Goal: Task Accomplishment & Management: Manage account settings

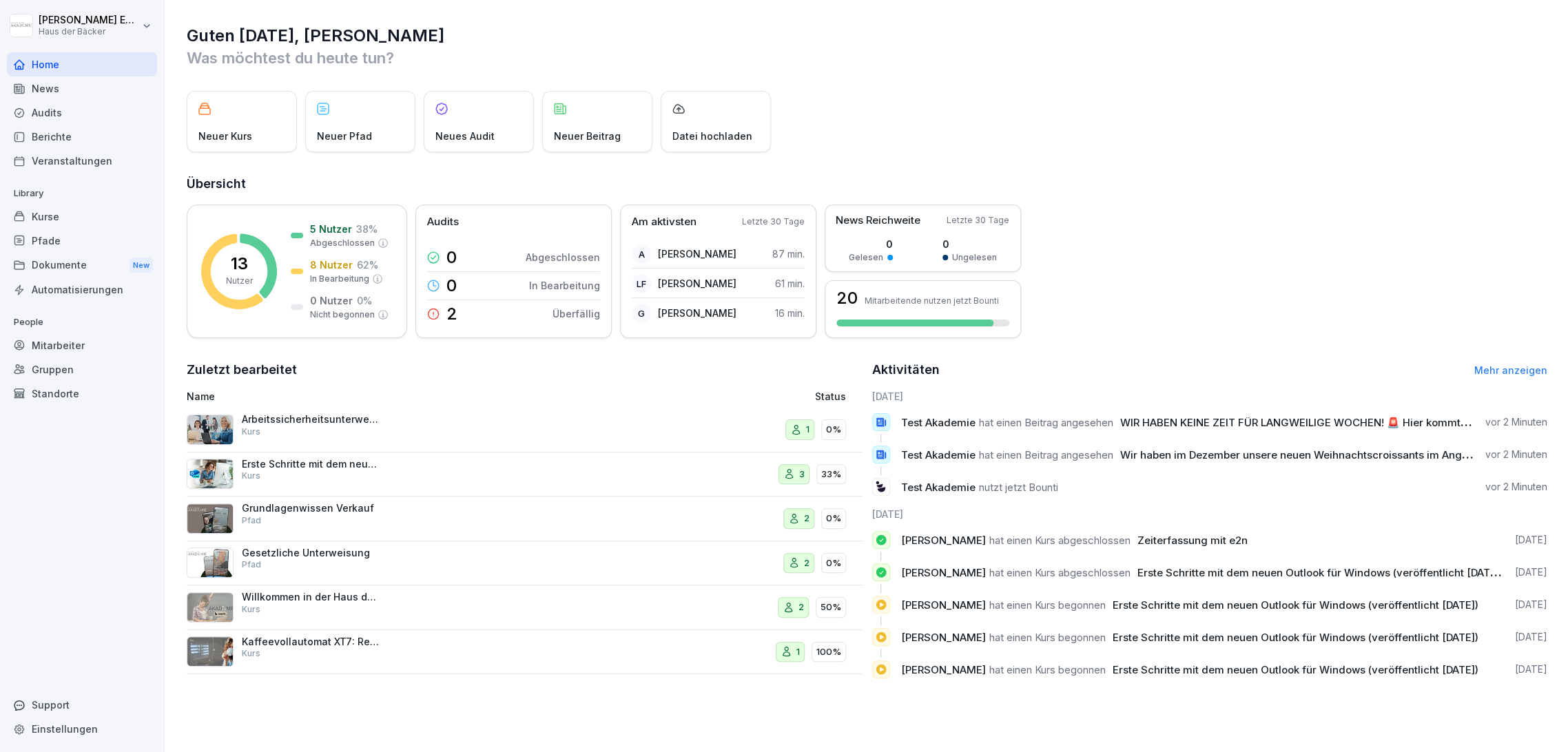
click at [57, 207] on div "Kurse" at bounding box center [82, 217] width 150 height 24
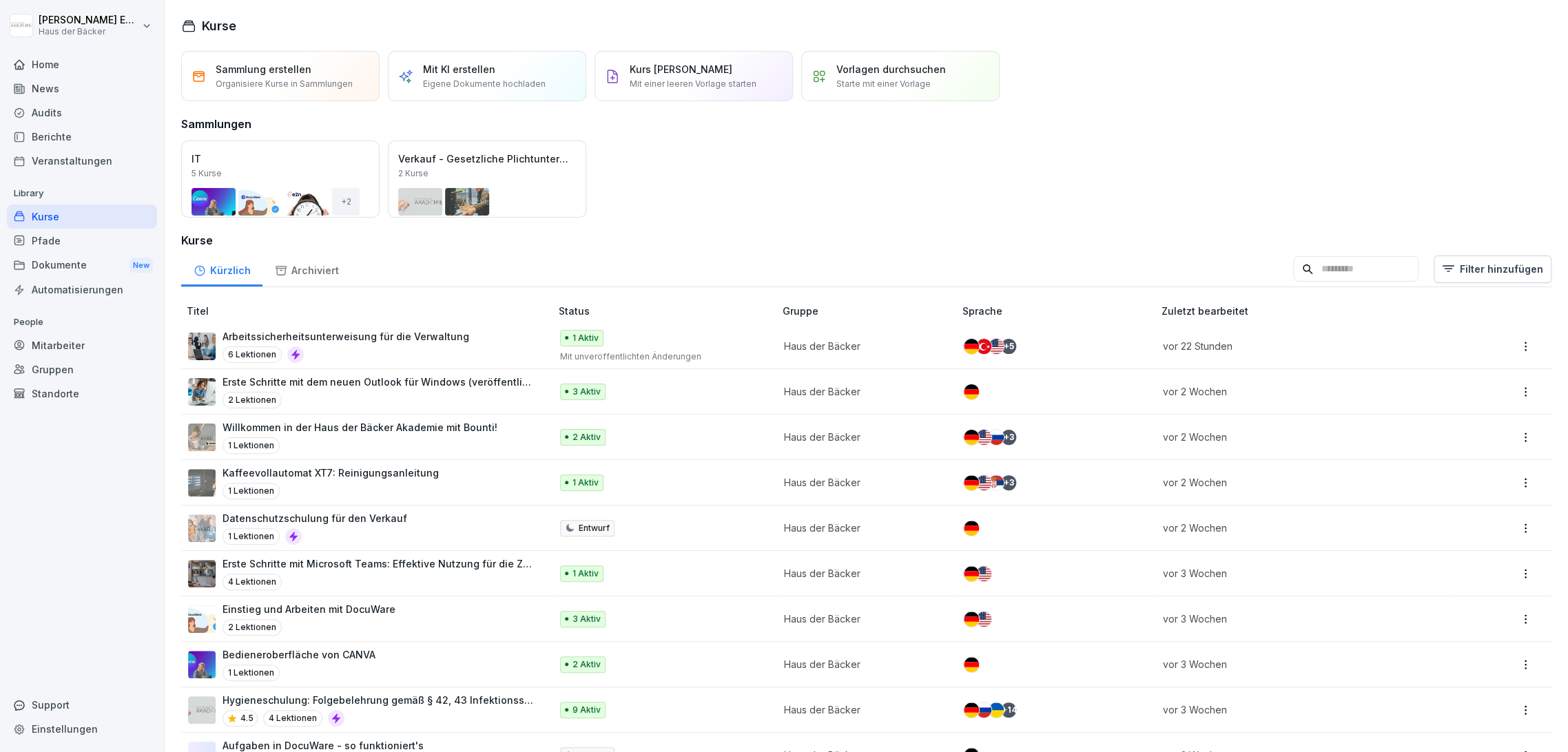
click at [112, 352] on div "Mitarbeiter" at bounding box center [82, 346] width 150 height 24
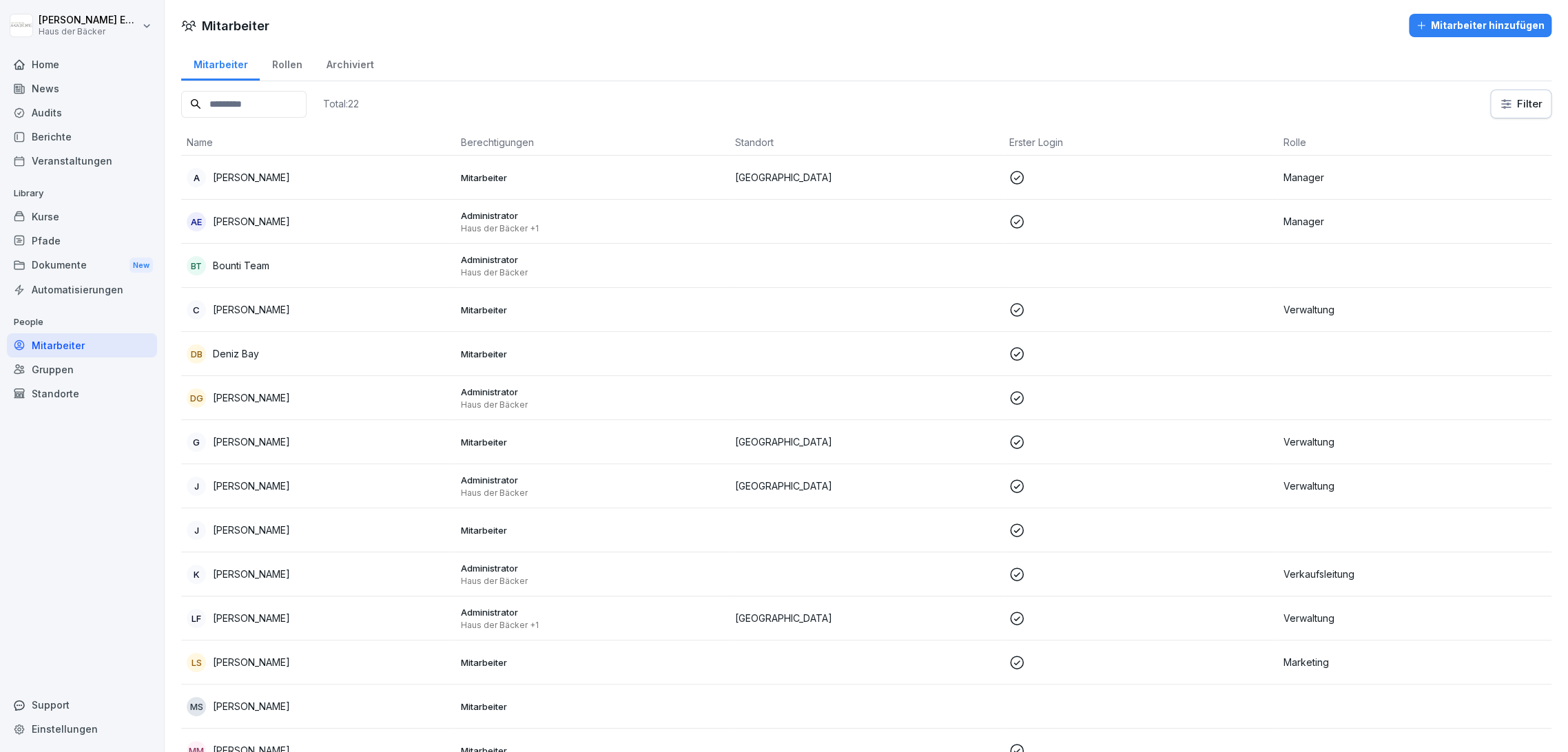
click at [271, 186] on div "A Anna Ehl" at bounding box center [318, 177] width 263 height 19
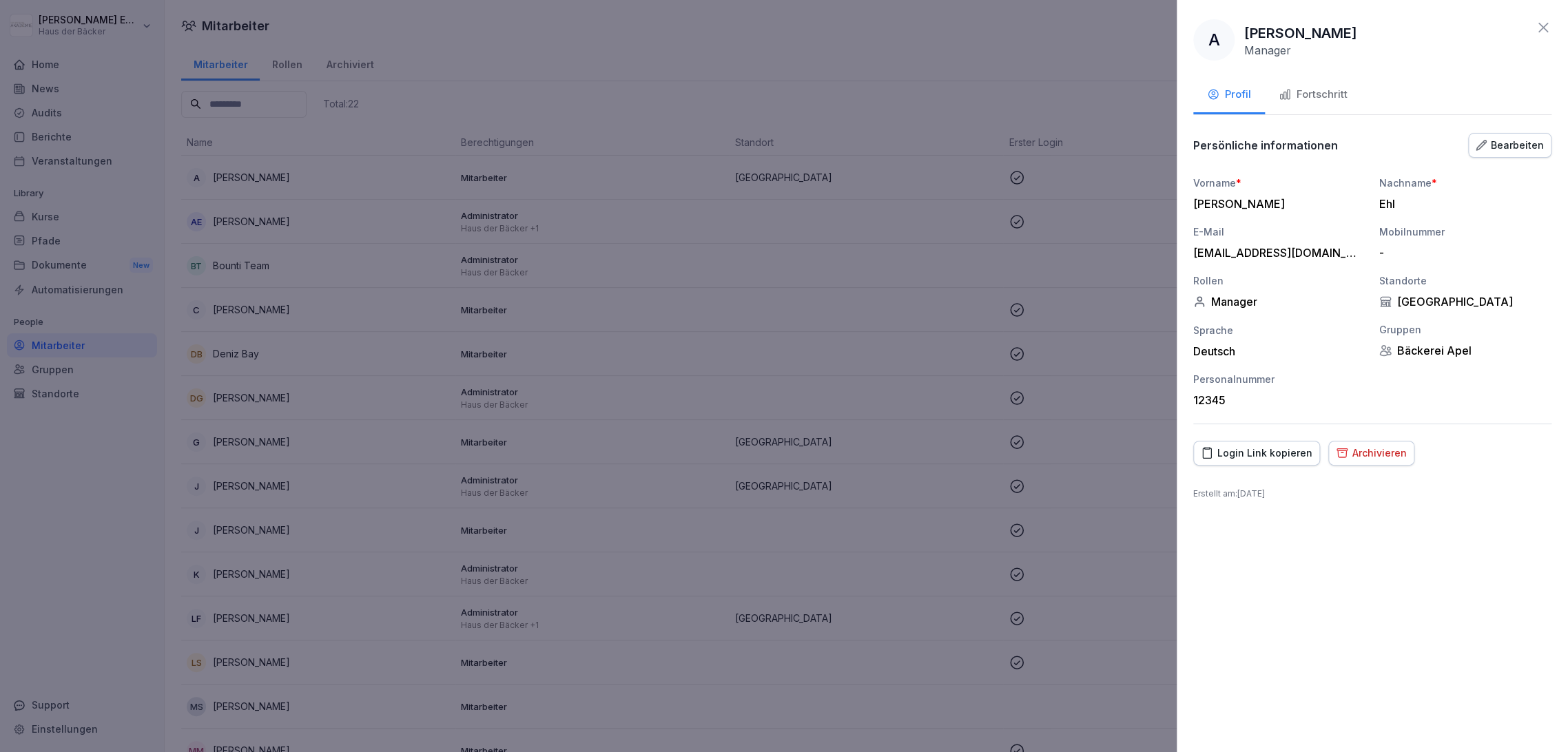
click at [1521, 147] on div "Bearbeiten" at bounding box center [1509, 145] width 68 height 15
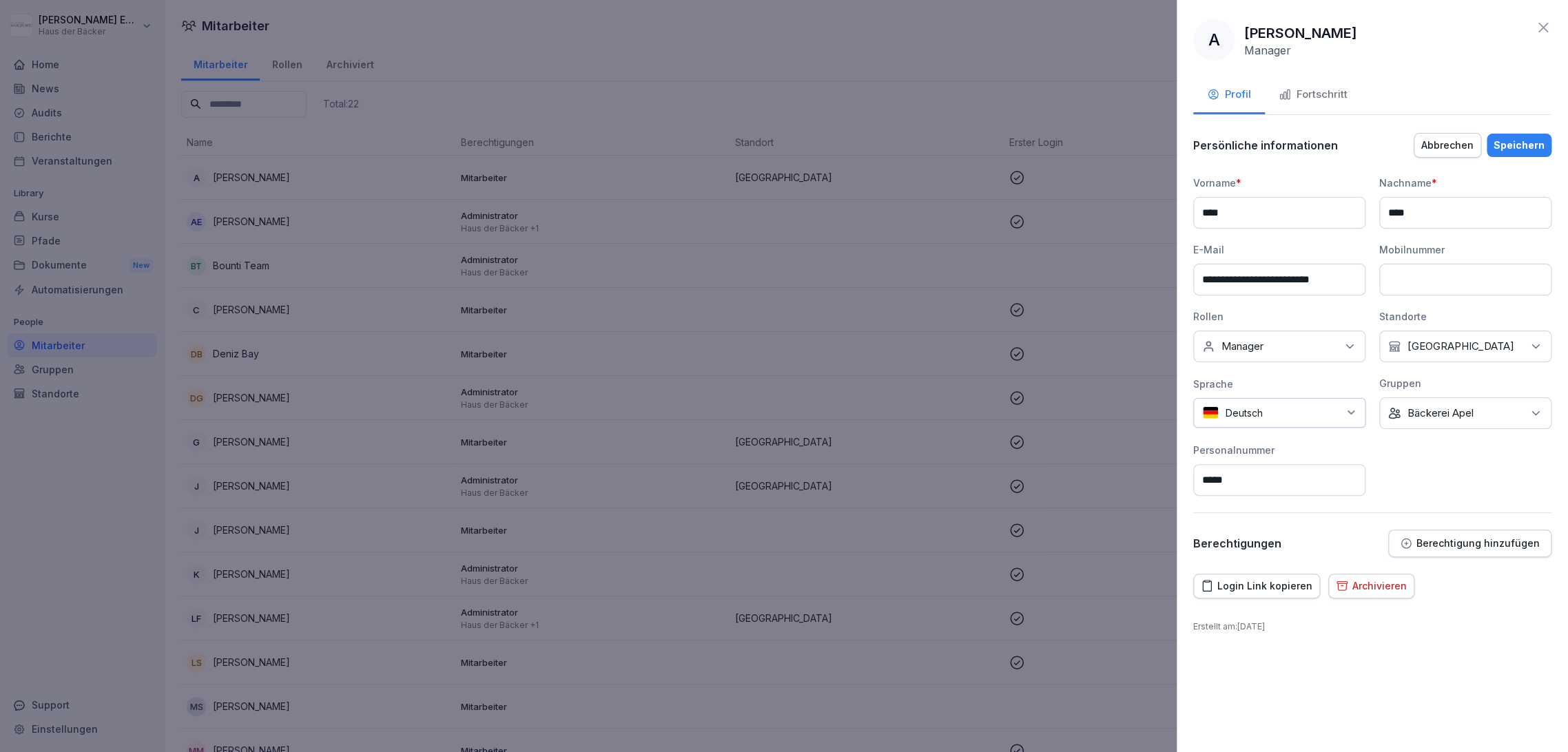
click at [1482, 410] on div "Keine Gruppe Bäckerei Apel" at bounding box center [1465, 413] width 172 height 31
click at [1475, 531] on div "Bäckerei Apel" at bounding box center [1469, 527] width 171 height 26
click at [1459, 482] on div "Haus der Bäcker" at bounding box center [1469, 475] width 171 height 26
click at [1531, 147] on div "Speichern" at bounding box center [1519, 145] width 51 height 15
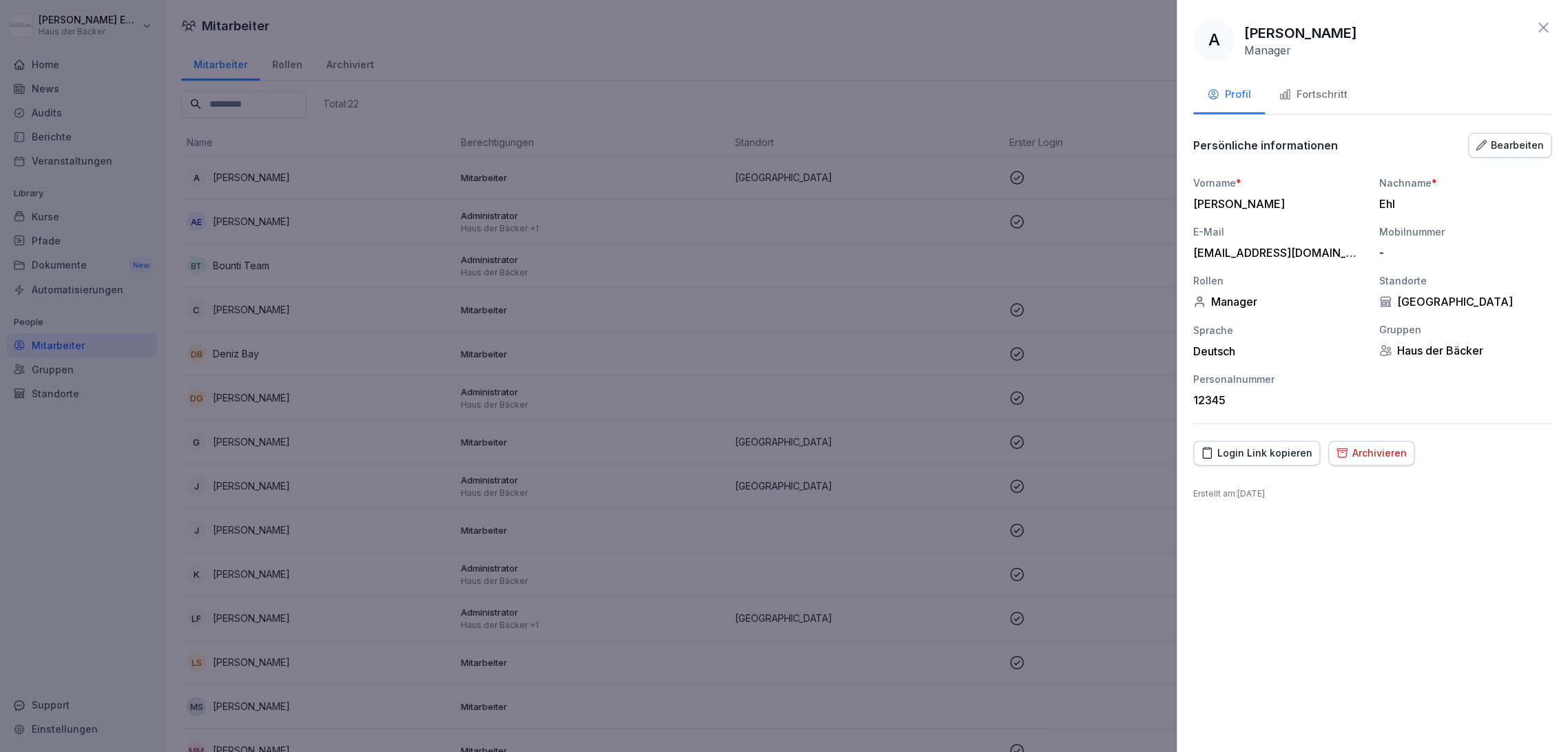
click at [1542, 34] on icon at bounding box center [1543, 27] width 16 height 16
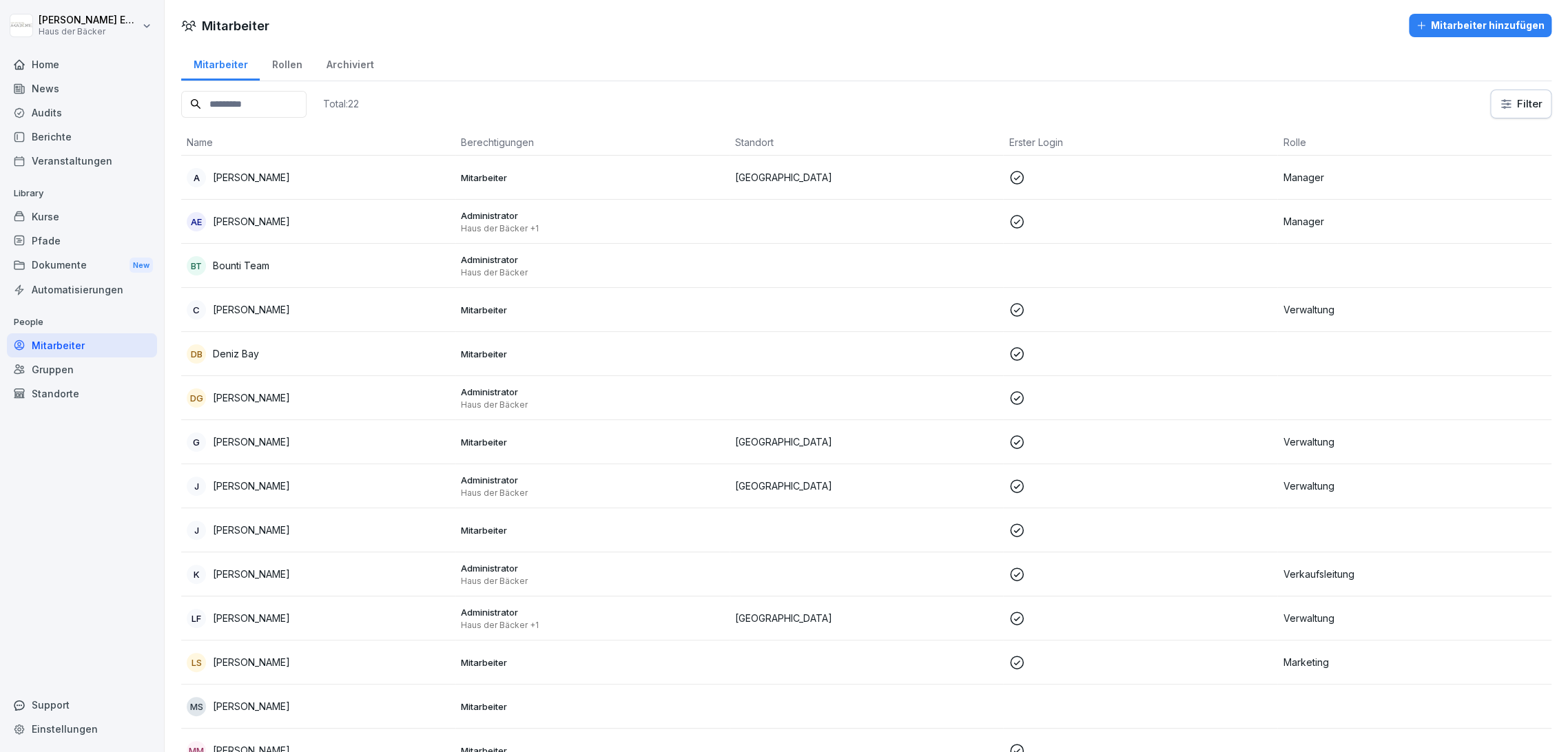
click at [158, 228] on div "Anna-Lea Ehlerding Haus der Bäcker Home News Audits Berichte Veranstaltungen Li…" at bounding box center [82, 376] width 165 height 752
click at [132, 228] on div "Kurse" at bounding box center [82, 217] width 150 height 24
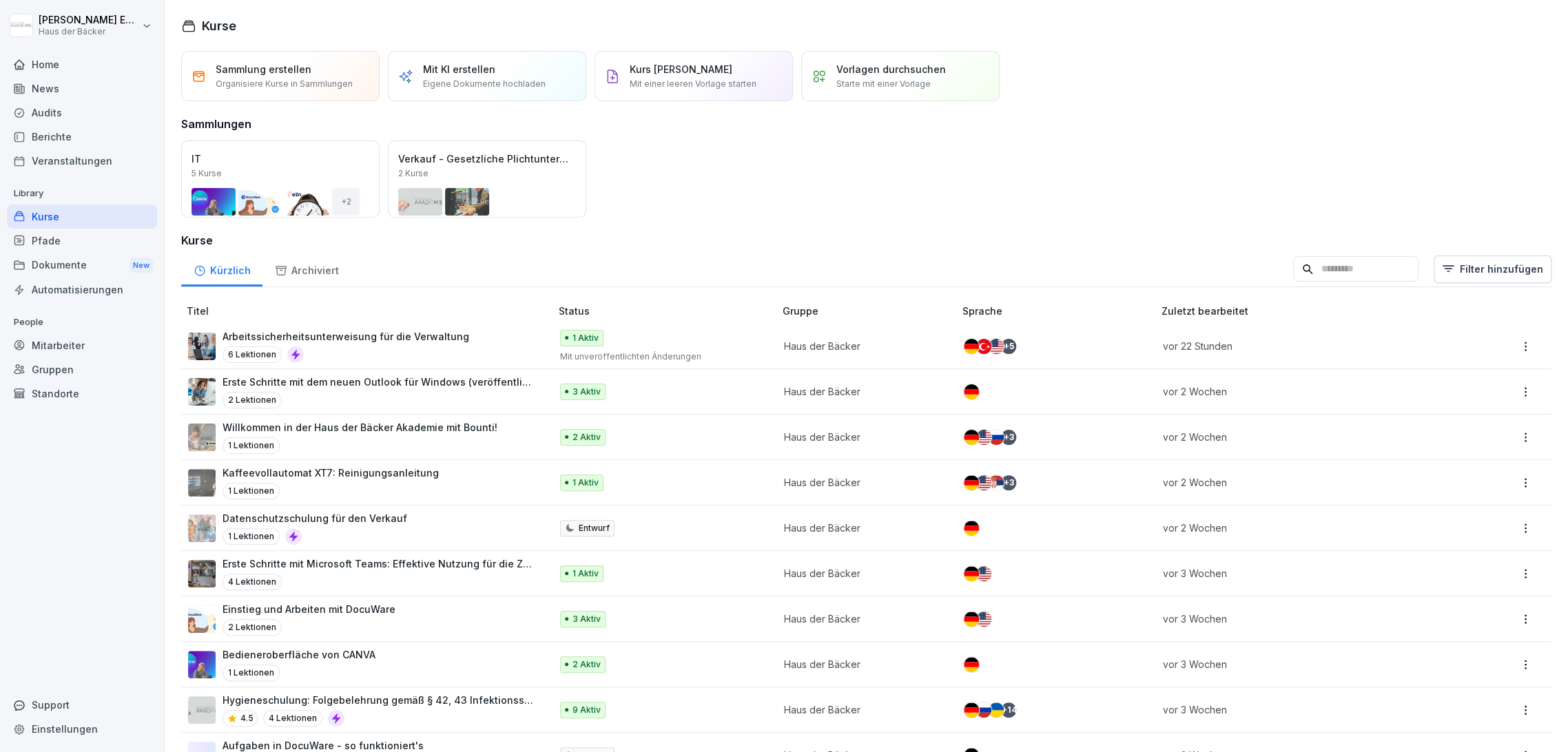
click at [109, 341] on div "Mitarbeiter" at bounding box center [82, 346] width 150 height 24
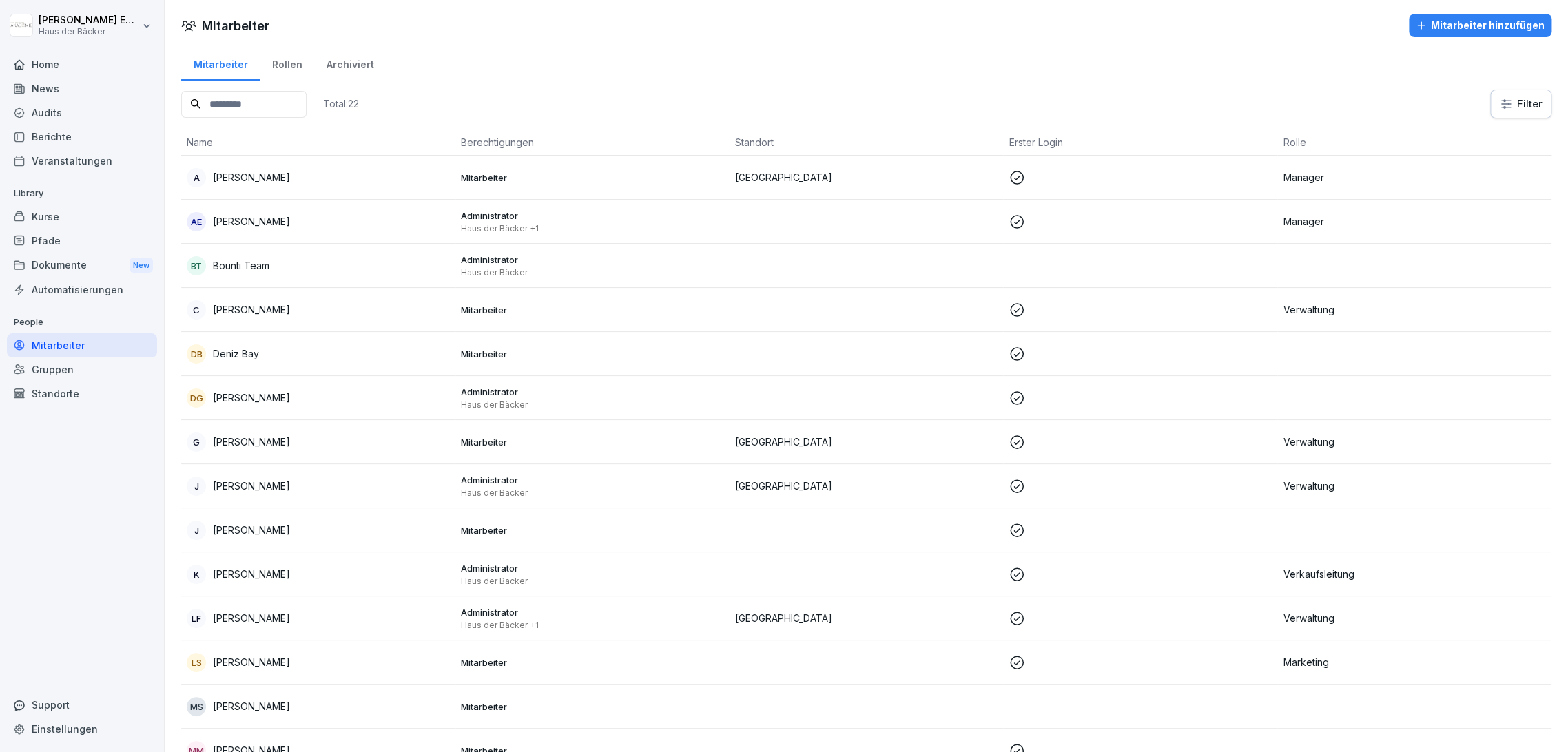
click at [303, 180] on div "A Anna Ehl" at bounding box center [318, 177] width 263 height 19
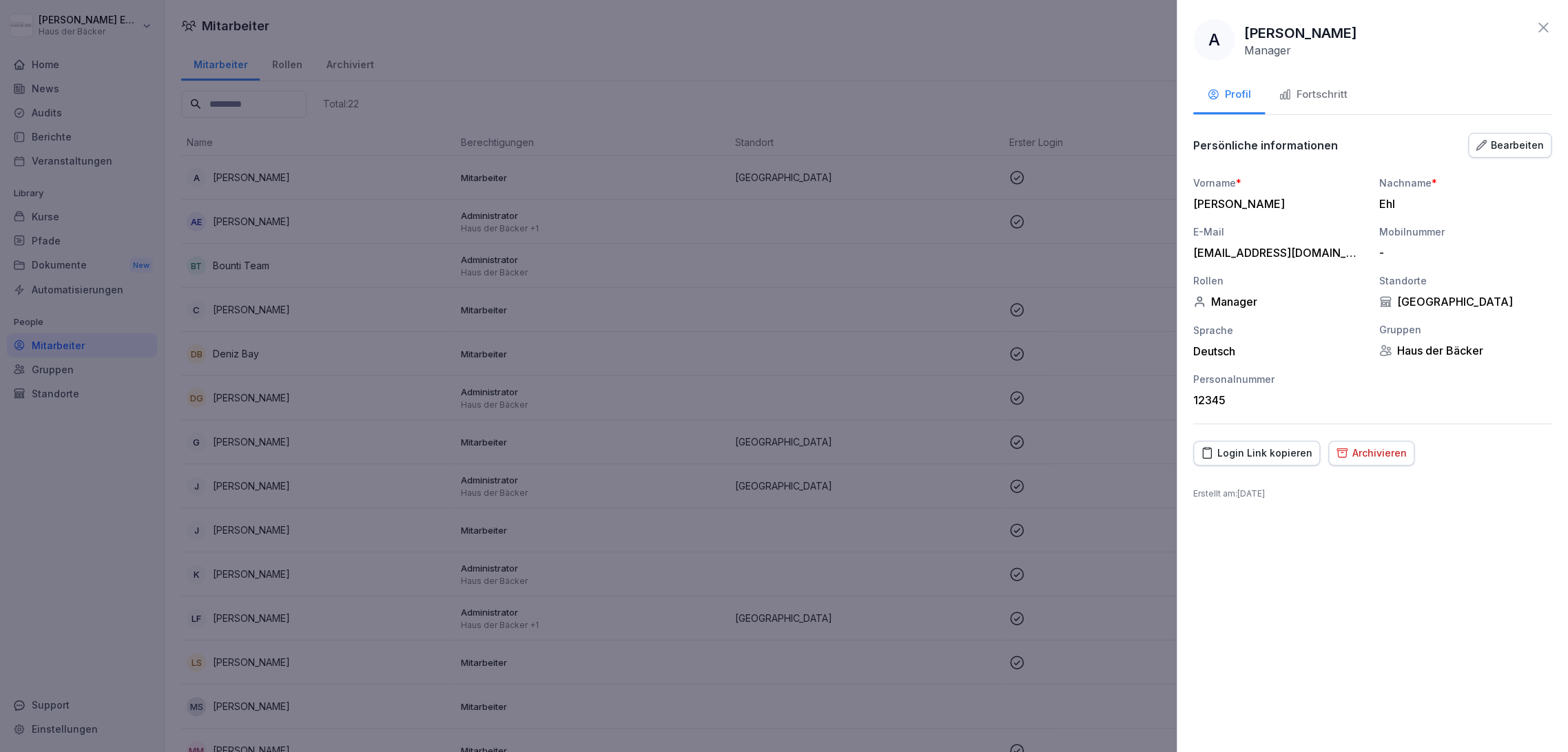
click at [1304, 90] on div "Fortschritt" at bounding box center [1313, 94] width 69 height 16
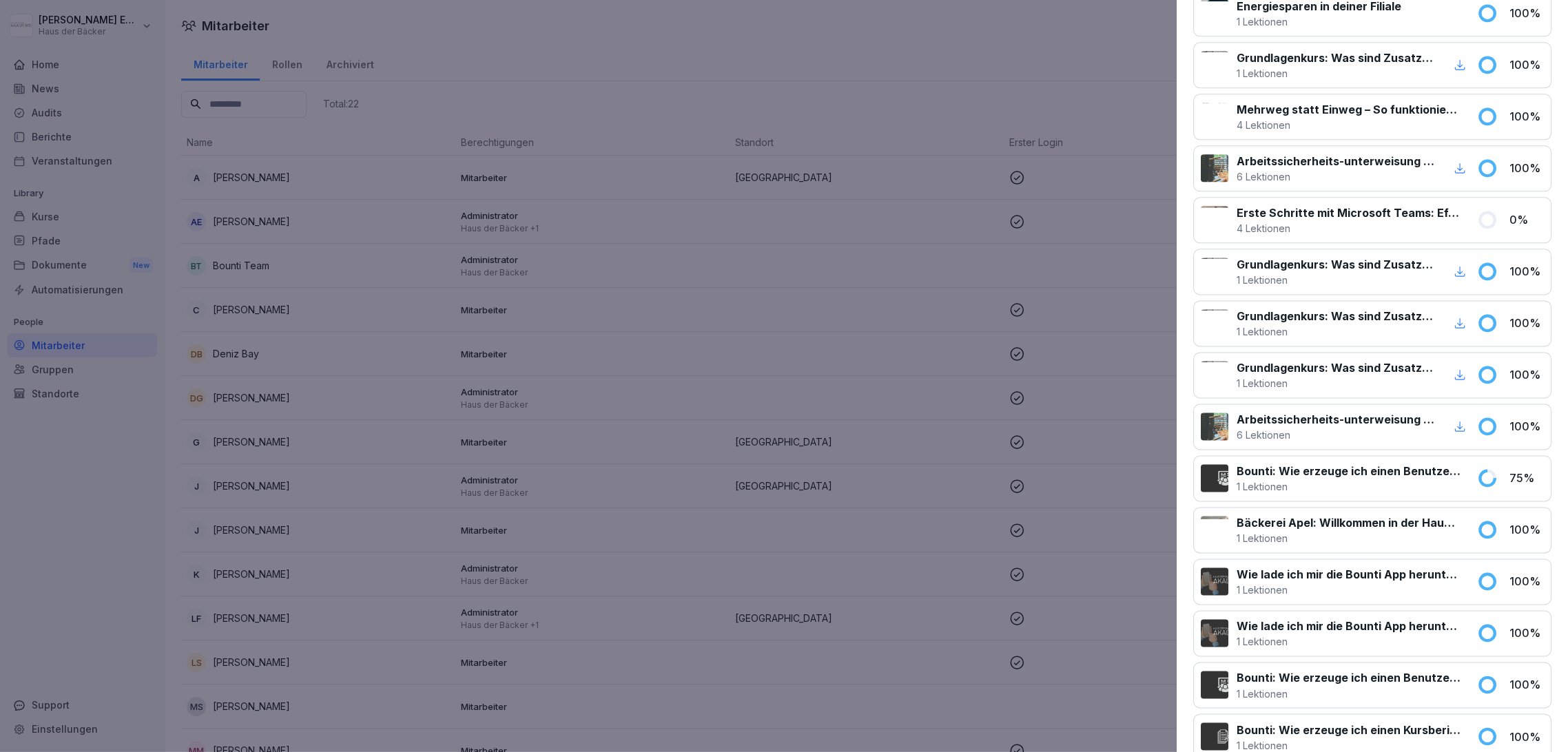
scroll to position [1148, 0]
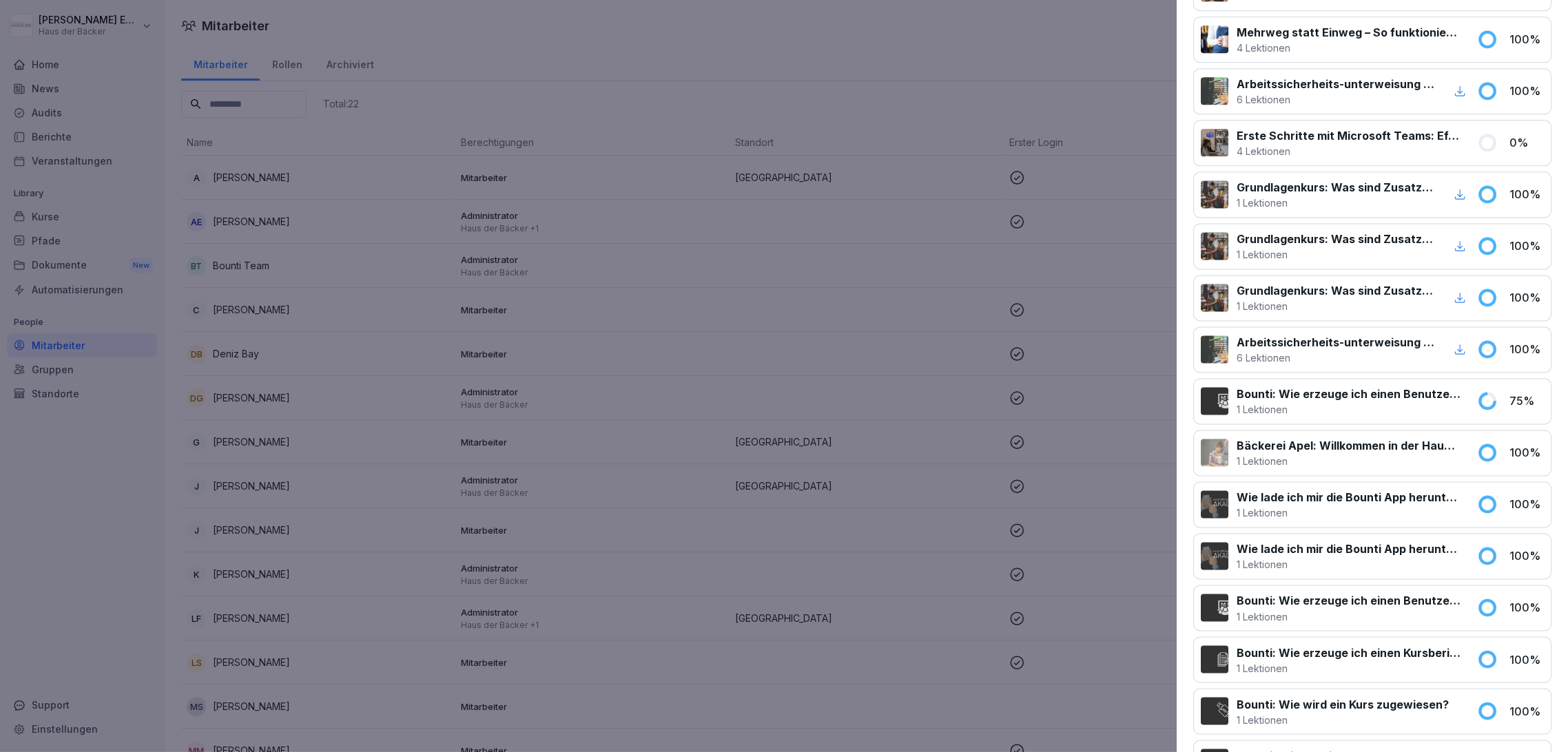
click at [1323, 456] on p "1 Lektionen" at bounding box center [1348, 461] width 224 height 14
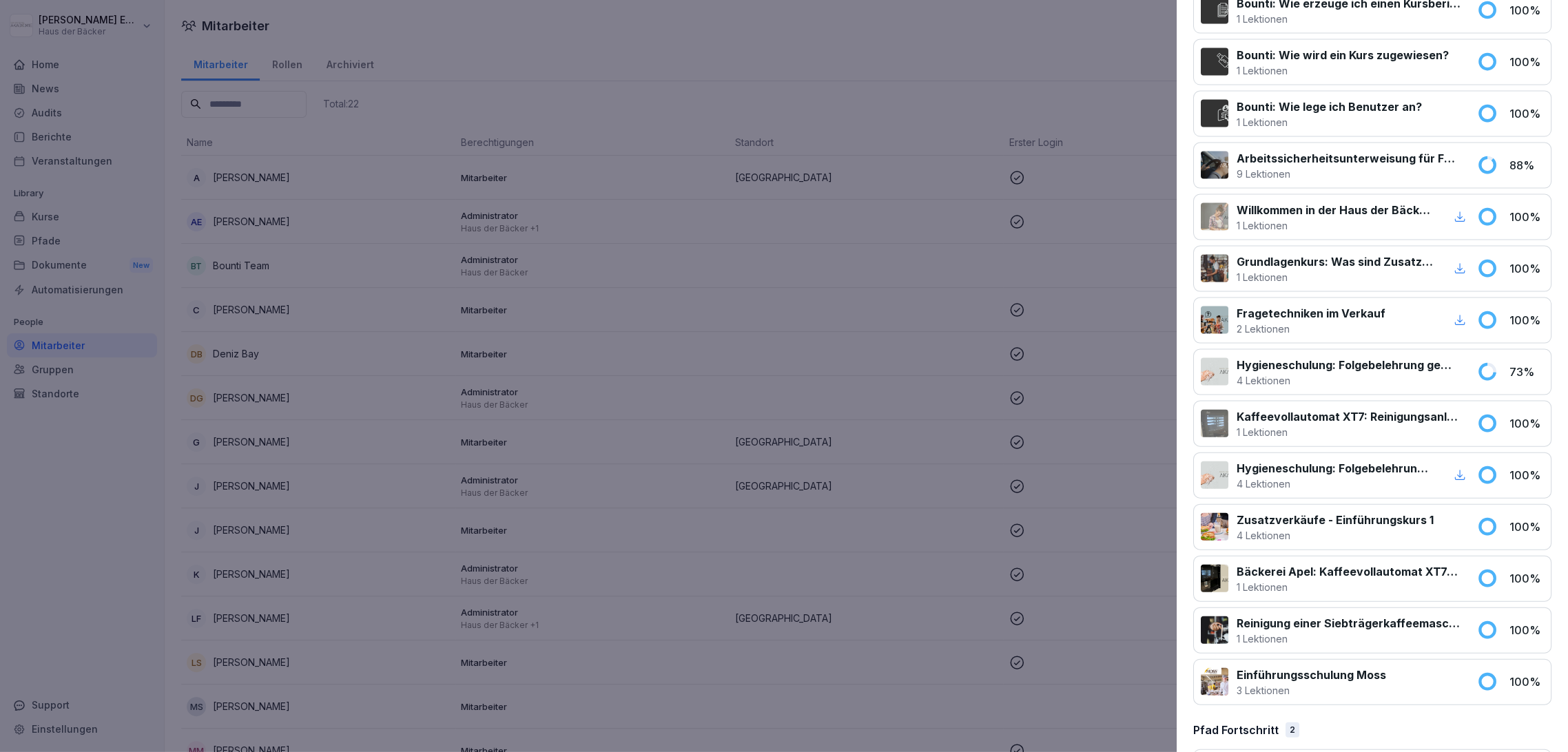
scroll to position [1596, 0]
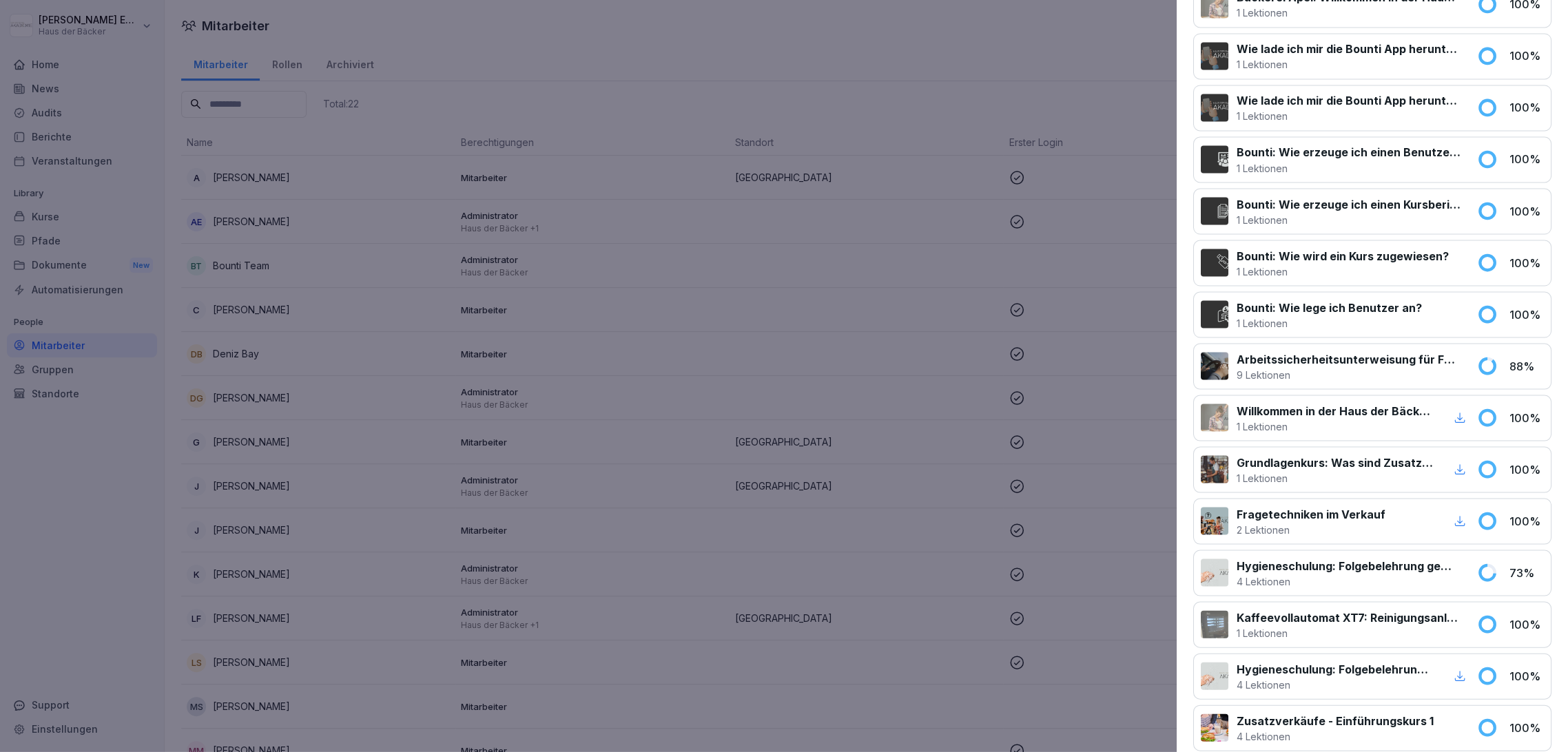
click at [578, 470] on div at bounding box center [784, 376] width 1568 height 752
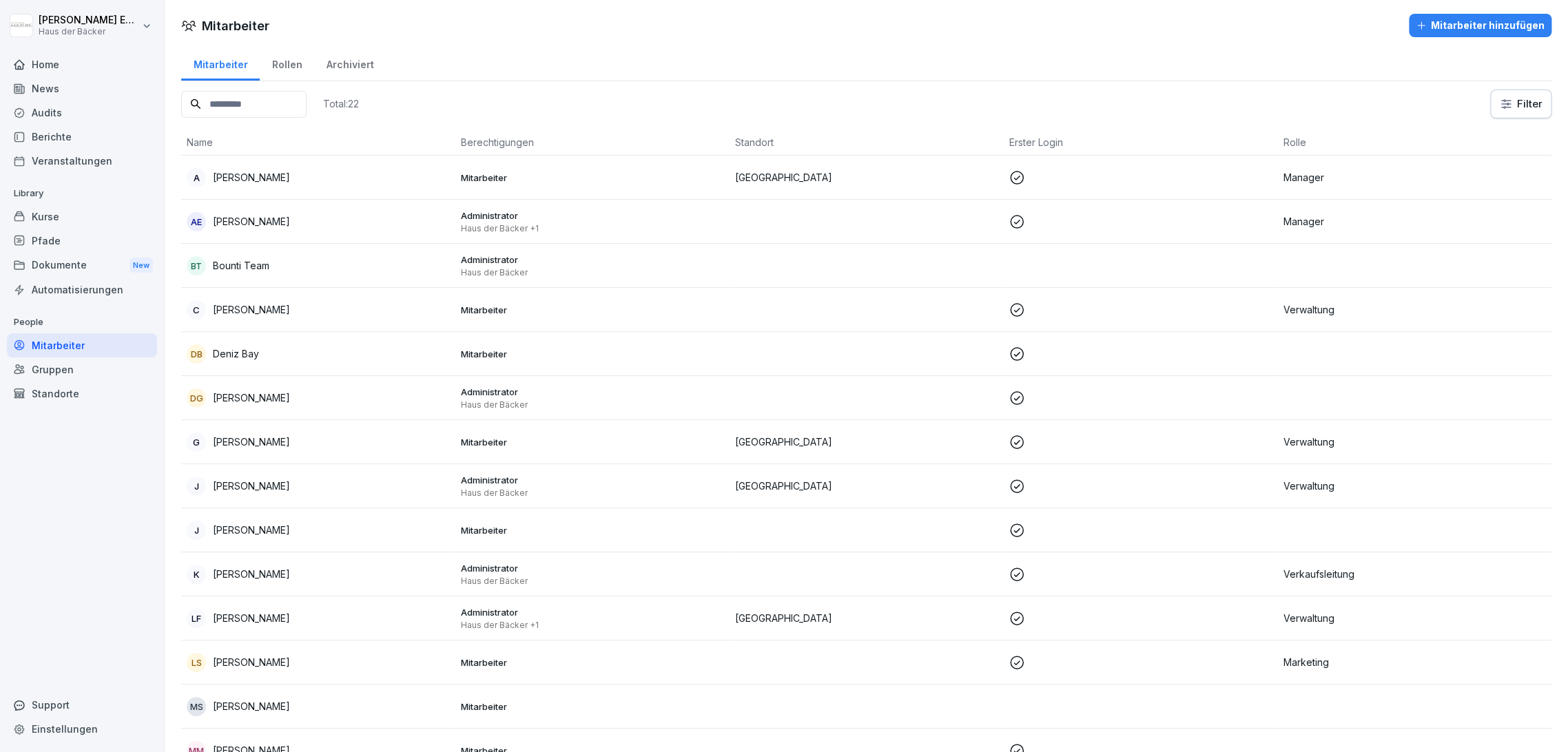
click at [119, 213] on div "Kurse" at bounding box center [82, 217] width 150 height 24
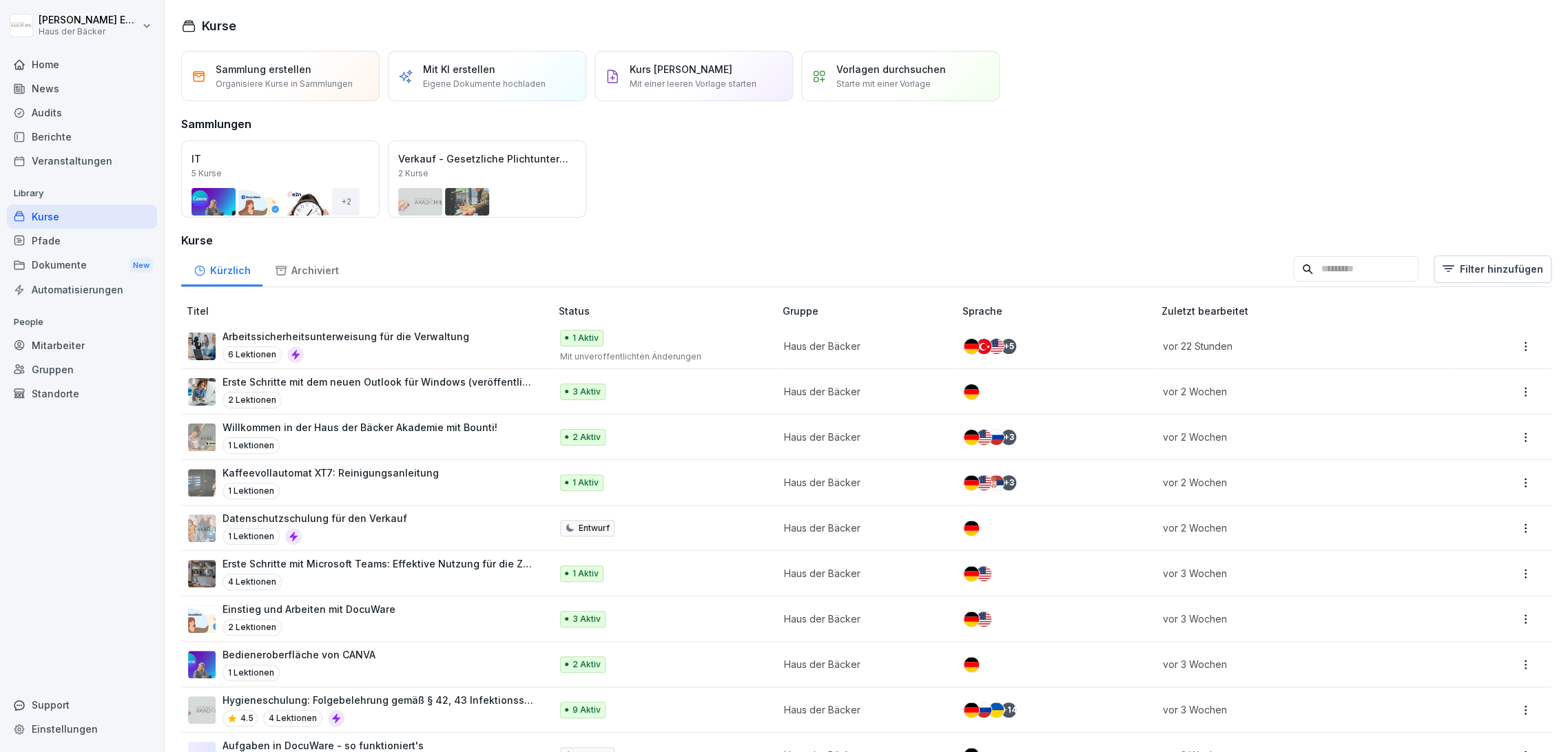
click at [1303, 269] on input at bounding box center [1355, 269] width 125 height 26
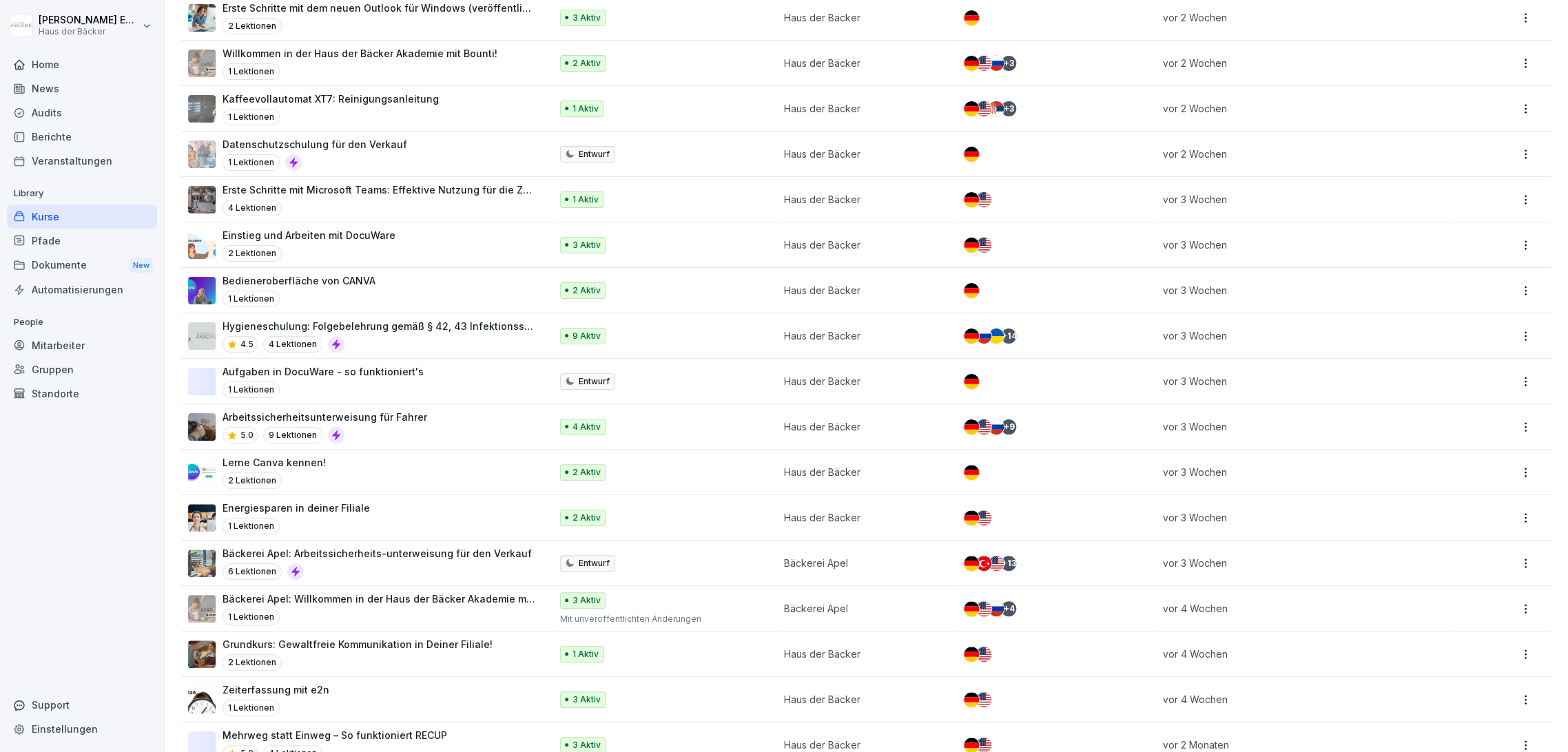
scroll to position [382, 0]
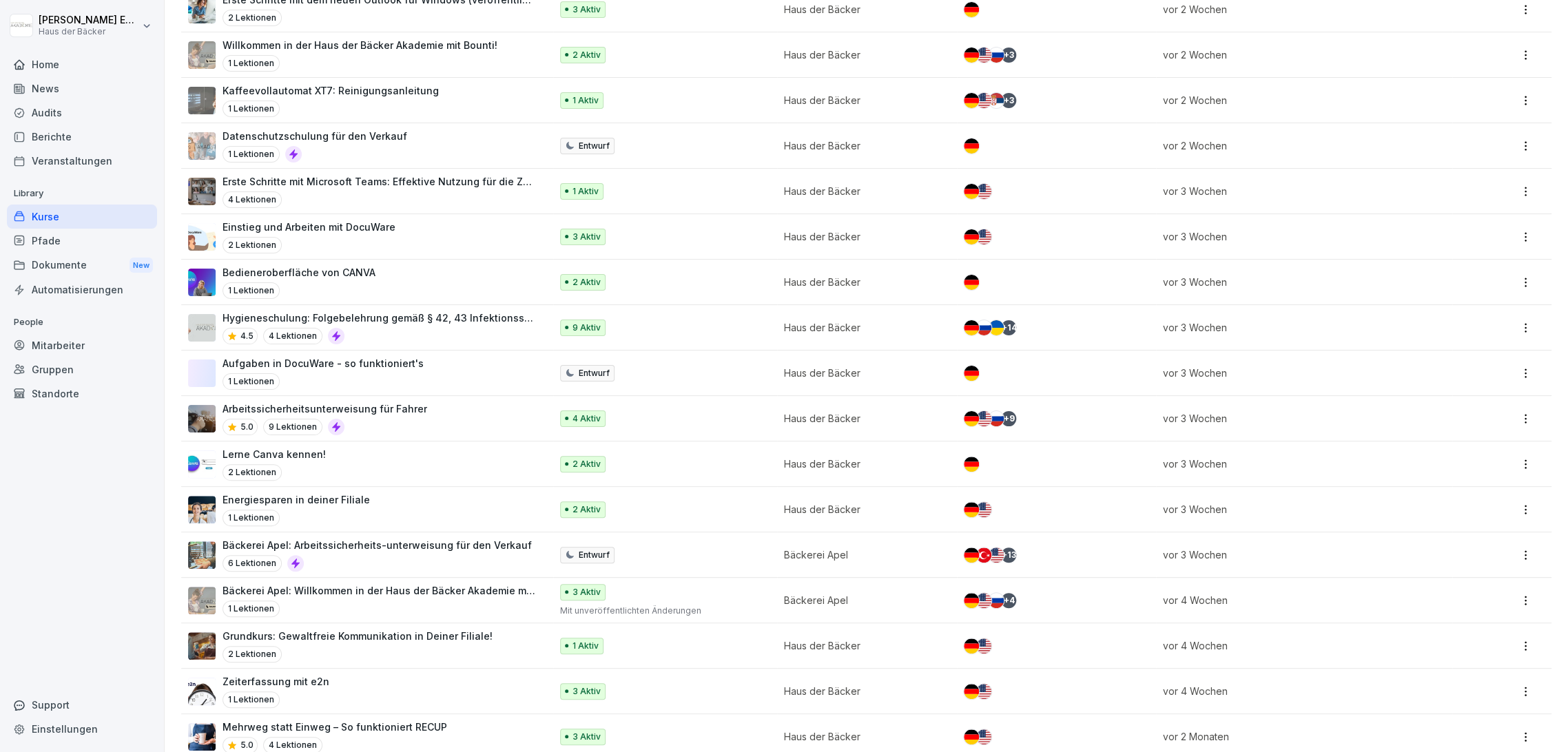
click at [816, 566] on td "Bäckerei Apel" at bounding box center [867, 555] width 180 height 46
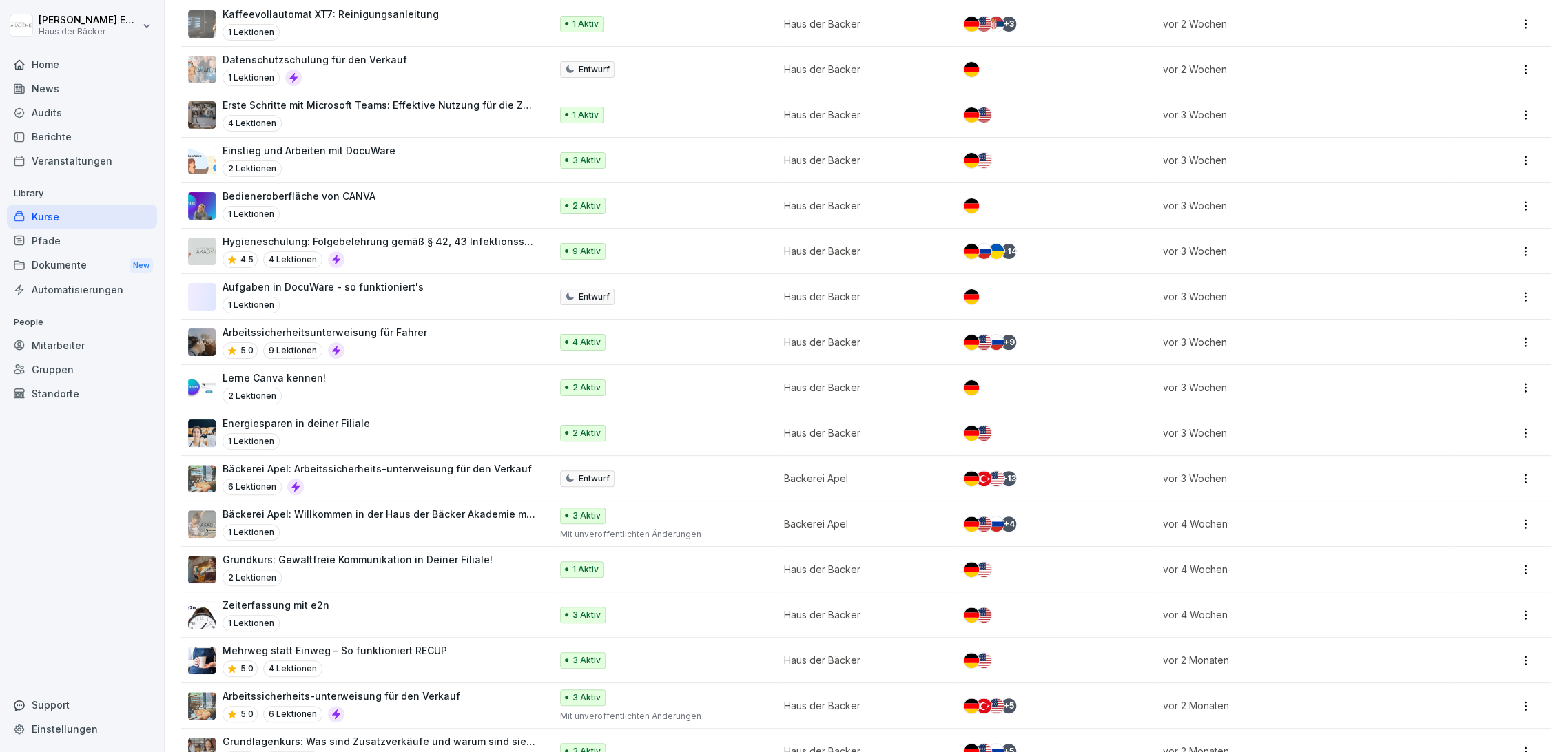
click at [854, 520] on p "Bäckerei Apel" at bounding box center [862, 524] width 157 height 14
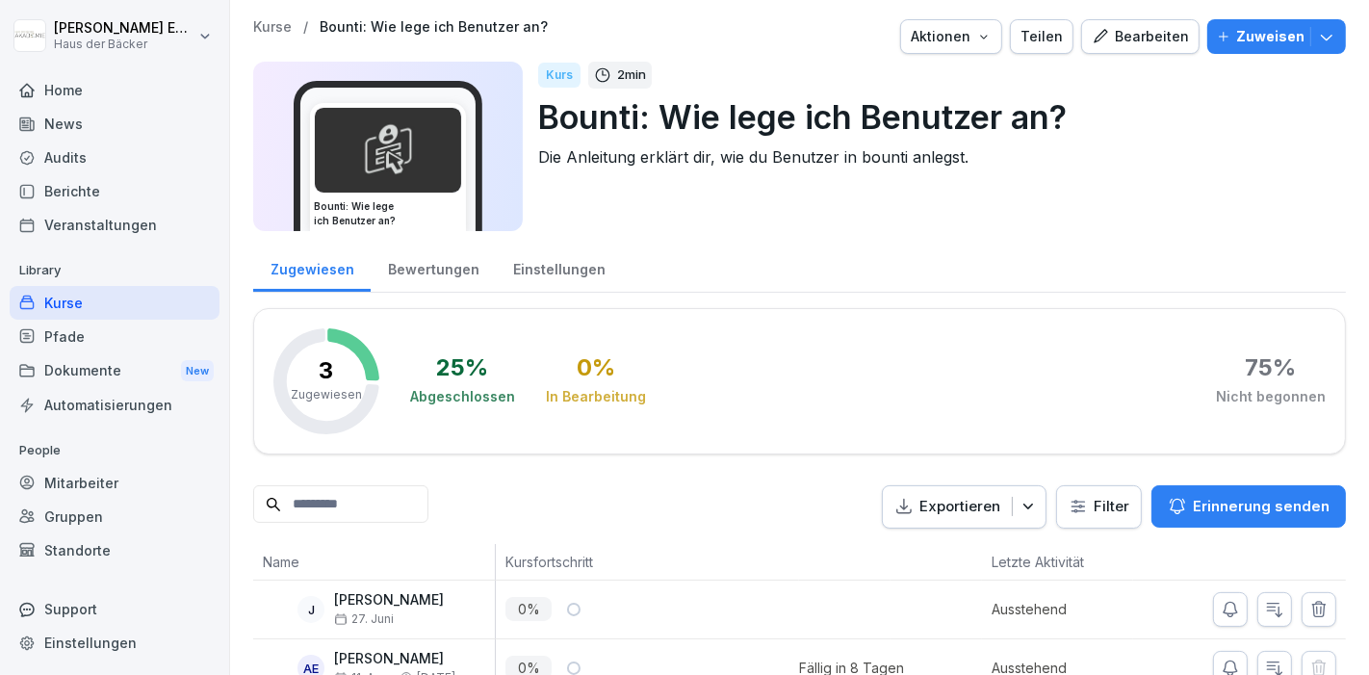
click at [961, 41] on div "Aktionen" at bounding box center [951, 36] width 81 height 21
click at [1237, 223] on html "[PERSON_NAME] Haus der Bäcker Home News Audits Berichte Veranstaltungen Library…" at bounding box center [684, 337] width 1369 height 675
click at [960, 31] on div "Aktionen" at bounding box center [951, 36] width 81 height 21
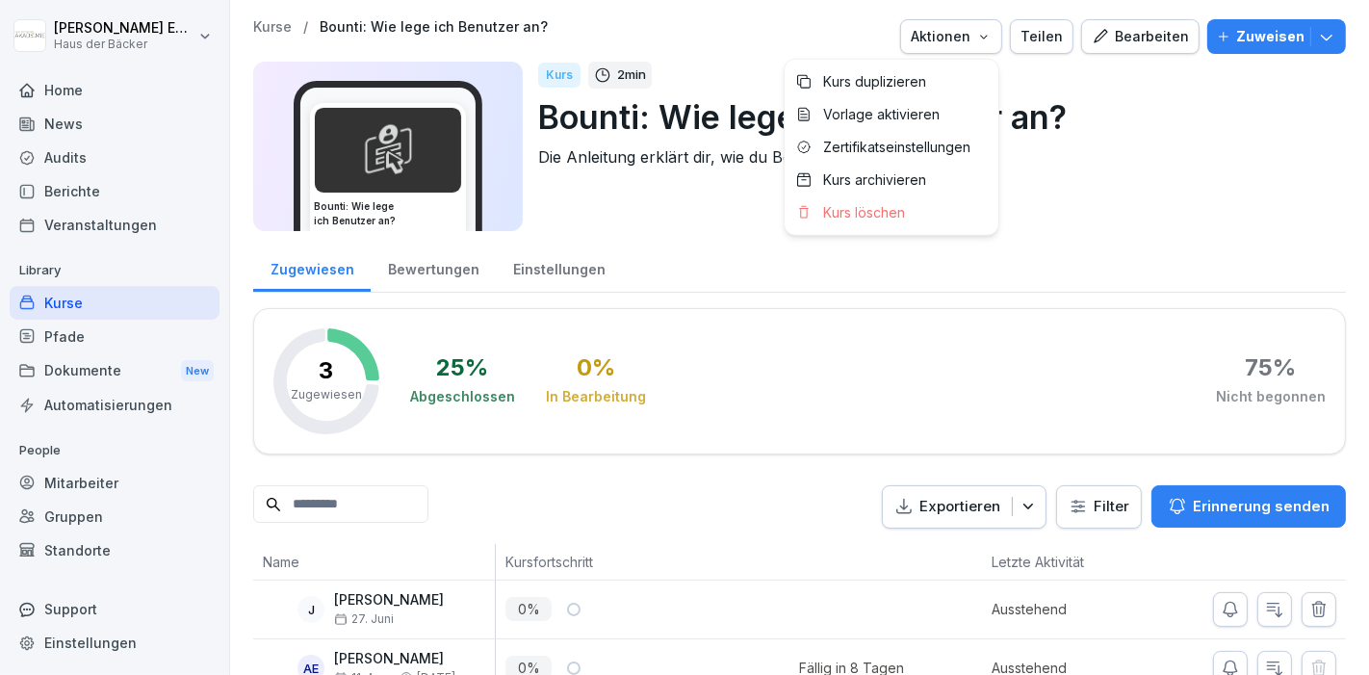
click at [1176, 180] on html "[PERSON_NAME] Haus der Bäcker Home News Audits Berichte Veranstaltungen Library…" at bounding box center [684, 337] width 1369 height 675
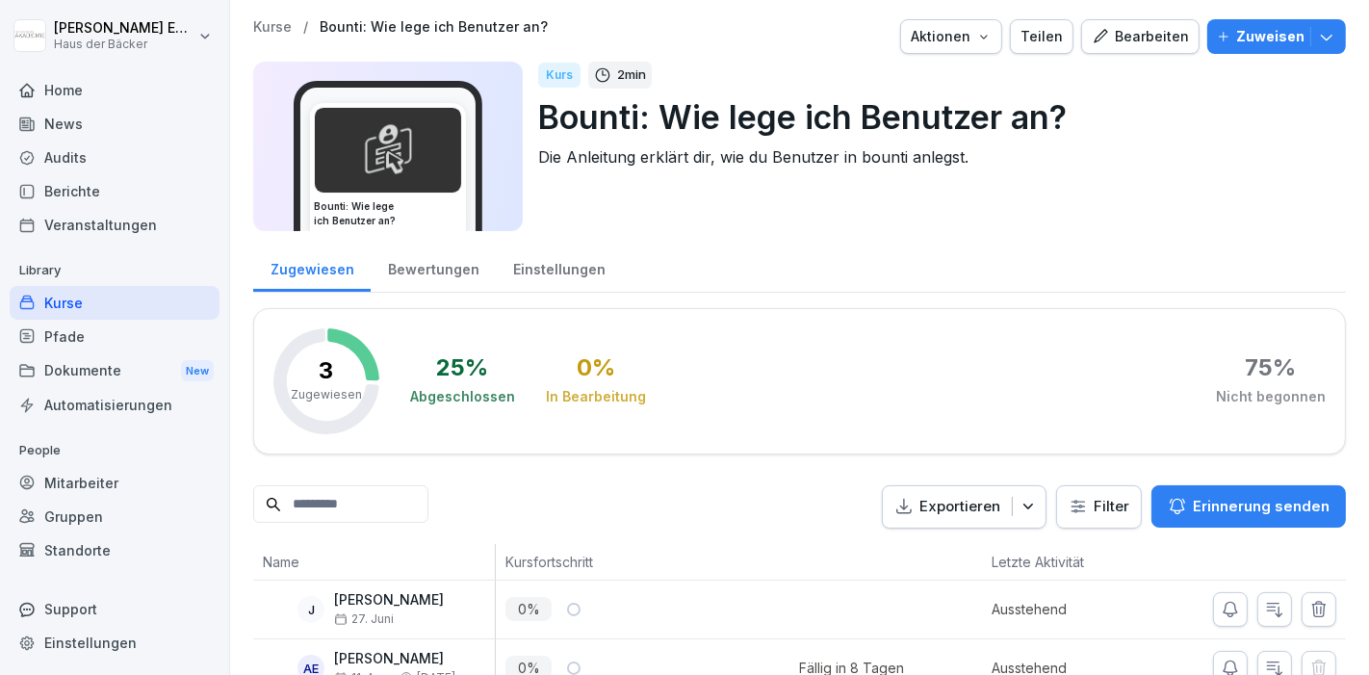
click at [982, 39] on icon "button" at bounding box center [983, 36] width 15 height 15
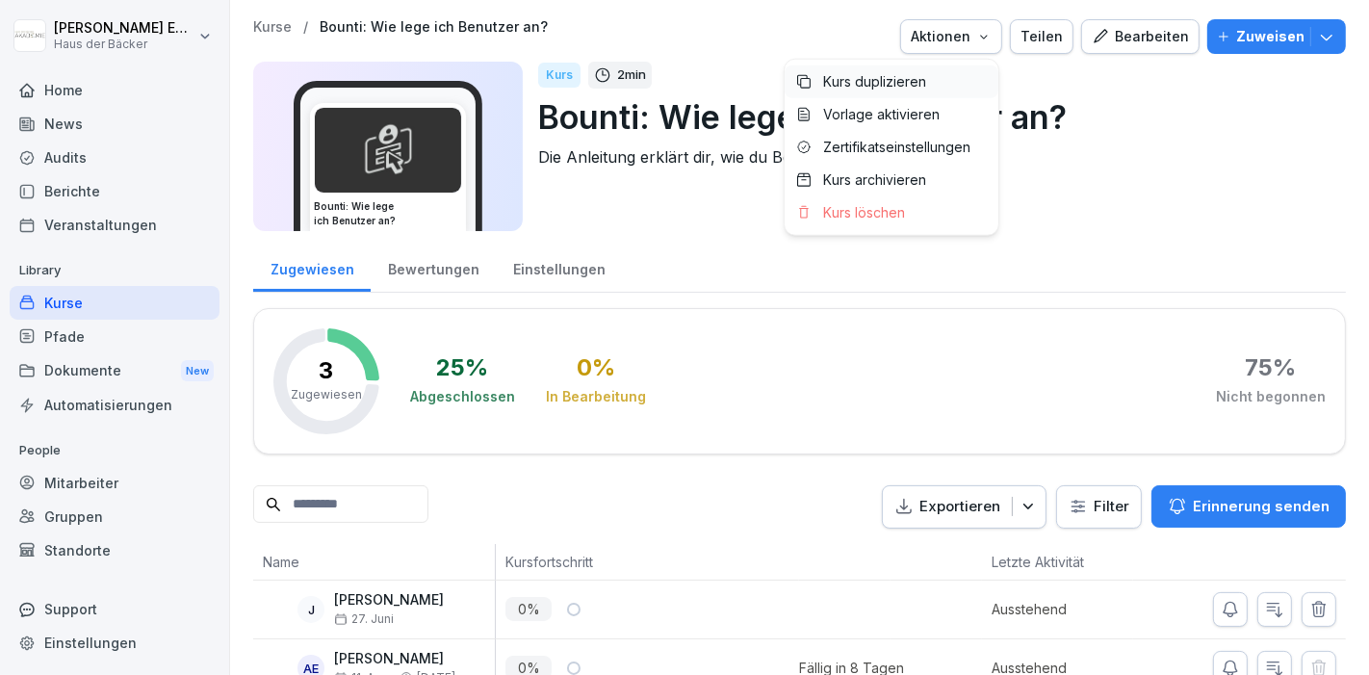
click at [937, 83] on div "Kurs duplizieren" at bounding box center [892, 81] width 214 height 33
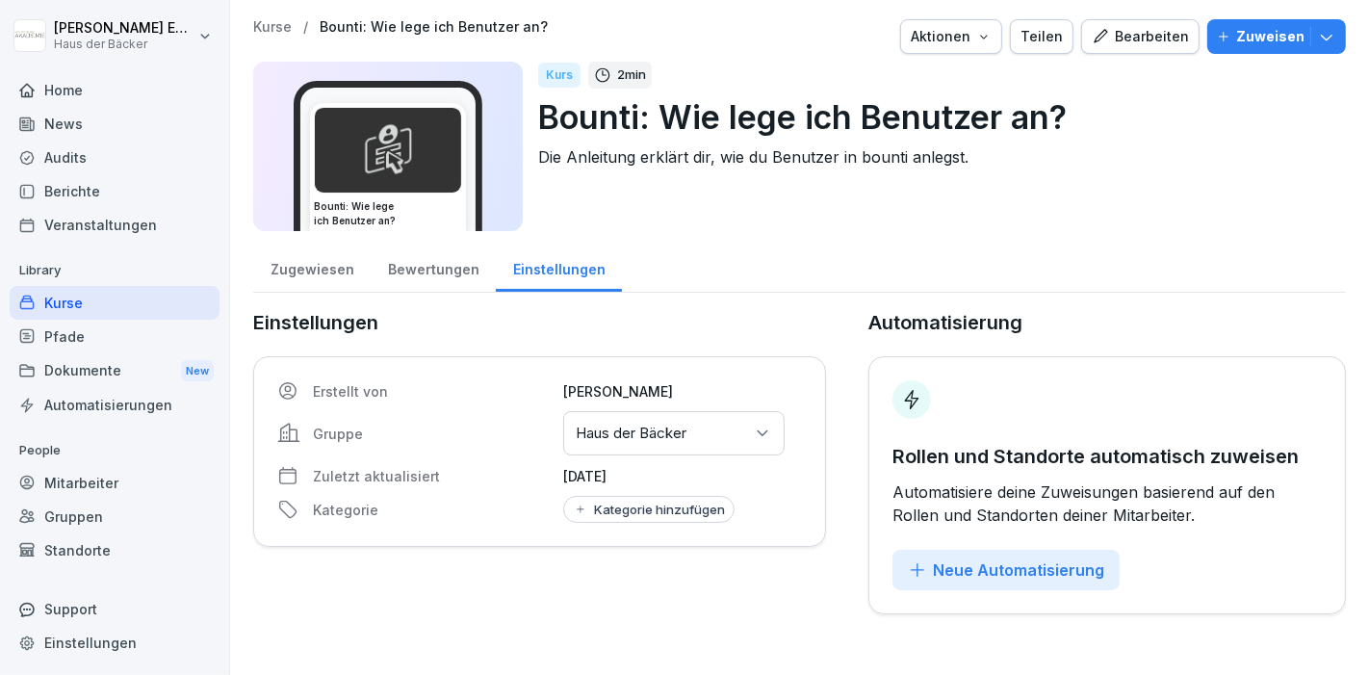
click at [664, 425] on p "Haus der Bäcker" at bounding box center [631, 433] width 111 height 19
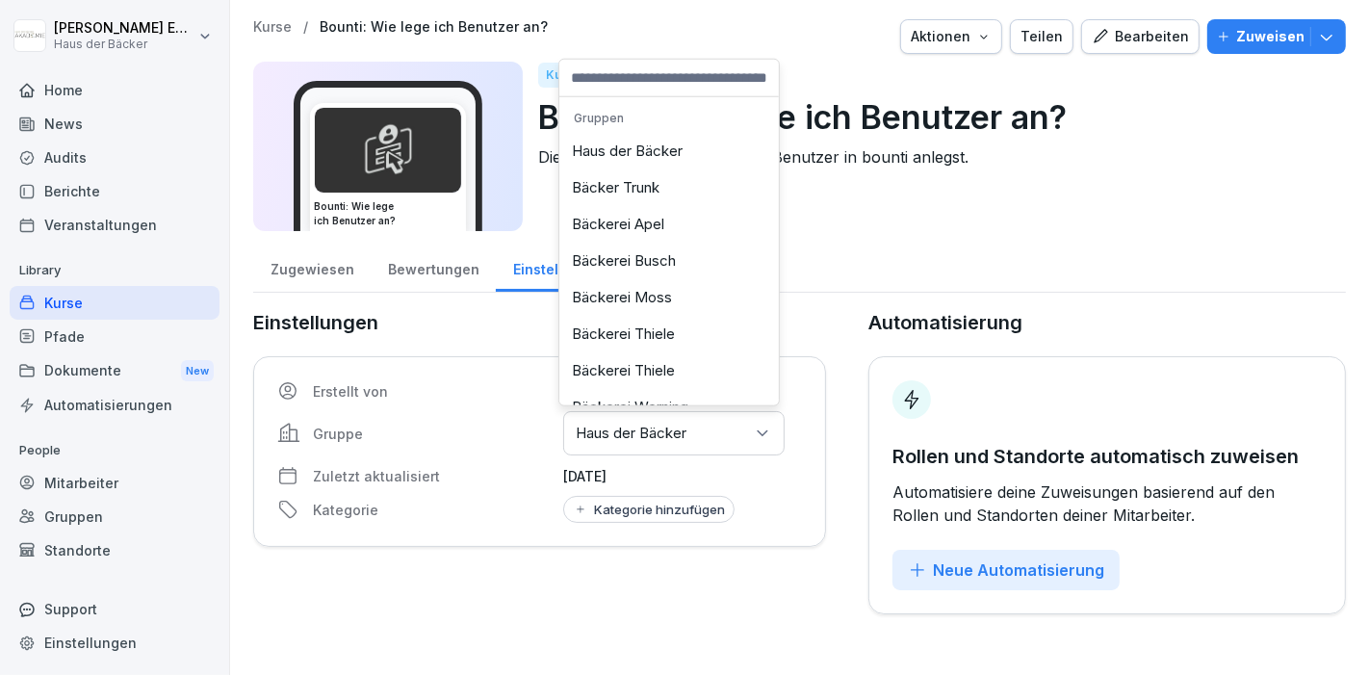
click at [640, 224] on div "Bäckerei Apel" at bounding box center [669, 224] width 210 height 37
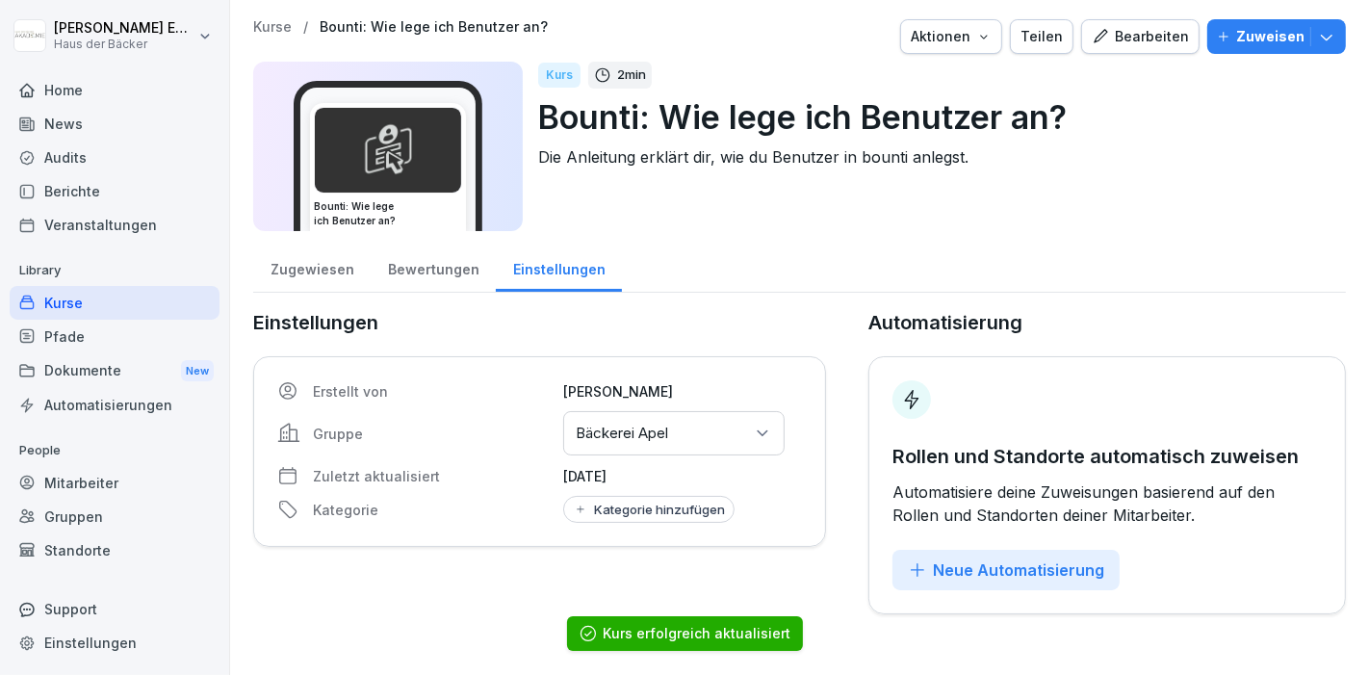
click at [541, 122] on p "Bounti: Wie lege ich Benutzer an?" at bounding box center [934, 116] width 792 height 49
click at [539, 119] on p "Bounti: Wie lege ich Benutzer an?" at bounding box center [934, 116] width 792 height 49
click at [1092, 43] on icon "button" at bounding box center [1100, 36] width 17 height 17
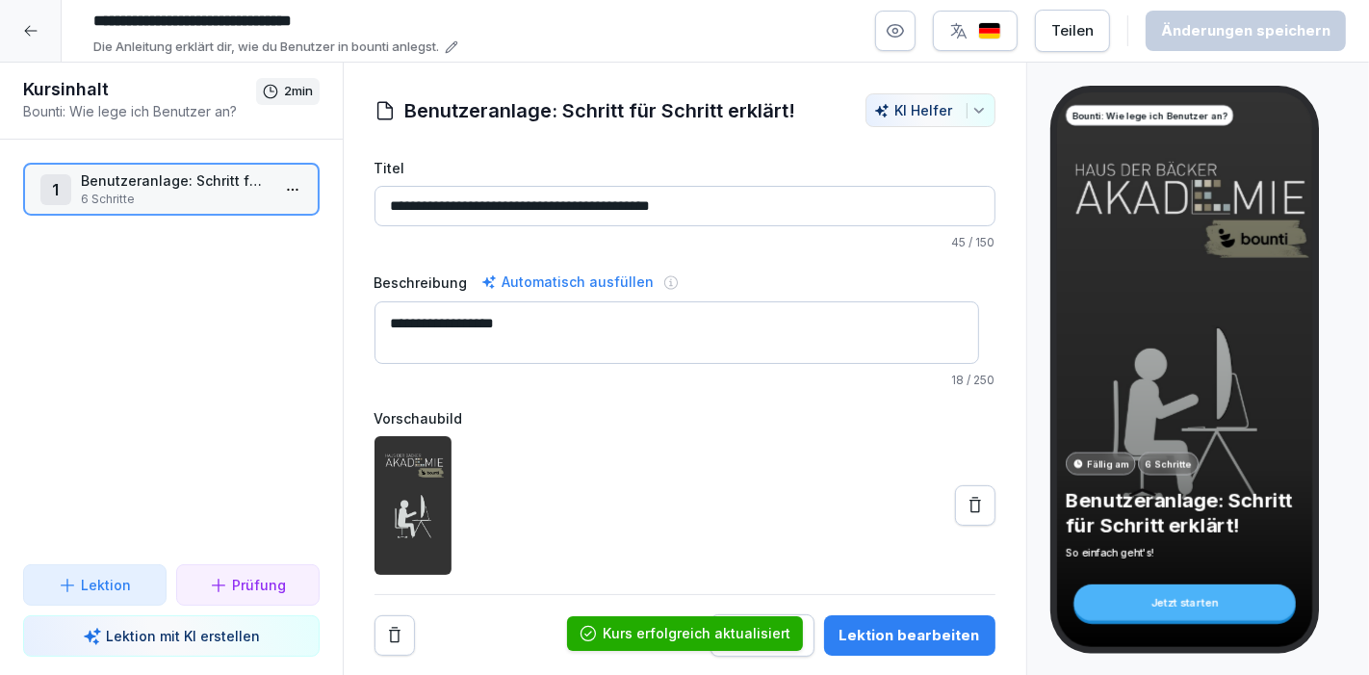
click at [177, 8] on input "**********" at bounding box center [374, 21] width 578 height 33
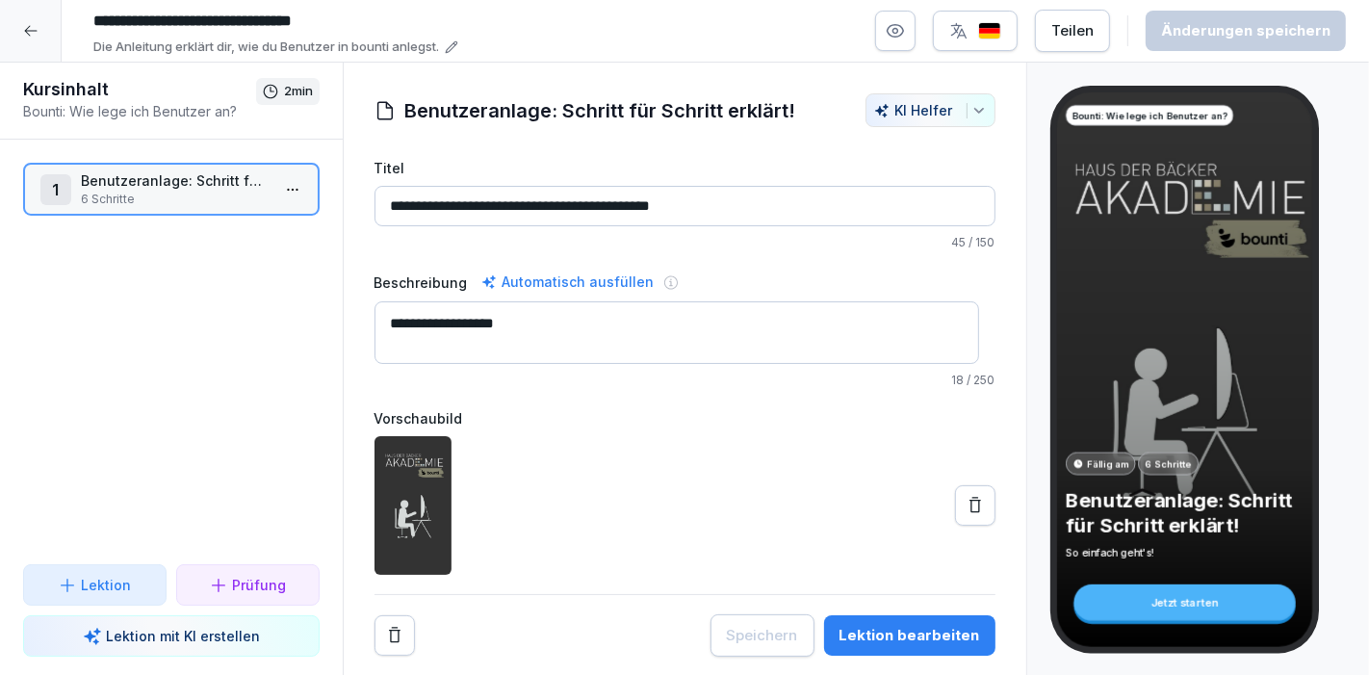
click at [102, 13] on input "**********" at bounding box center [374, 21] width 578 height 33
click at [94, 22] on input "**********" at bounding box center [374, 21] width 578 height 33
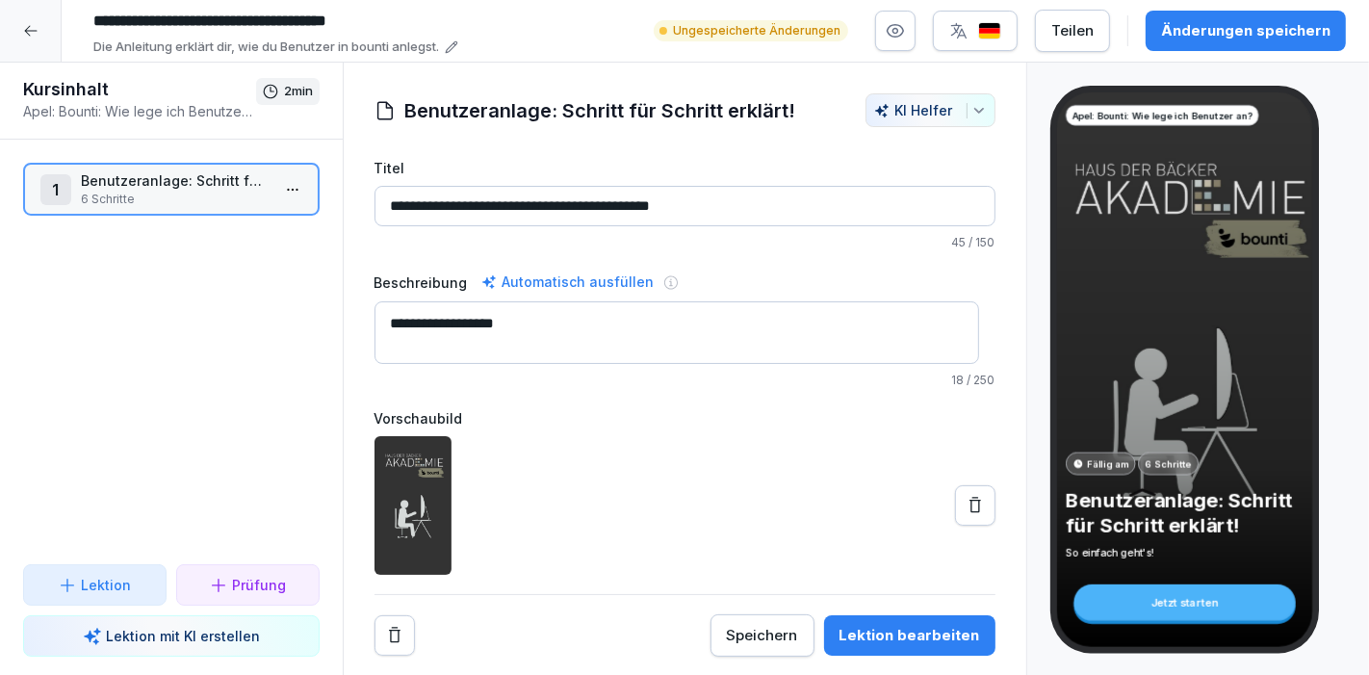
type input "**********"
click at [1281, 39] on div "Änderungen speichern" at bounding box center [1245, 30] width 169 height 21
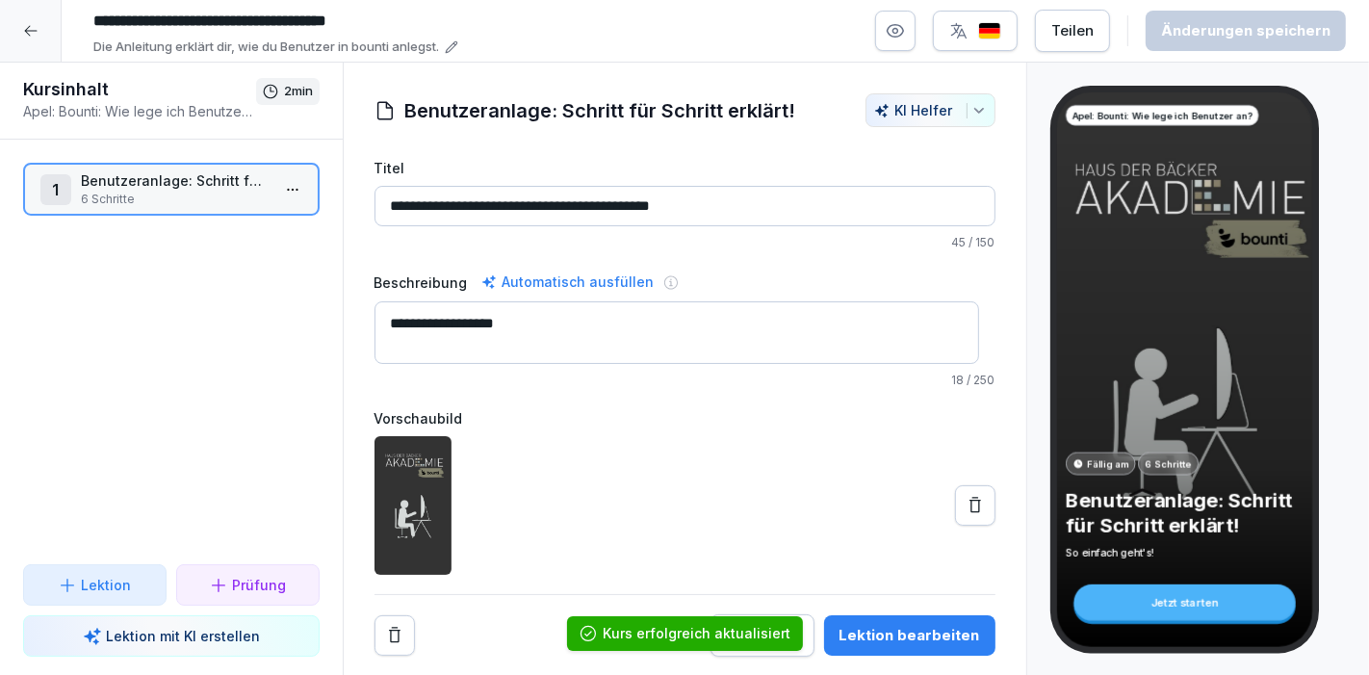
click at [50, 26] on div at bounding box center [31, 31] width 62 height 62
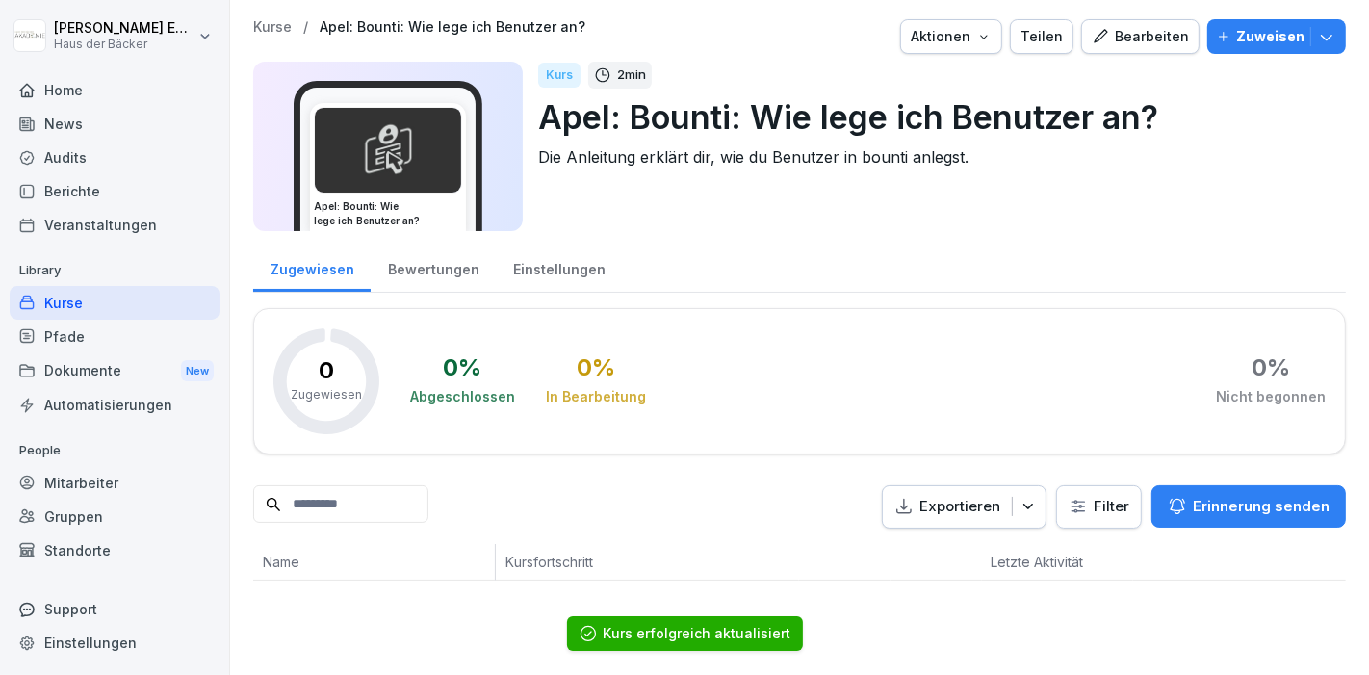
click at [1119, 49] on button "Bearbeiten" at bounding box center [1140, 36] width 118 height 35
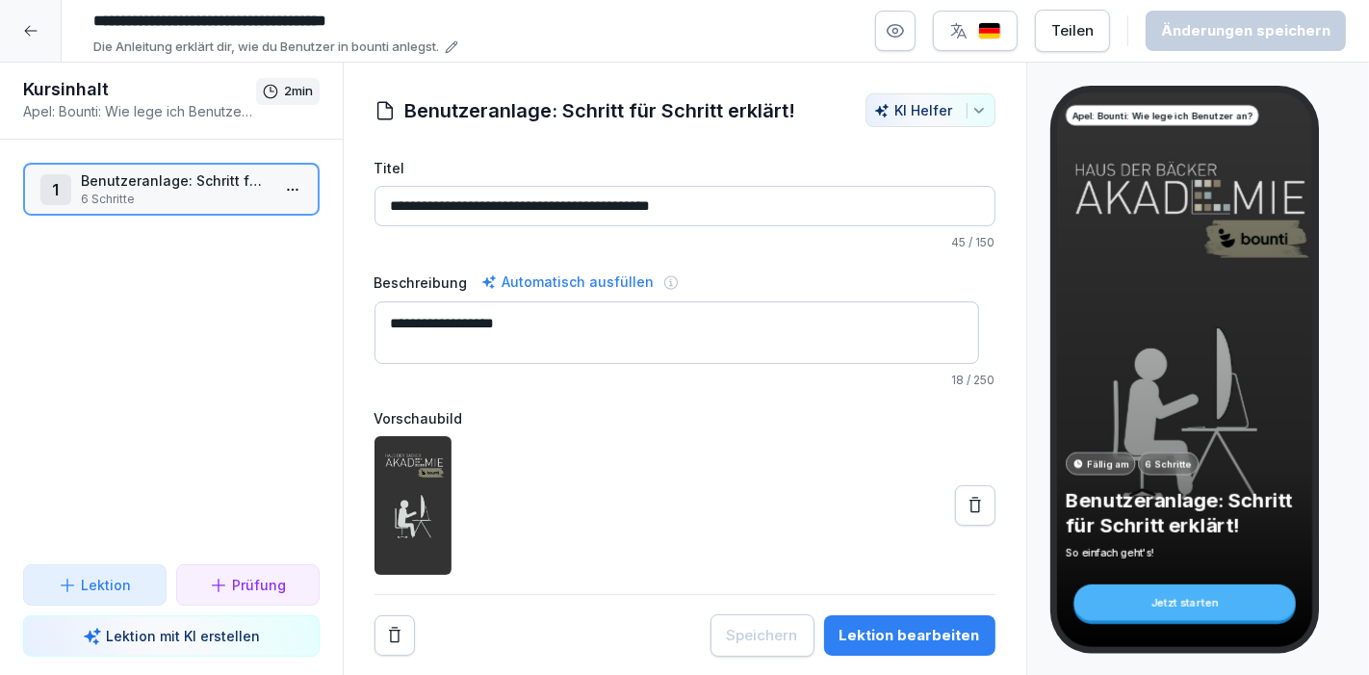
click at [197, 28] on input "**********" at bounding box center [374, 21] width 578 height 33
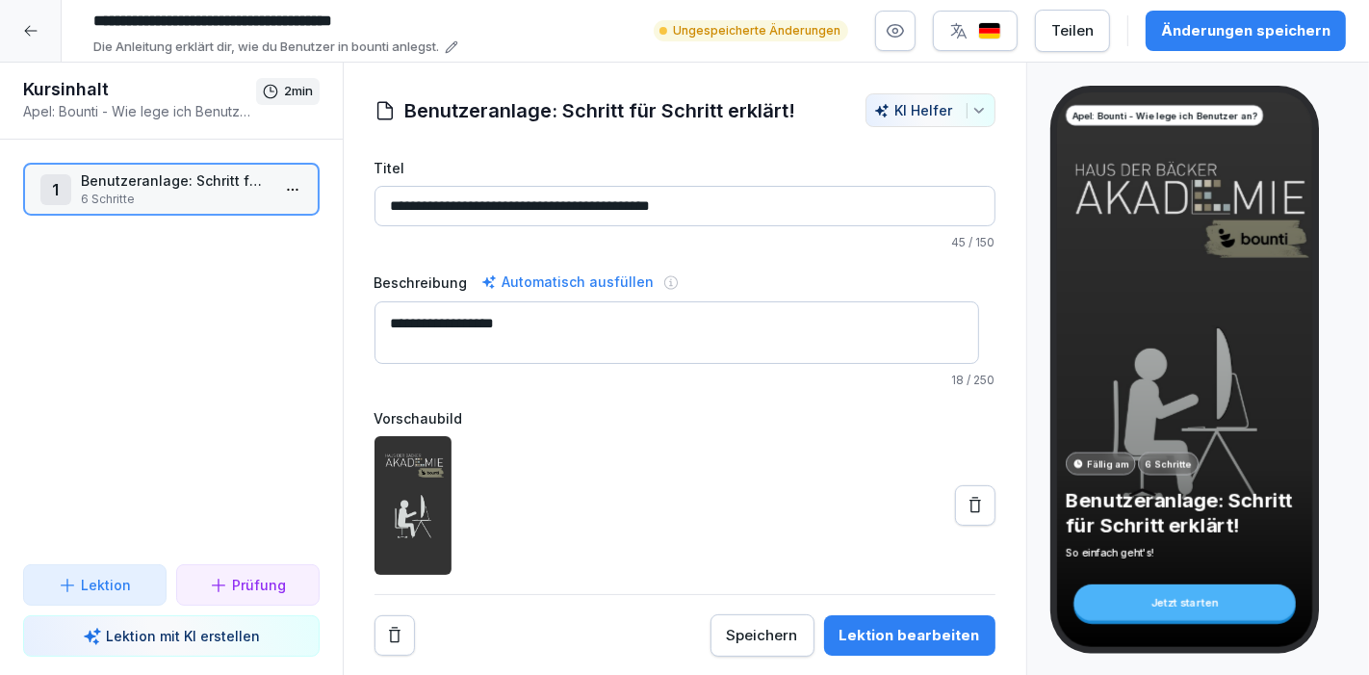
type input "**********"
click at [1267, 21] on div "Änderungen speichern" at bounding box center [1245, 30] width 169 height 21
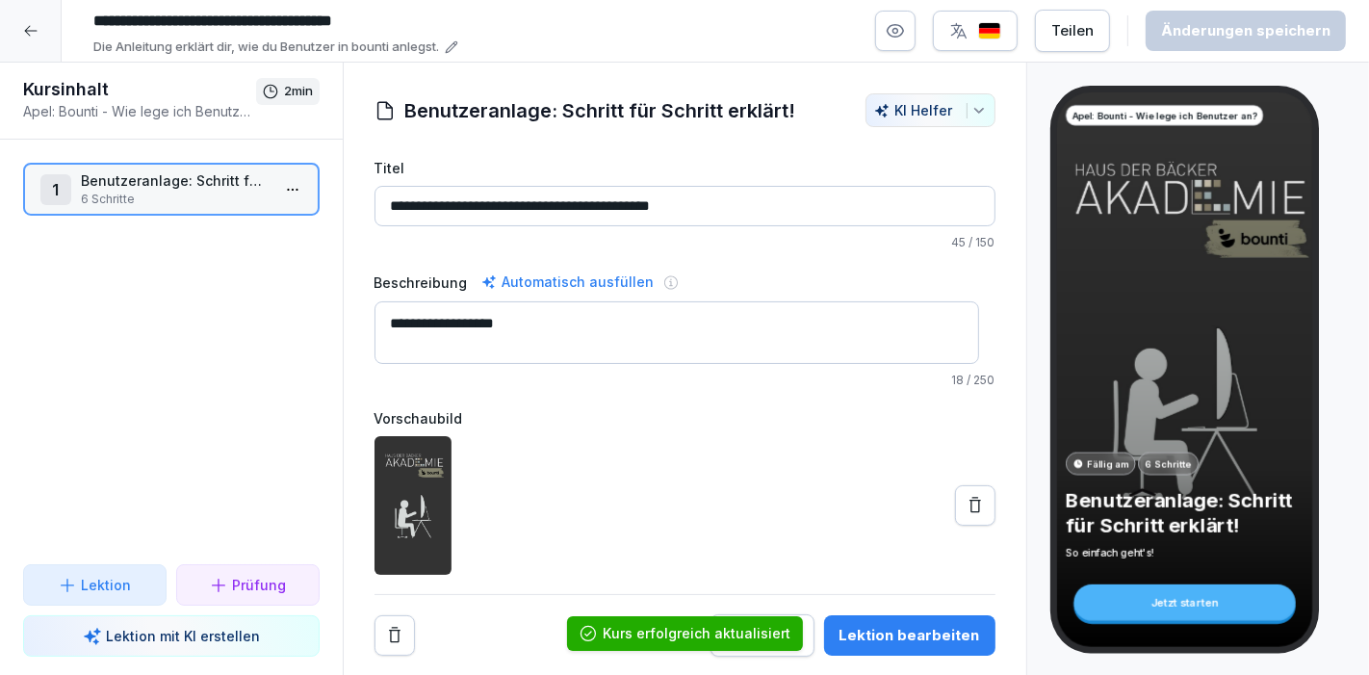
click at [0, 24] on div at bounding box center [31, 31] width 62 height 62
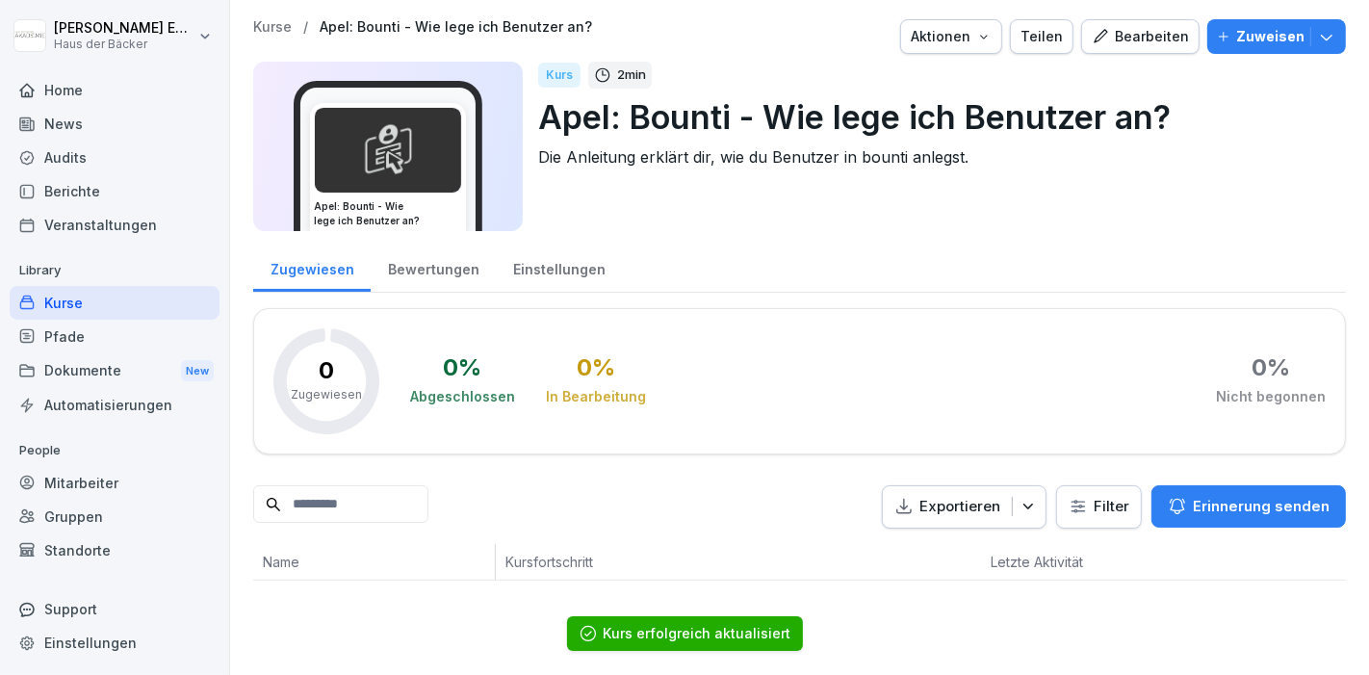
click at [142, 304] on div "Kurse" at bounding box center [115, 303] width 210 height 34
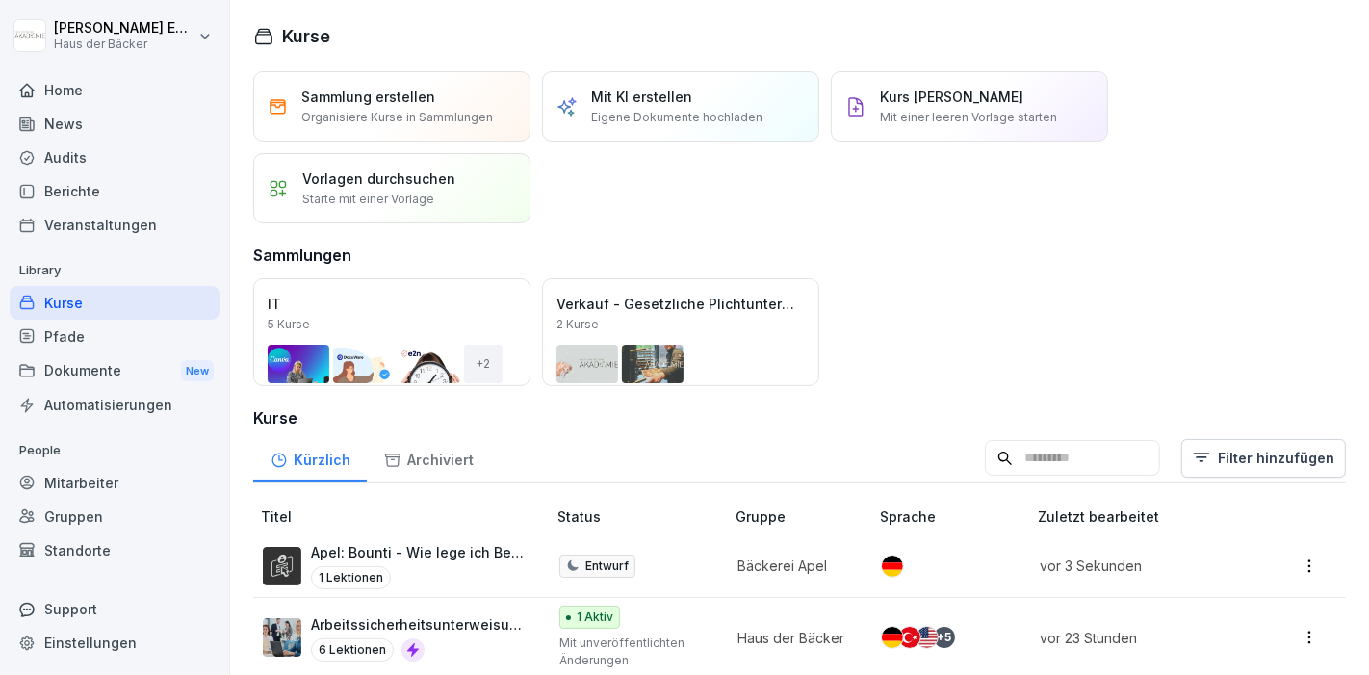
click at [432, 546] on p "Apel: Bounti - Wie lege ich Benutzer an?" at bounding box center [419, 552] width 216 height 20
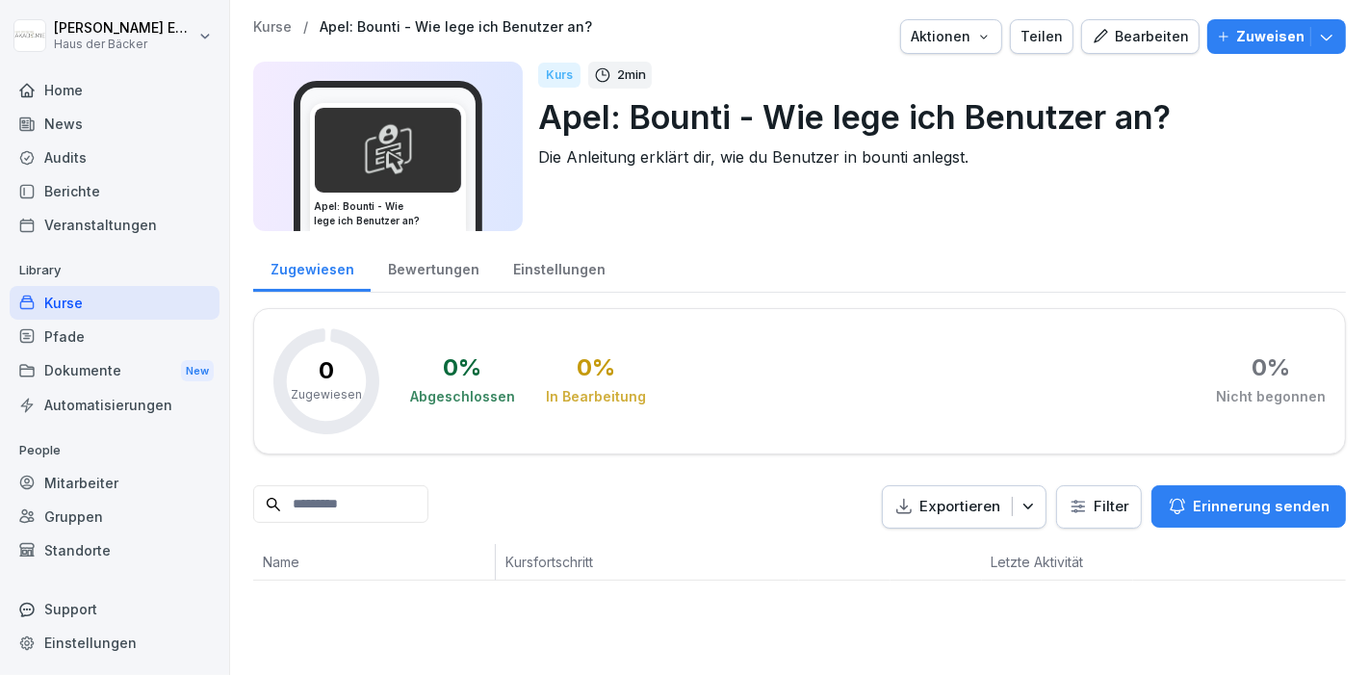
click at [58, 306] on div "Kurse" at bounding box center [115, 303] width 210 height 34
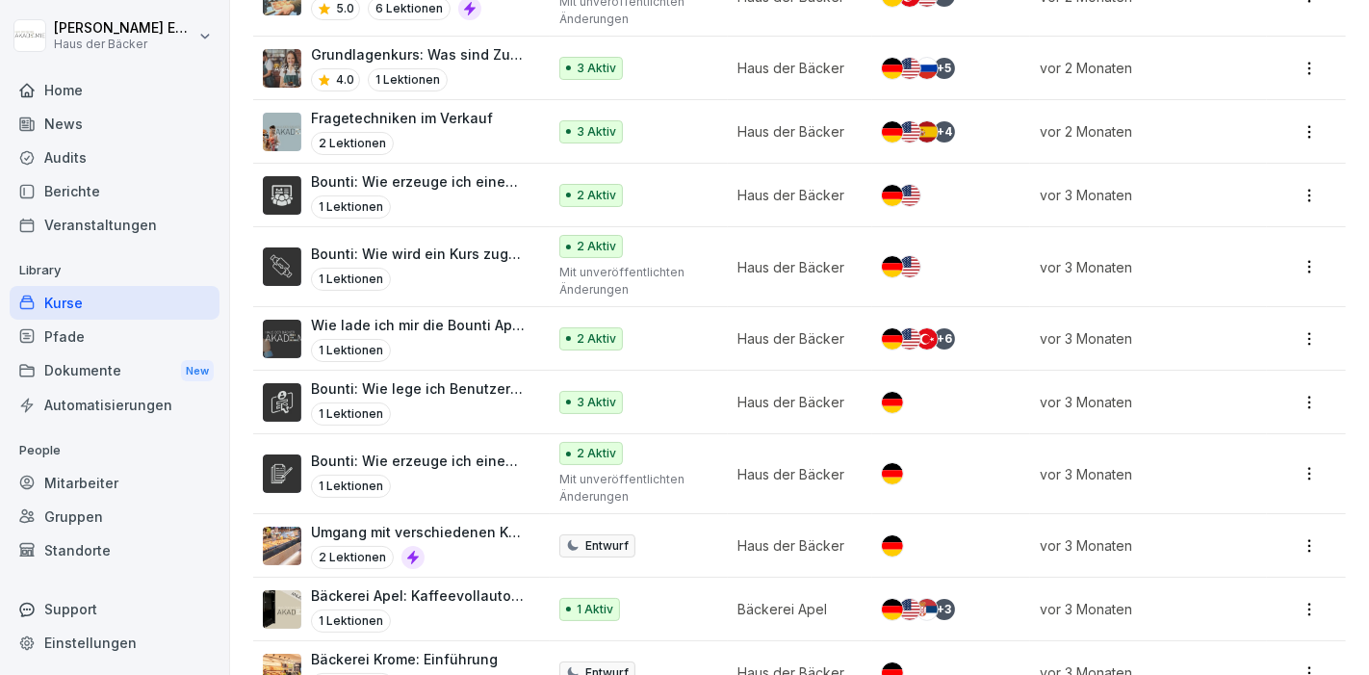
scroll to position [1919, 0]
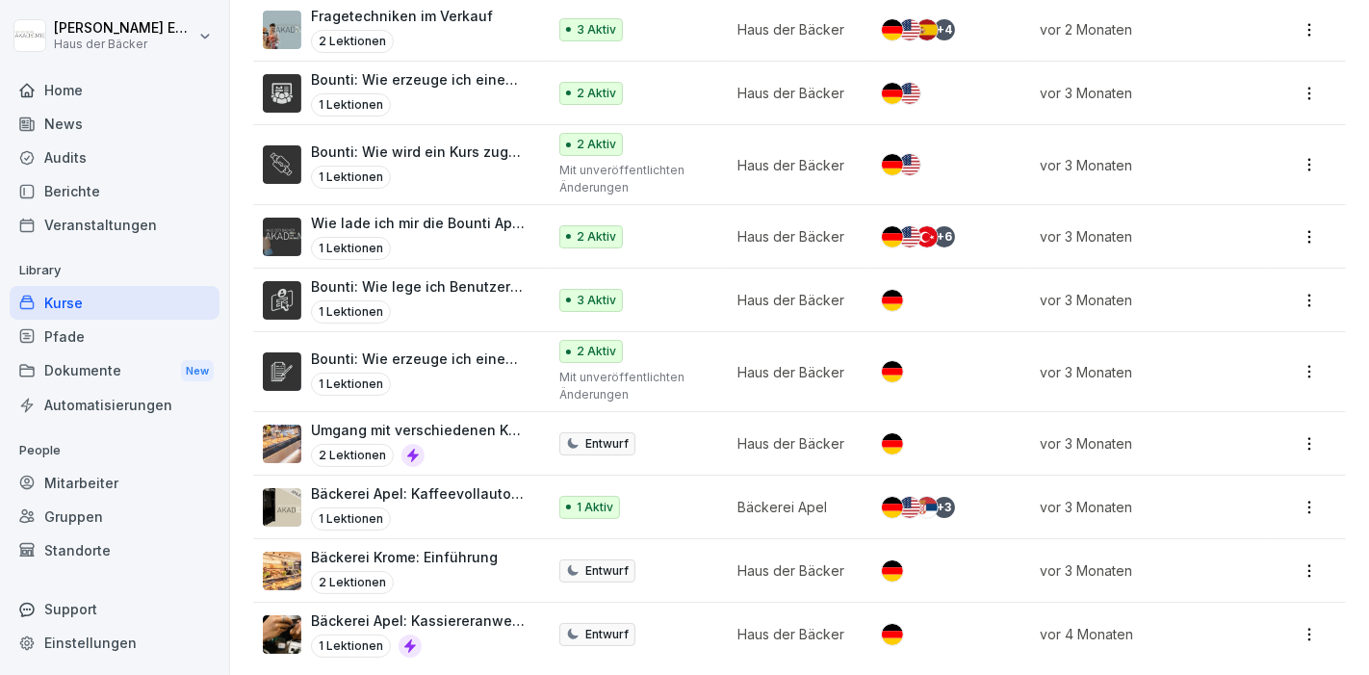
click at [473, 373] on div "1 Lektionen" at bounding box center [419, 384] width 216 height 23
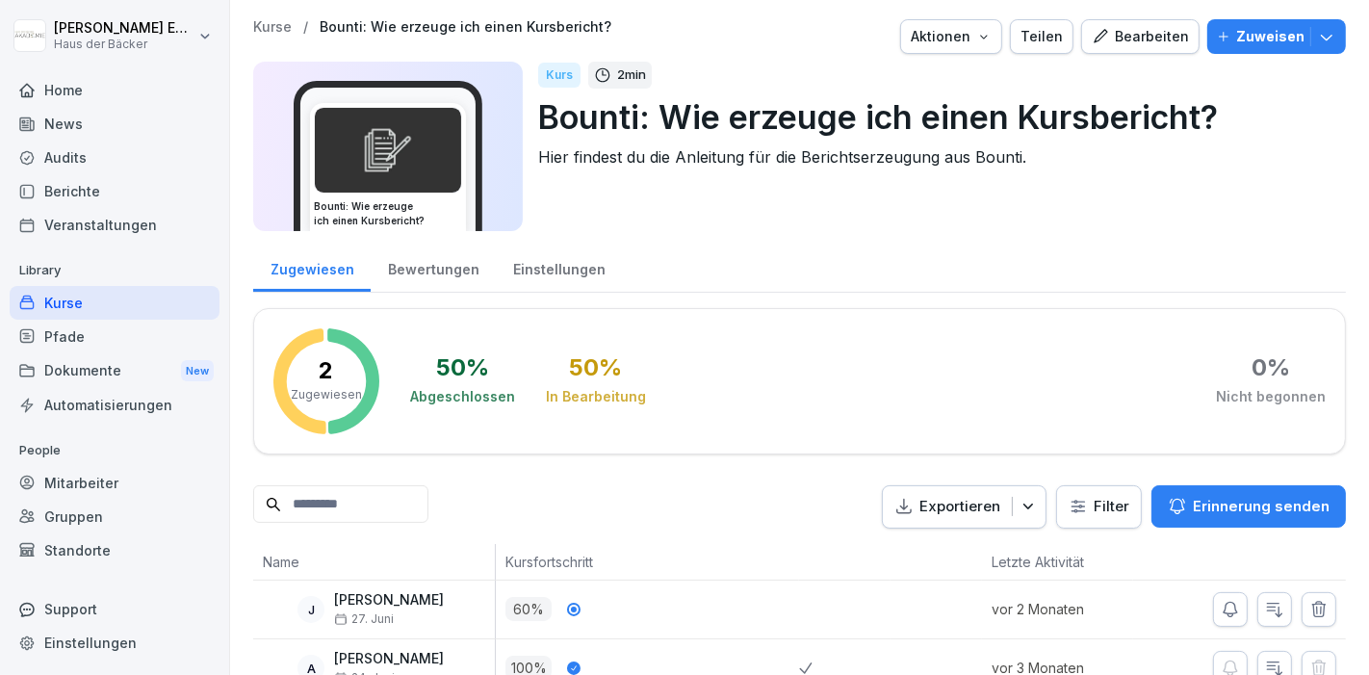
click at [957, 42] on div "Aktionen" at bounding box center [951, 36] width 81 height 21
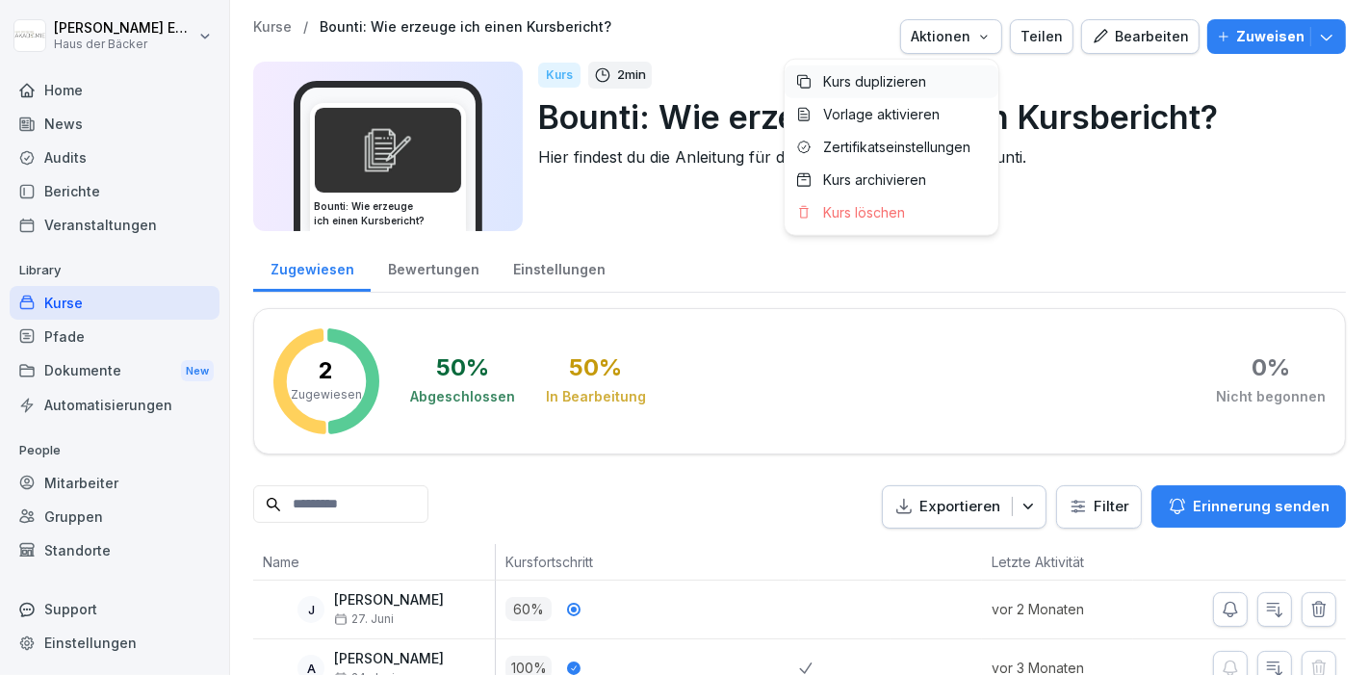
click at [935, 78] on div "Kurs duplizieren" at bounding box center [892, 81] width 214 height 33
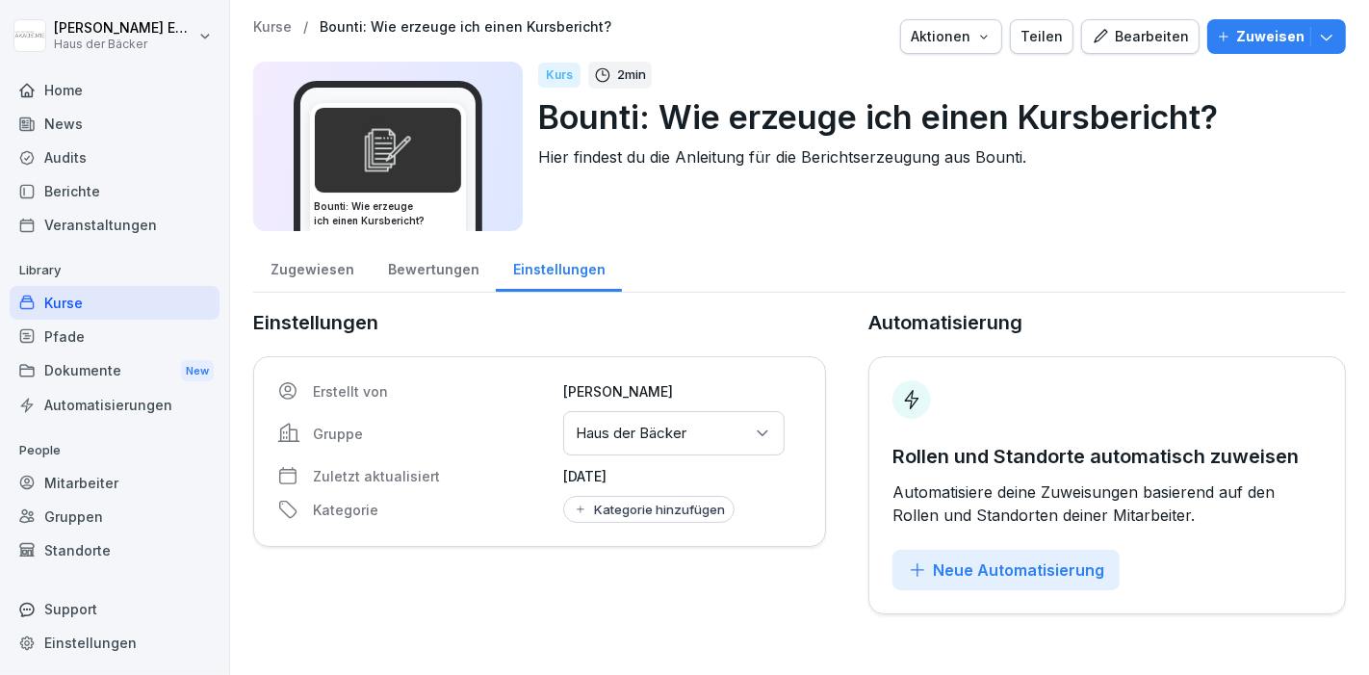
click at [745, 427] on div "Gruppen oder Standorte auswählen Haus der Bäcker" at bounding box center [673, 433] width 221 height 44
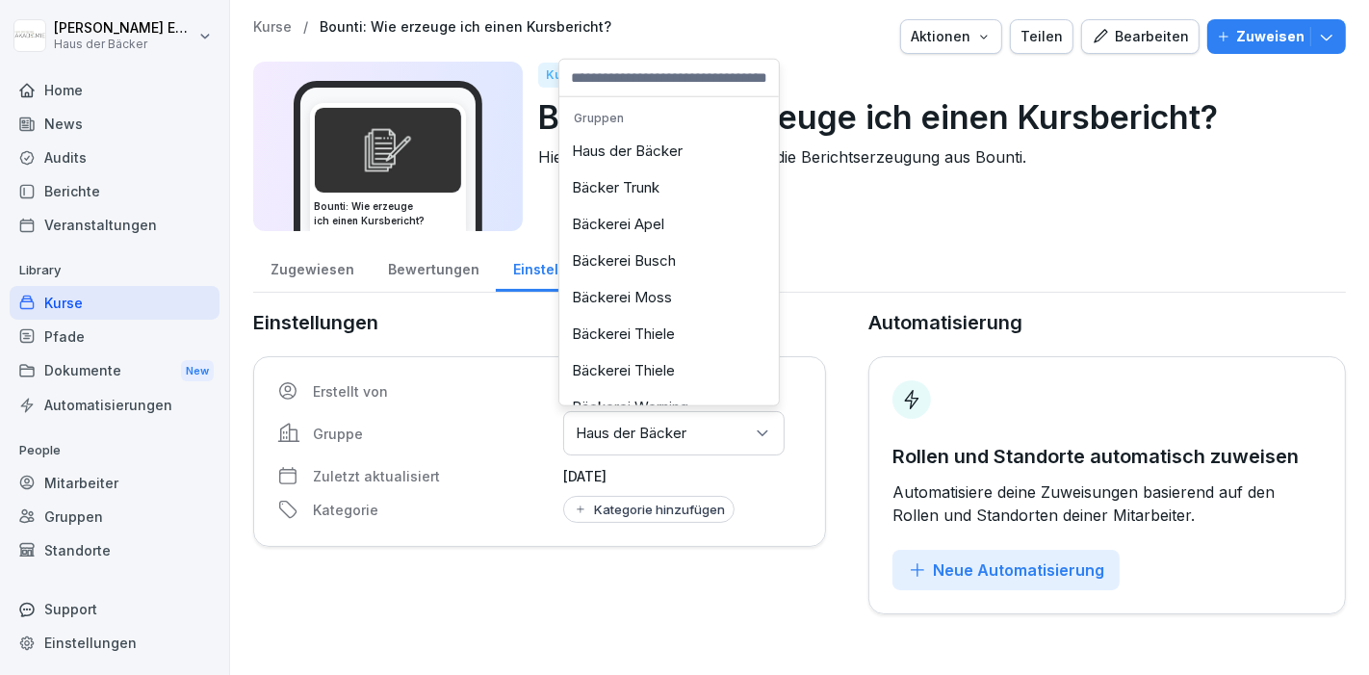
click at [669, 223] on div "Bäckerei Apel" at bounding box center [669, 224] width 210 height 37
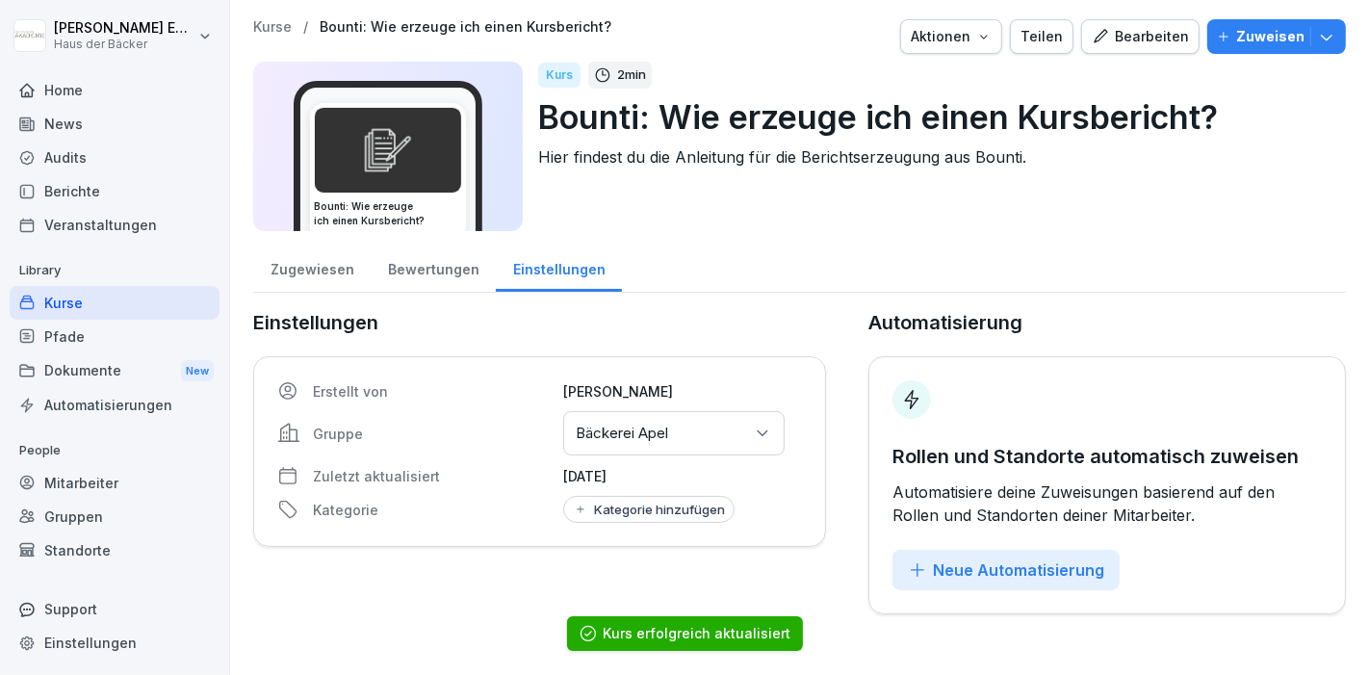
click at [1094, 42] on icon "button" at bounding box center [1100, 36] width 17 height 17
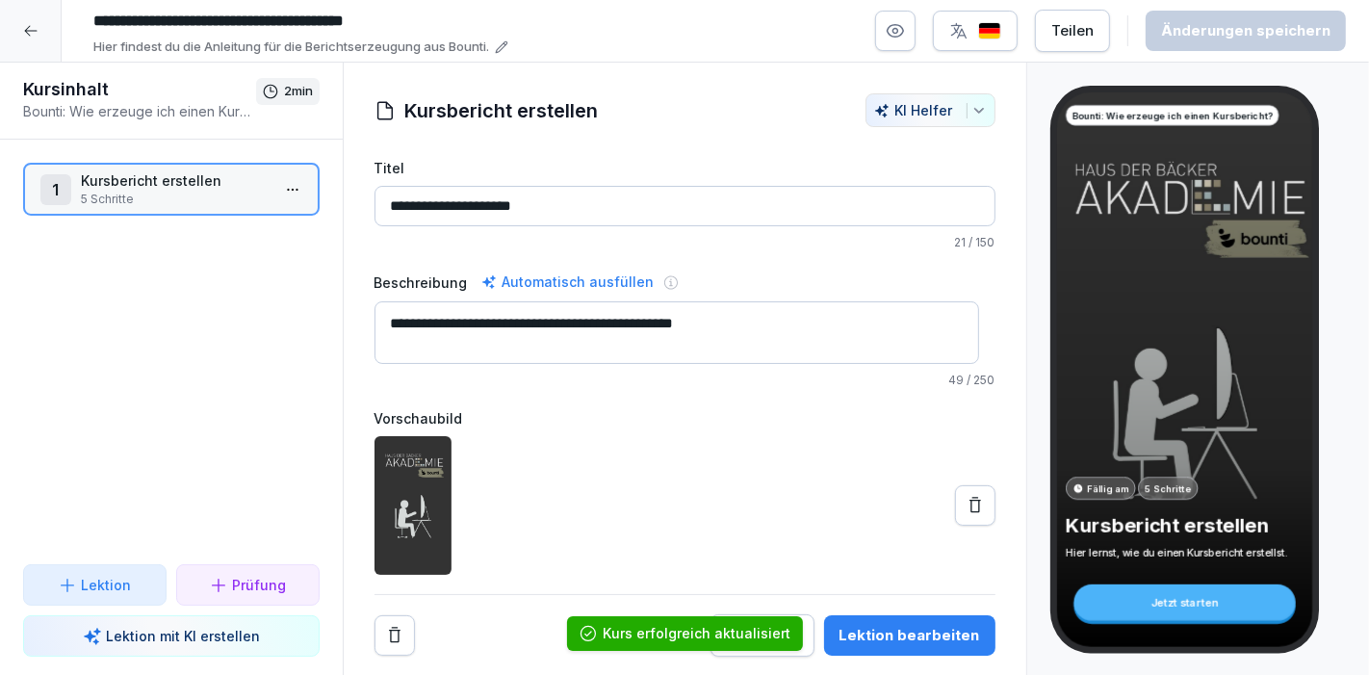
click at [211, 23] on input "**********" at bounding box center [374, 21] width 578 height 33
click at [142, 23] on input "**********" at bounding box center [374, 21] width 578 height 33
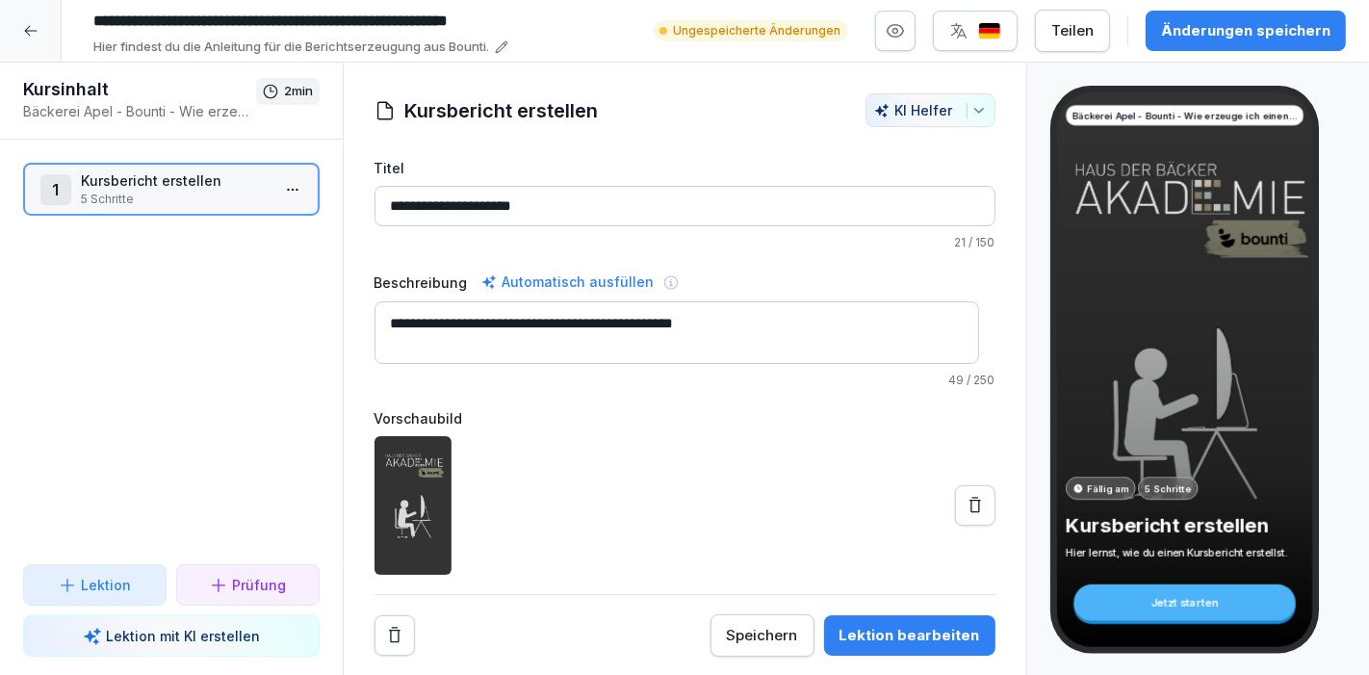
type input "**********"
click at [1273, 41] on button "Änderungen speichern" at bounding box center [1246, 31] width 200 height 40
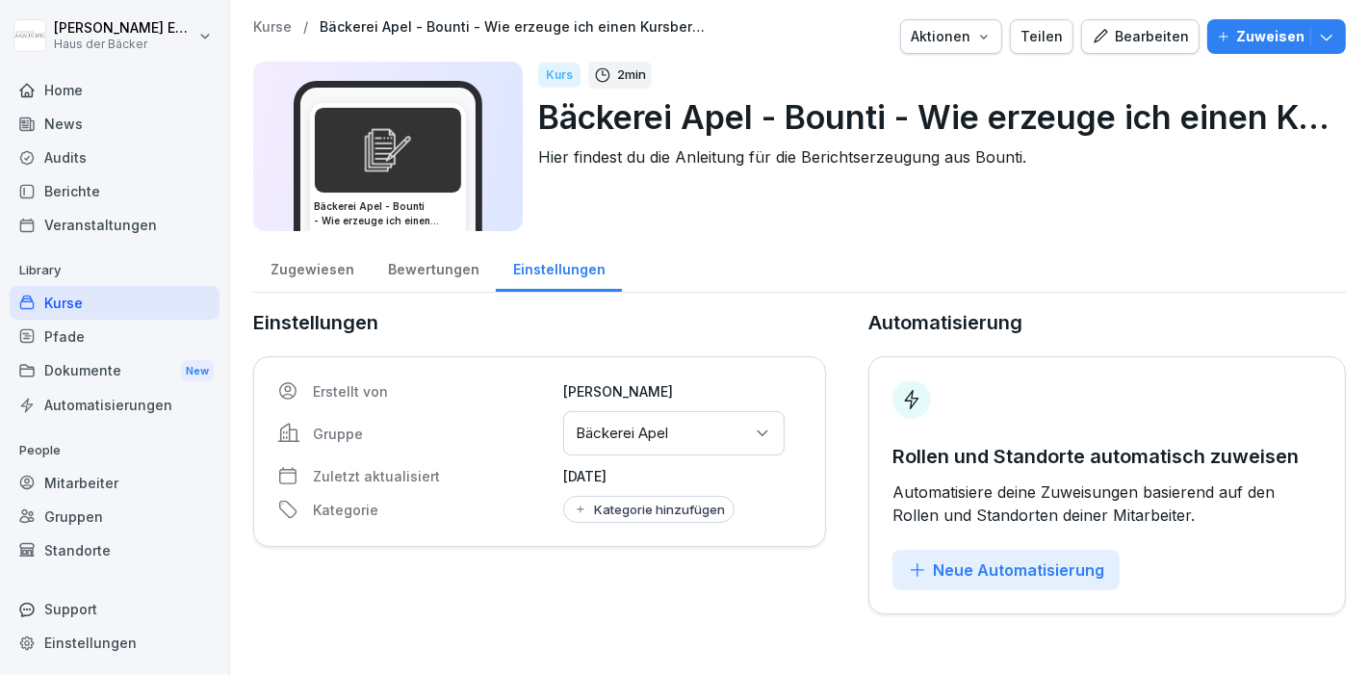
click at [153, 294] on div "Kurse" at bounding box center [115, 303] width 210 height 34
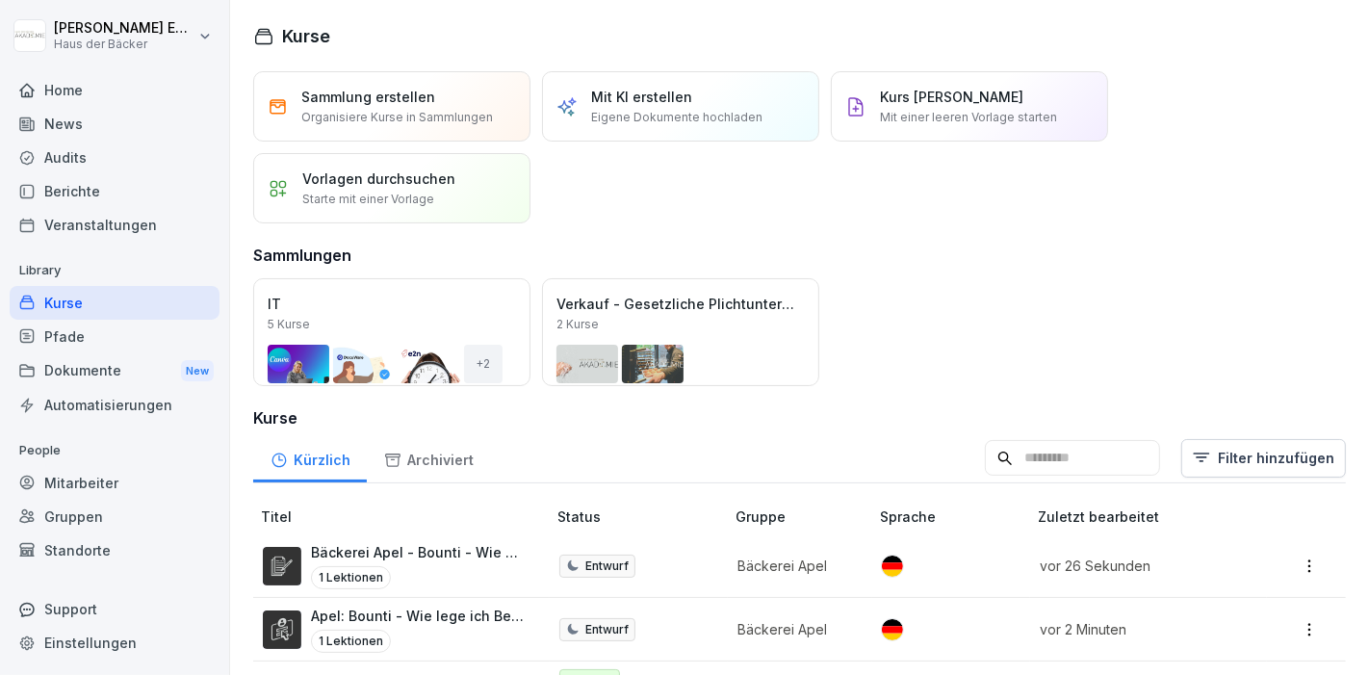
scroll to position [107, 0]
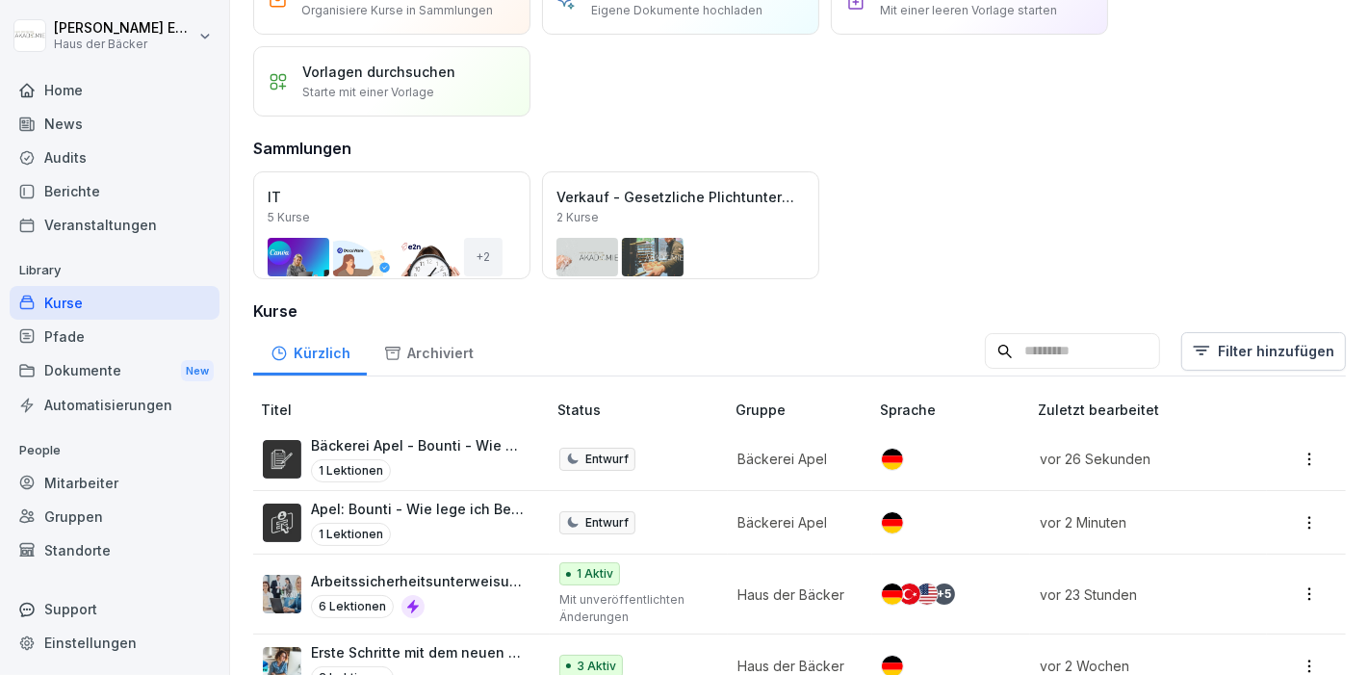
click at [446, 427] on td "Bäckerei Apel - Bounti - Wie erzeuge ich einen Kursbericht? 1 Lektionen" at bounding box center [401, 459] width 296 height 64
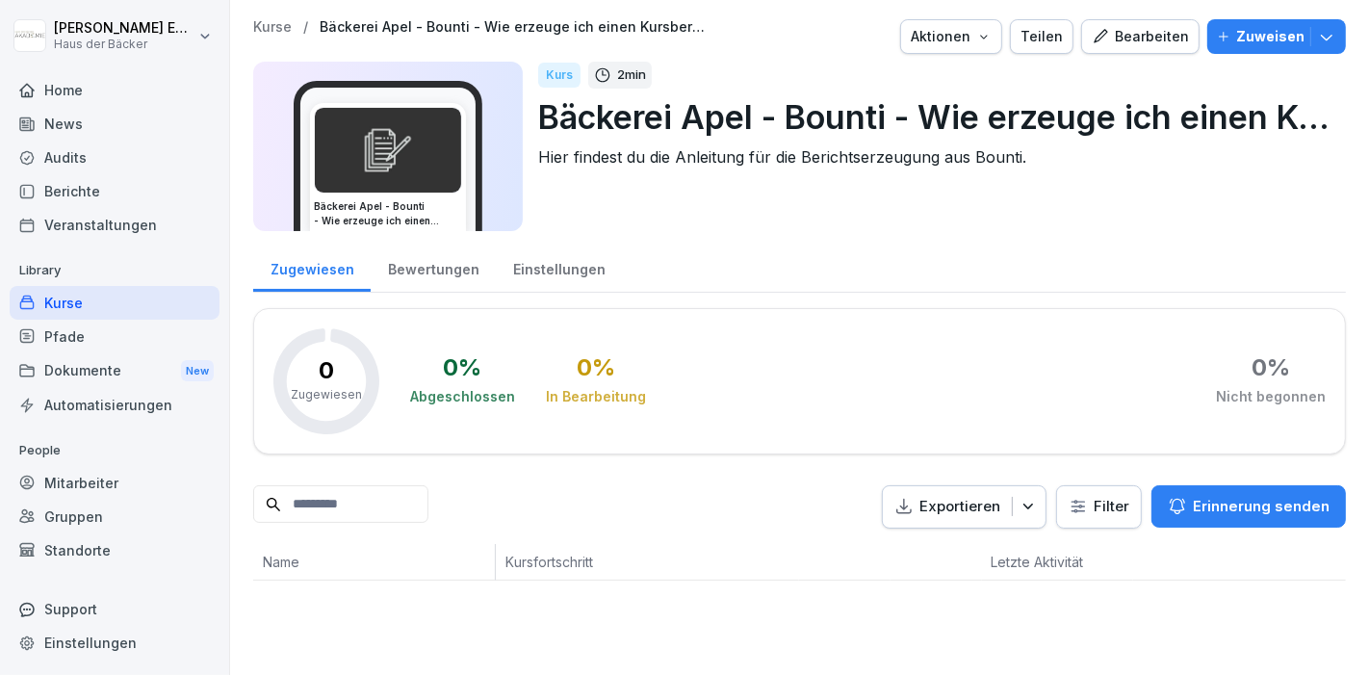
click at [1107, 39] on div "Bearbeiten" at bounding box center [1140, 36] width 97 height 21
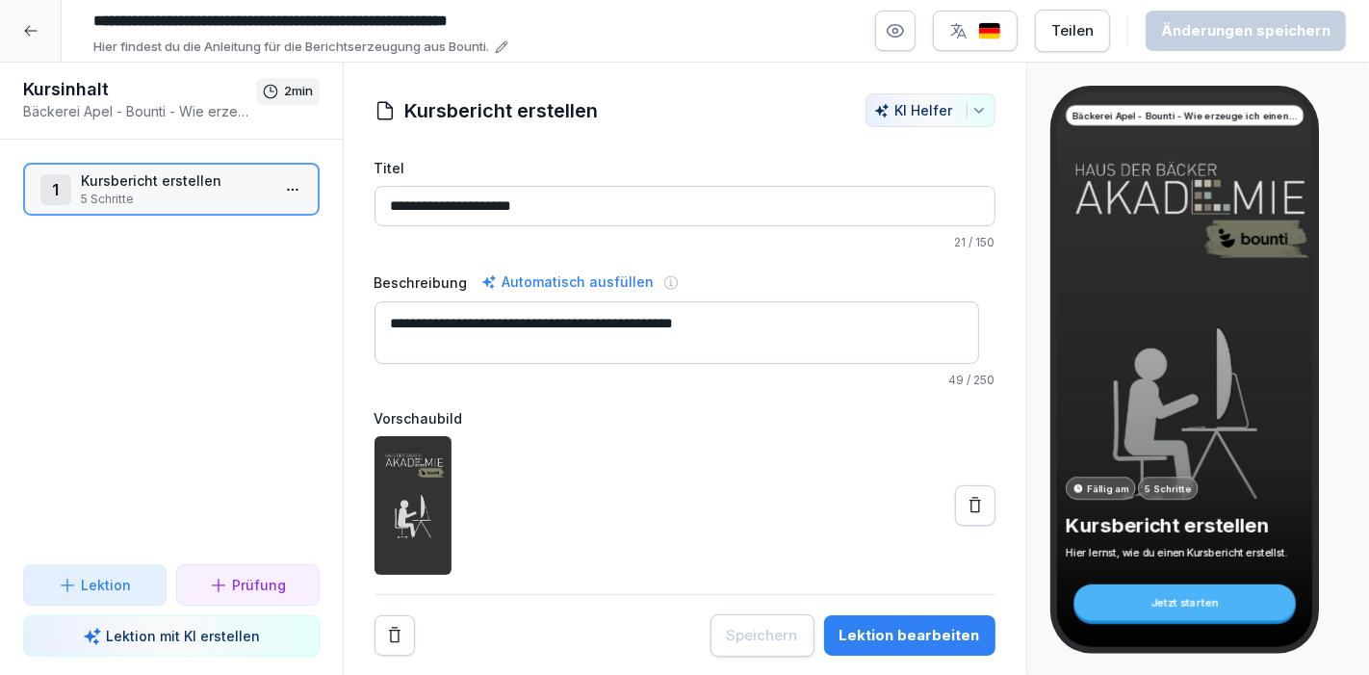
click at [204, 22] on input "**********" at bounding box center [374, 21] width 578 height 33
click at [212, 20] on input "**********" at bounding box center [374, 21] width 578 height 33
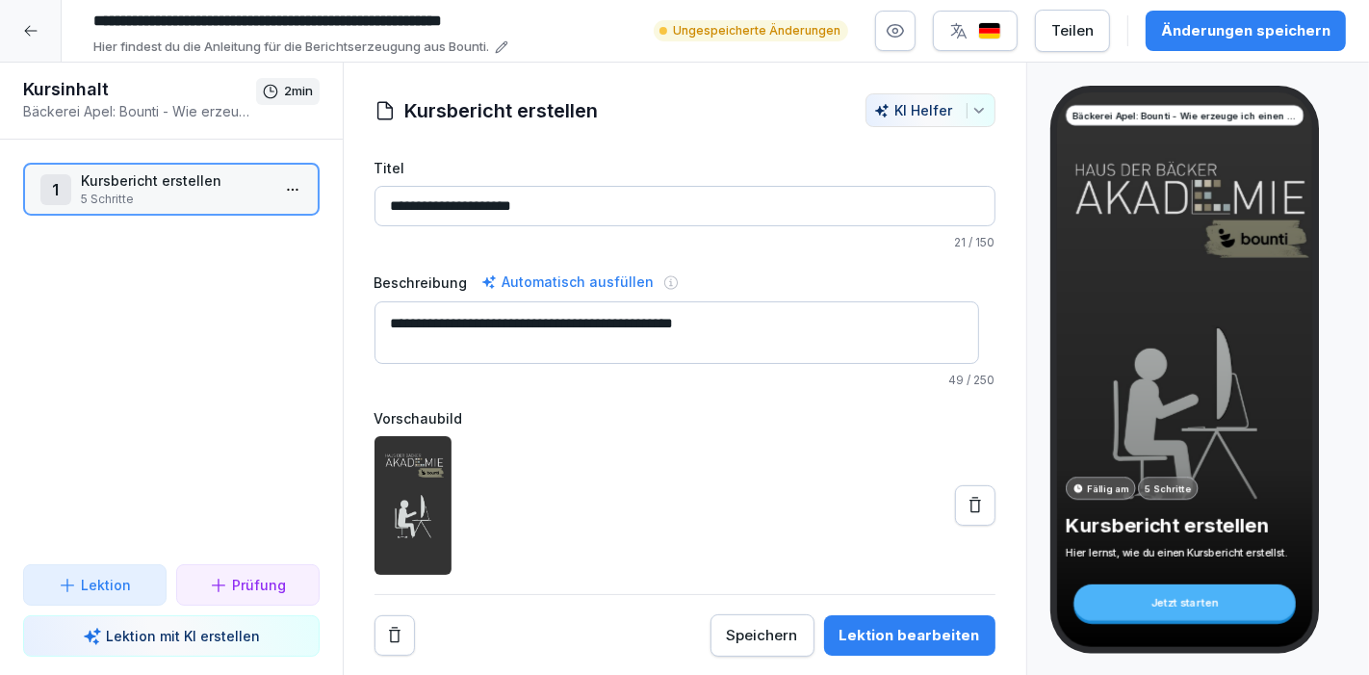
type input "**********"
click at [1220, 31] on div "Änderungen speichern" at bounding box center [1245, 30] width 169 height 21
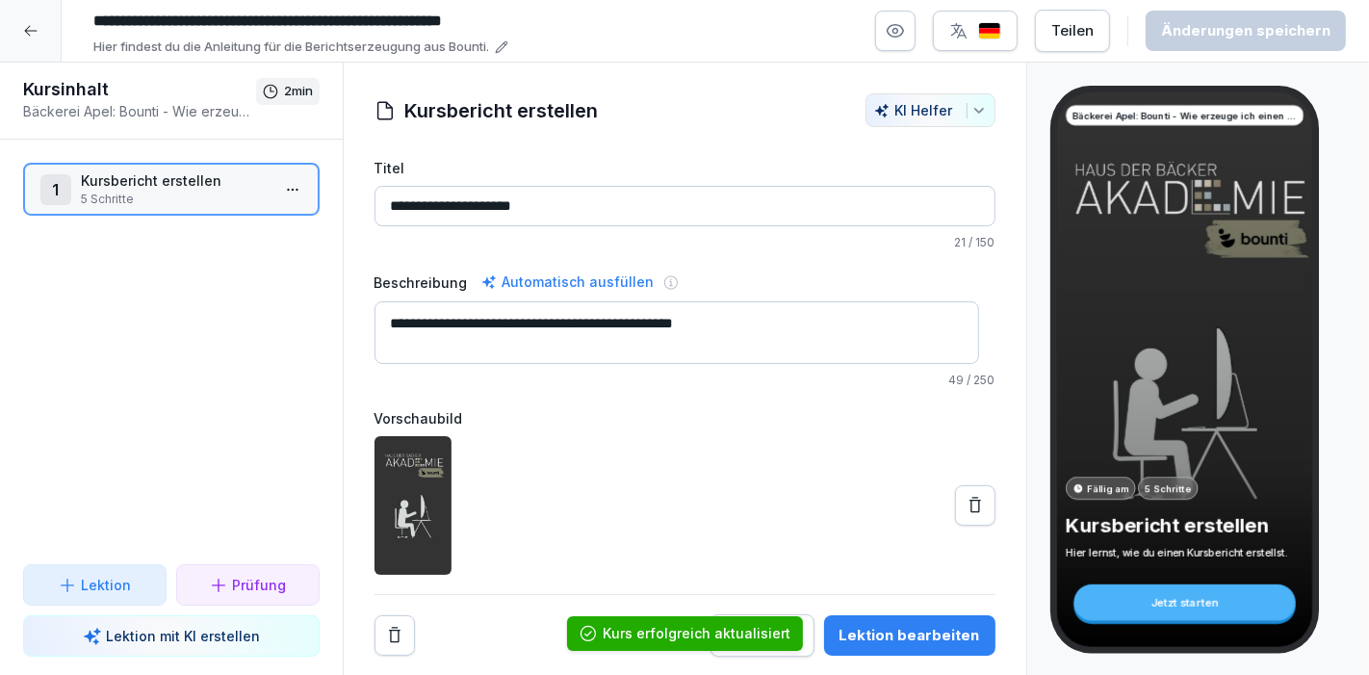
click at [16, 23] on div at bounding box center [31, 31] width 62 height 62
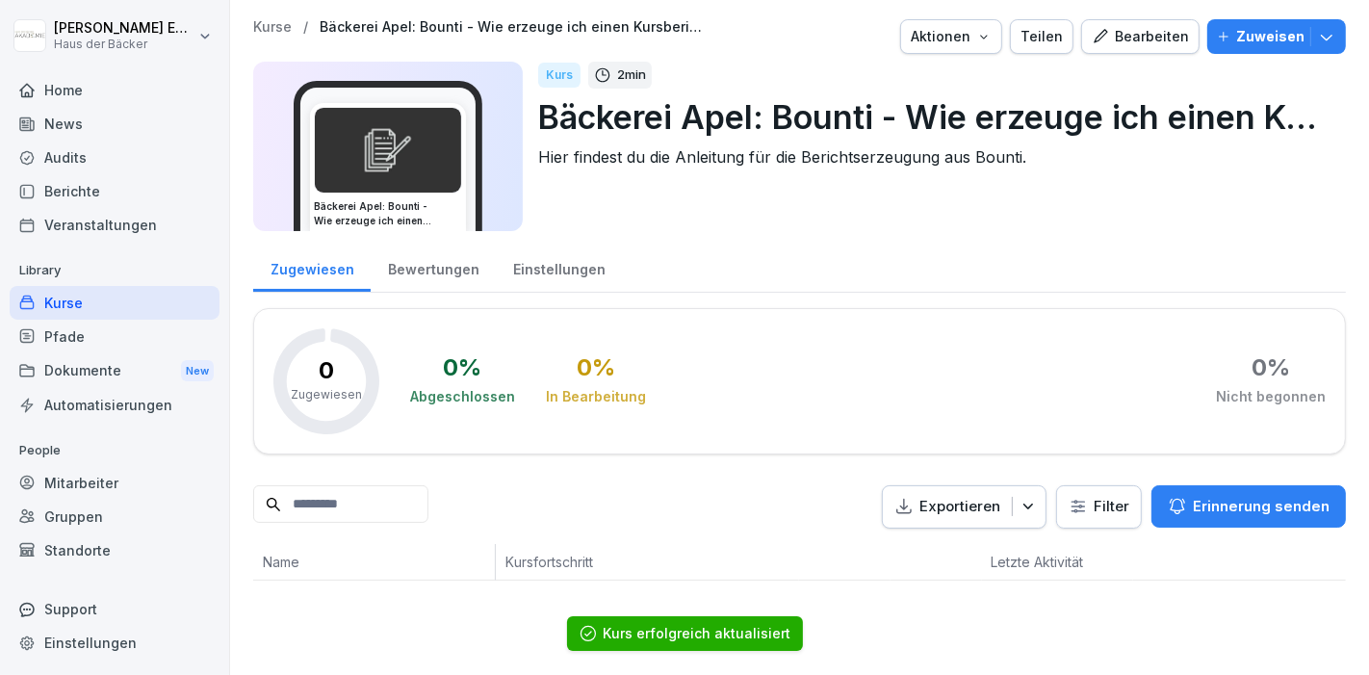
click at [162, 304] on div "Kurse" at bounding box center [115, 303] width 210 height 34
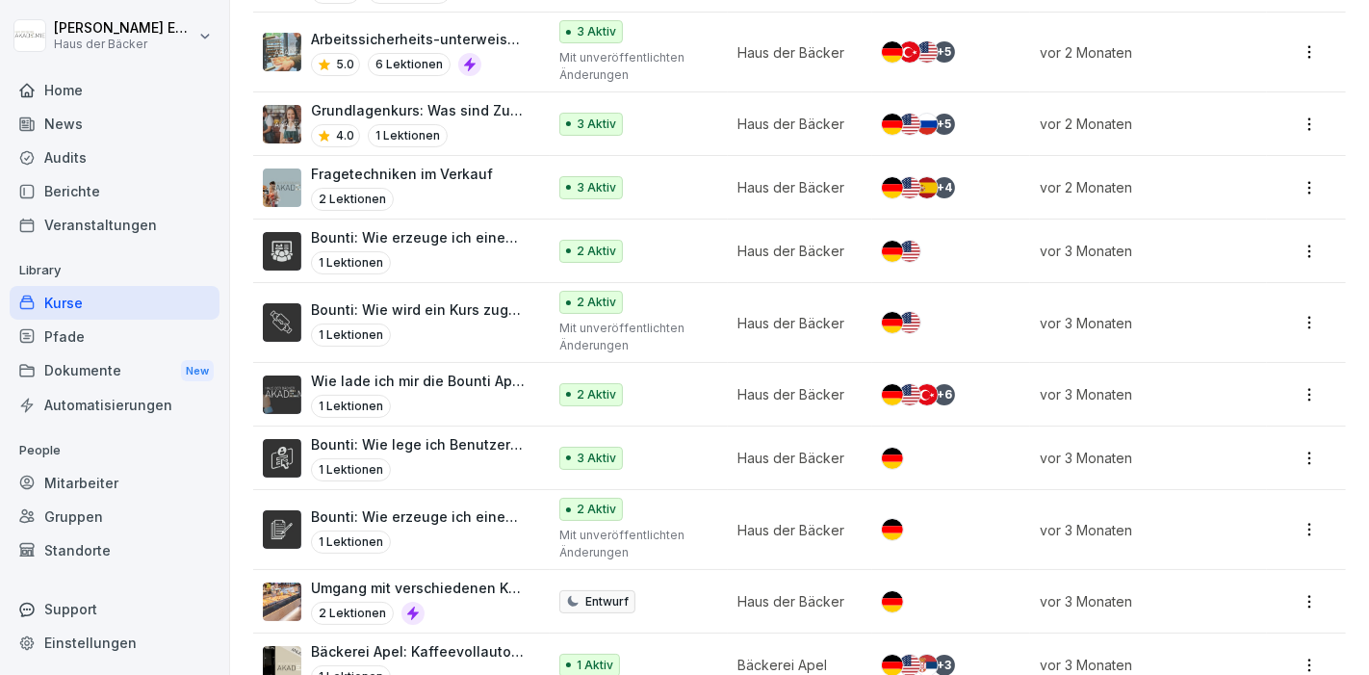
scroll to position [1983, 0]
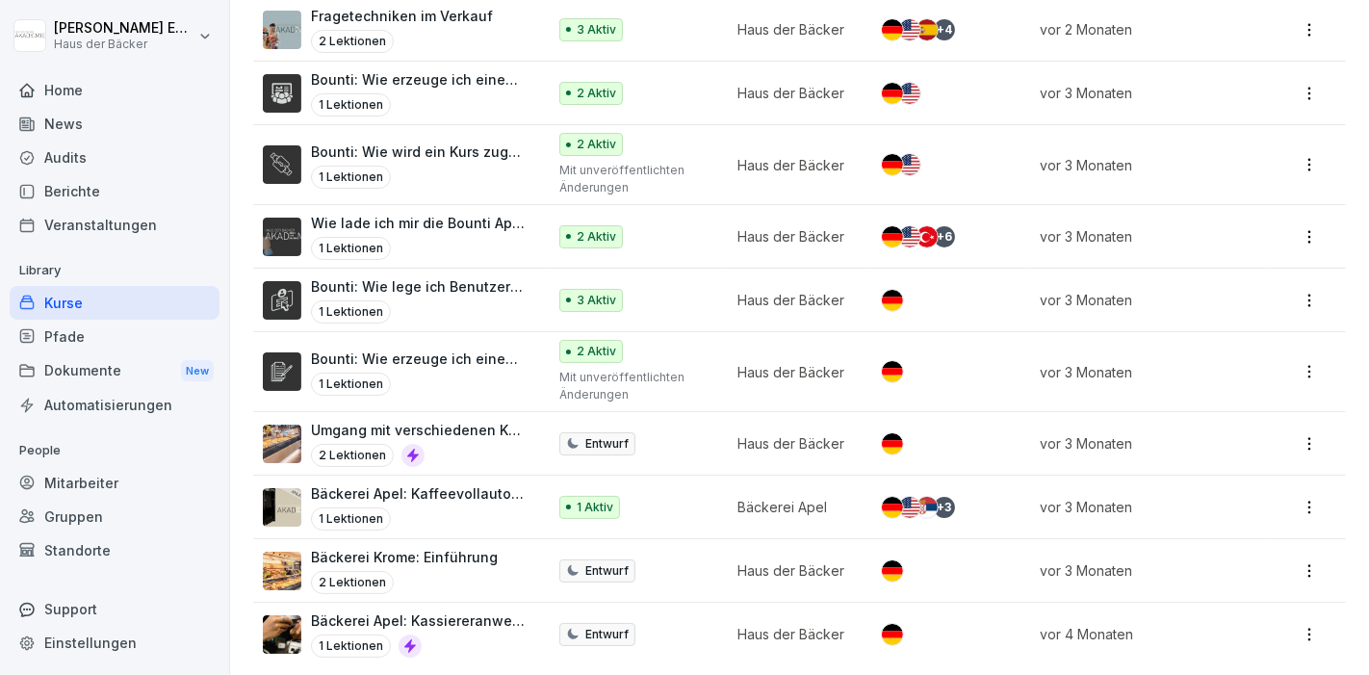
click at [440, 213] on p "Wie lade ich mir die Bounti App herunter?" at bounding box center [419, 223] width 216 height 20
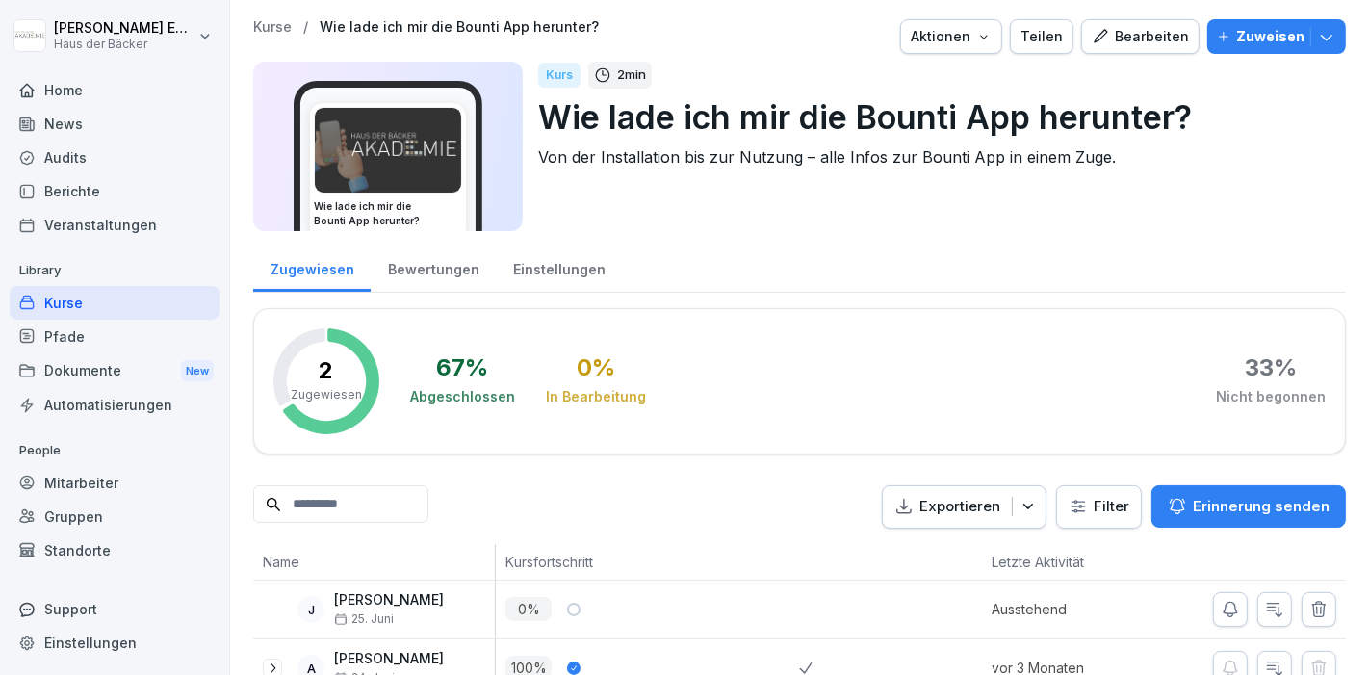
click at [443, 273] on div "Bewertungen" at bounding box center [433, 267] width 125 height 49
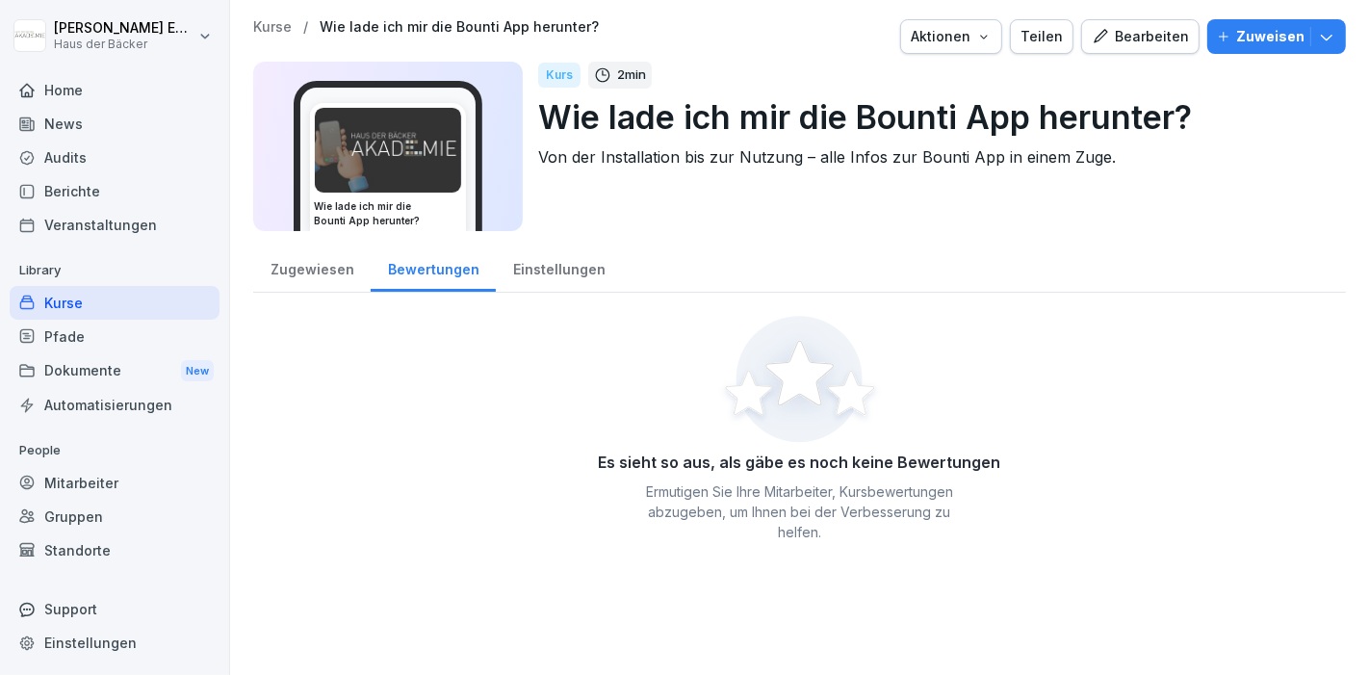
click at [361, 273] on div "Zugewiesen" at bounding box center [311, 267] width 117 height 49
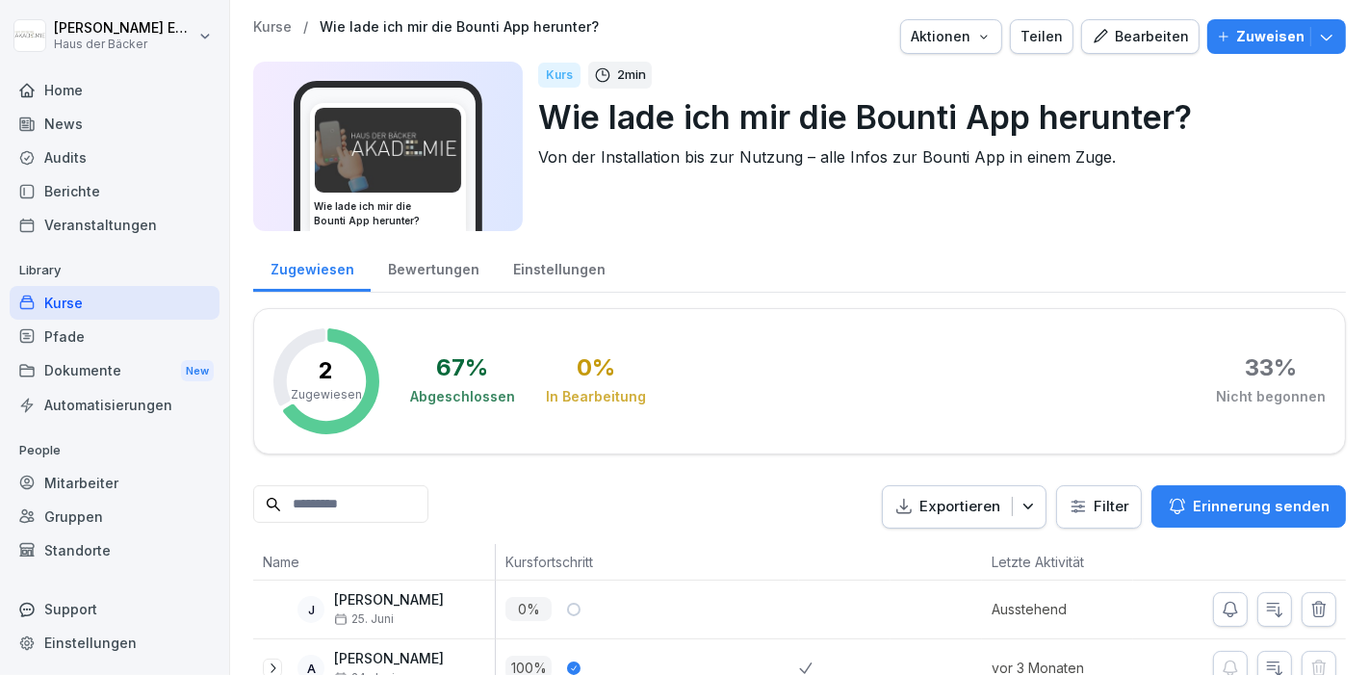
click at [402, 273] on div "Bewertungen" at bounding box center [433, 267] width 125 height 49
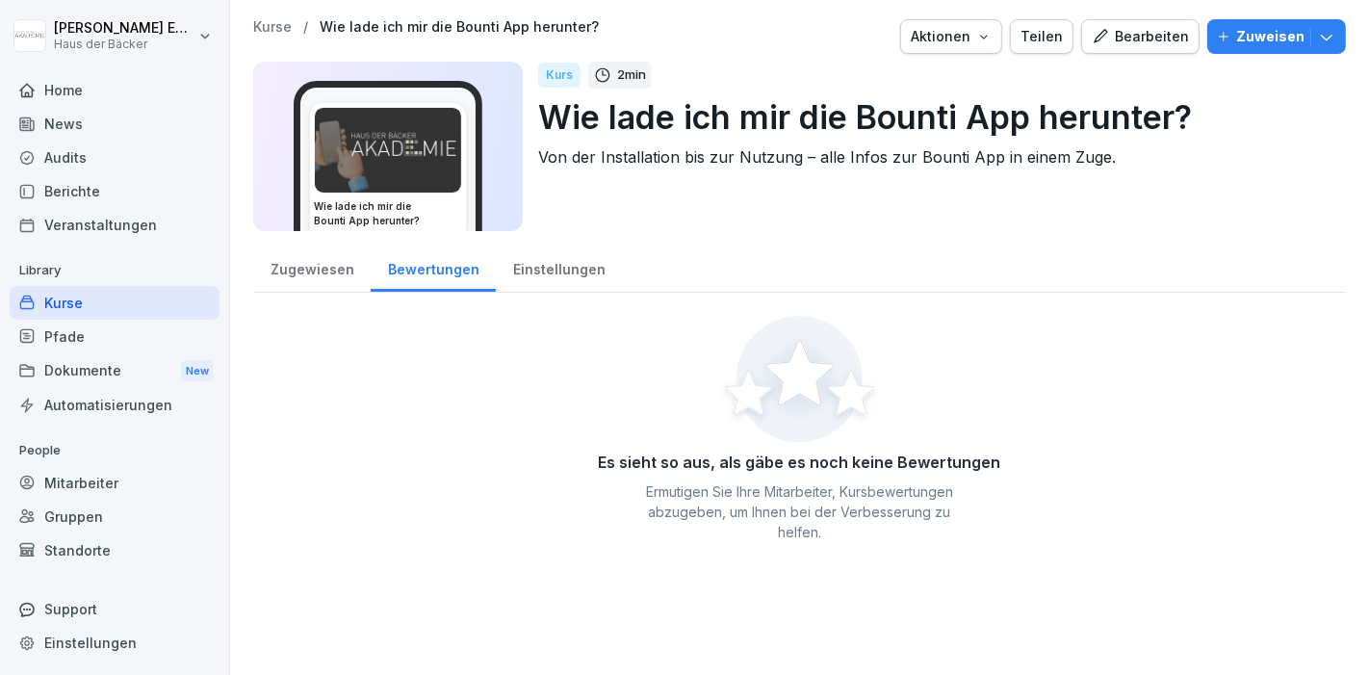
click at [574, 272] on div "Einstellungen" at bounding box center [559, 267] width 126 height 49
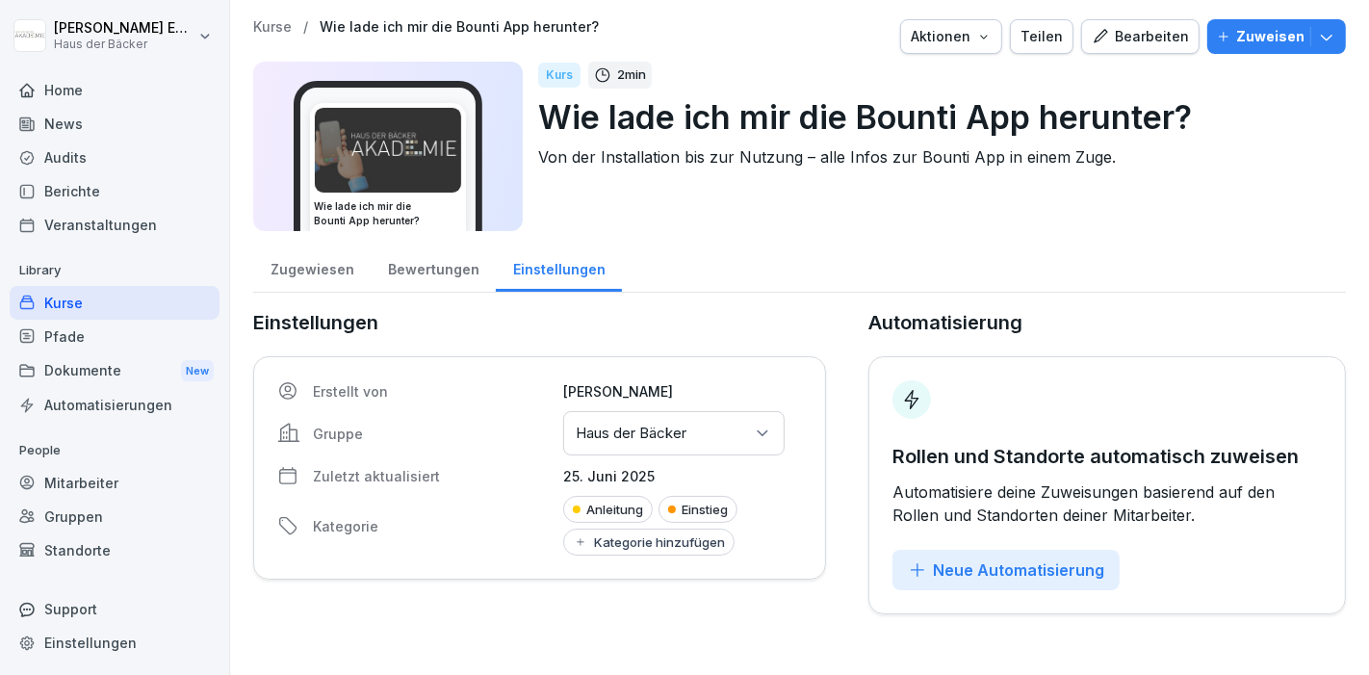
click at [425, 276] on div "Bewertungen" at bounding box center [433, 267] width 125 height 49
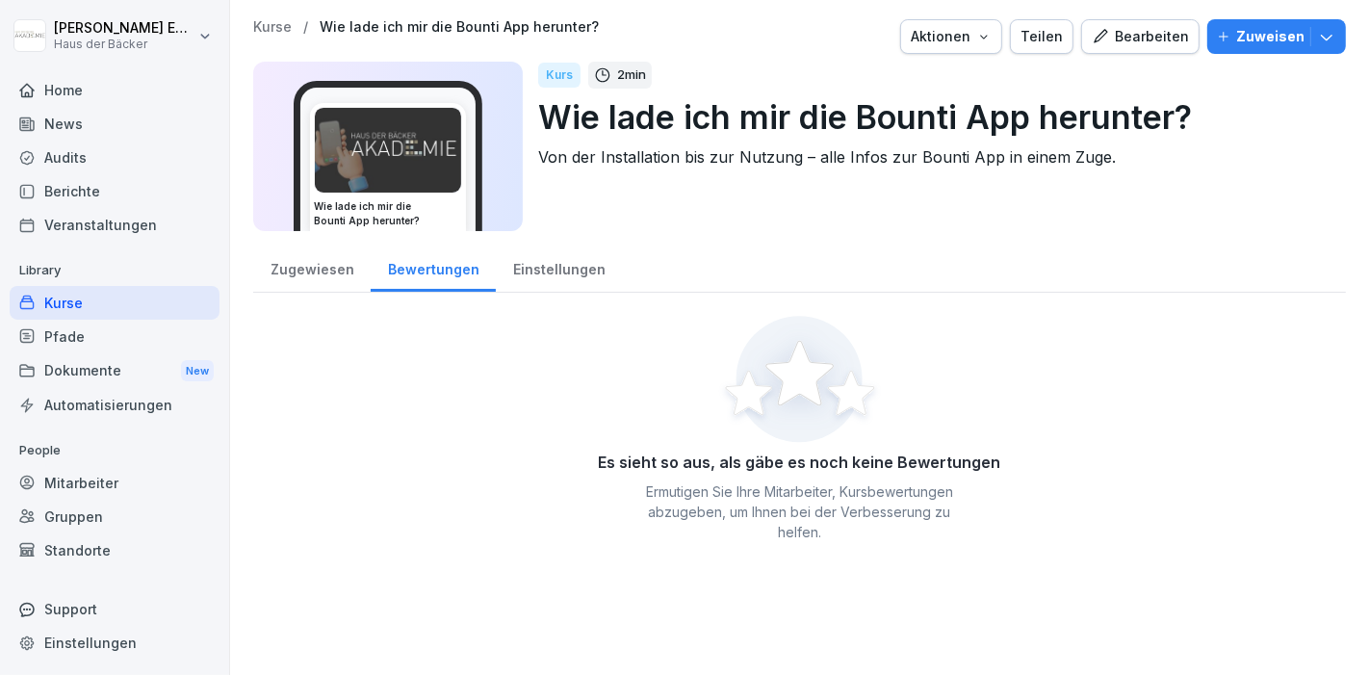
click at [338, 277] on div "Zugewiesen" at bounding box center [311, 267] width 117 height 49
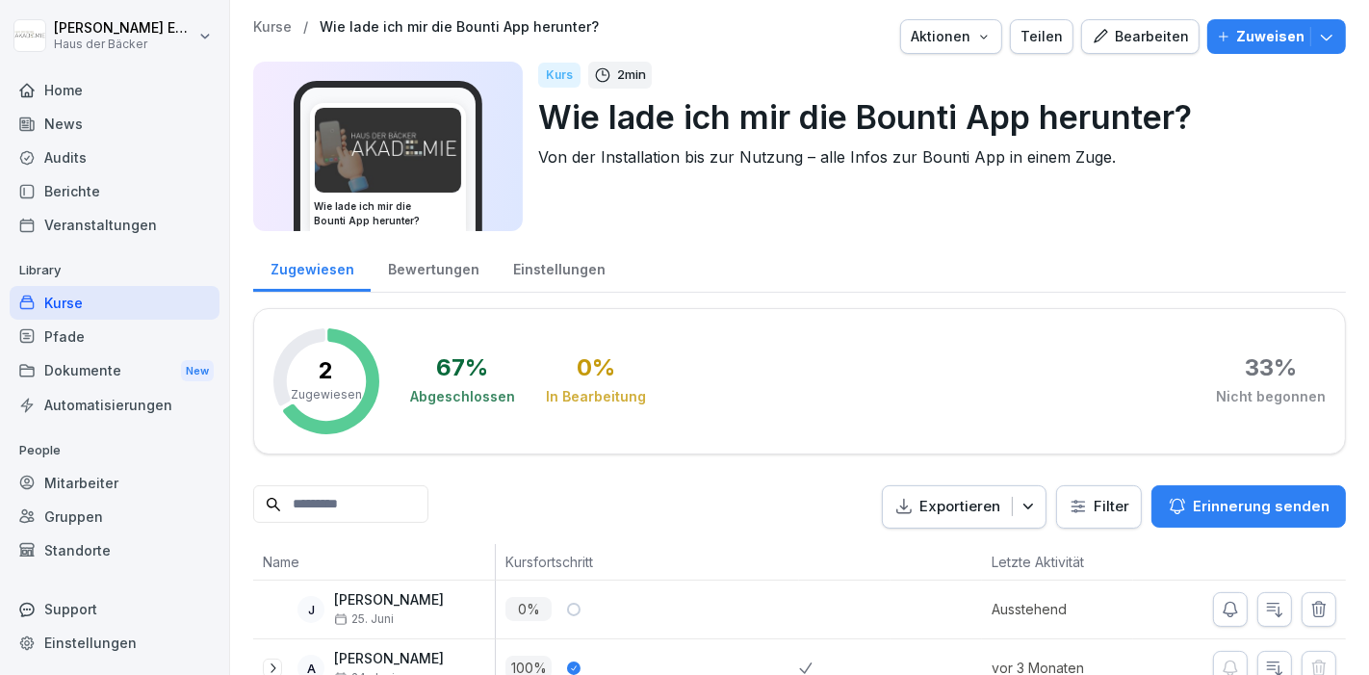
click at [1126, 43] on div "Bearbeiten" at bounding box center [1140, 36] width 97 height 21
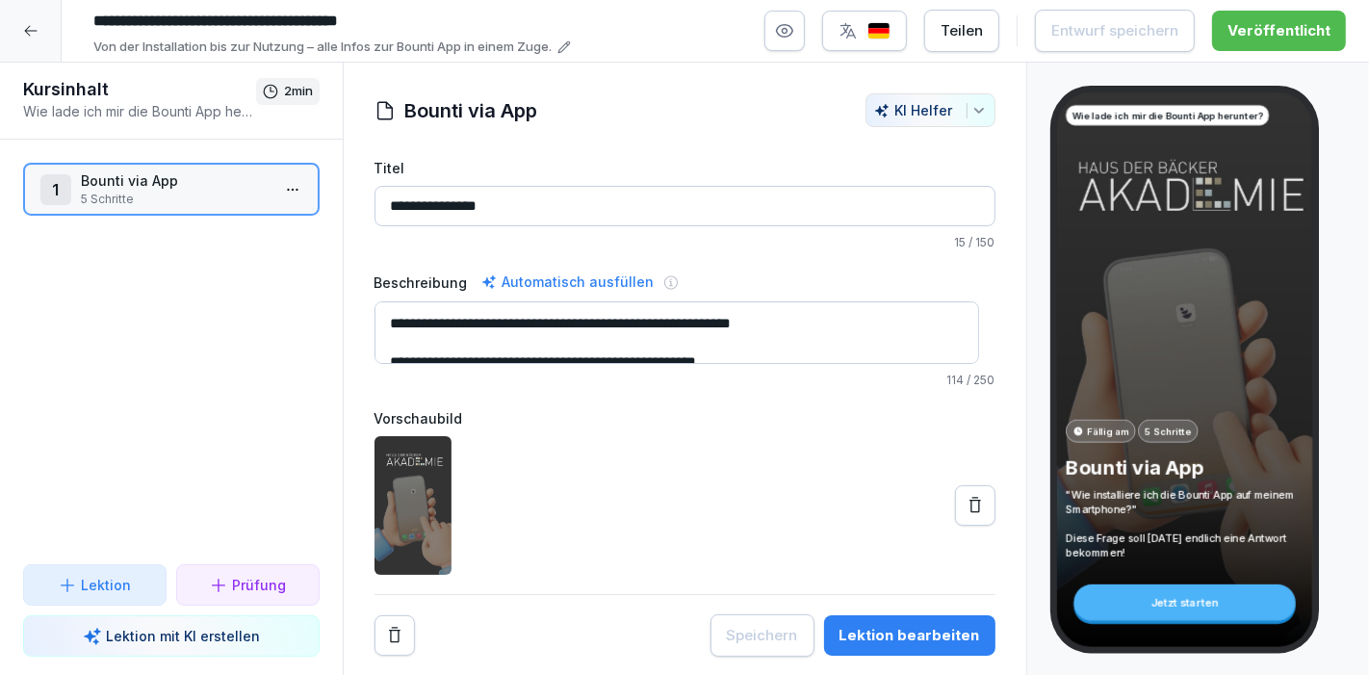
click at [29, 29] on icon at bounding box center [30, 30] width 15 height 15
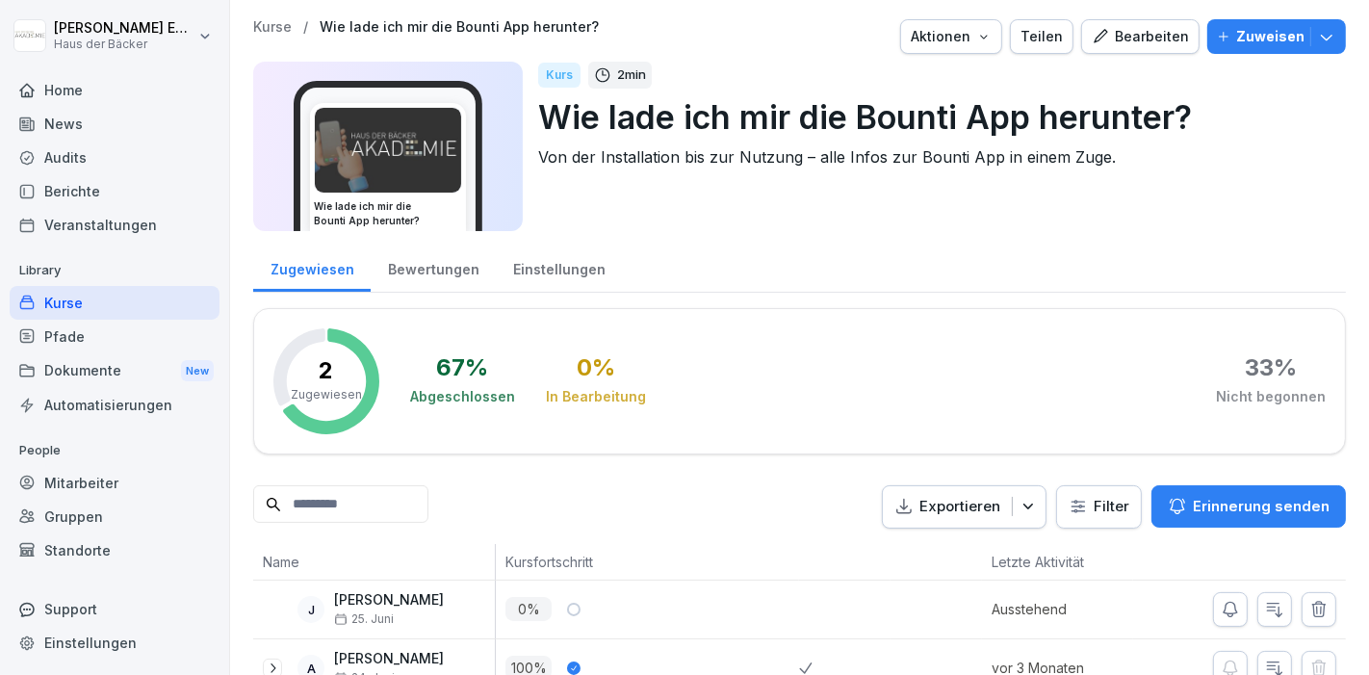
click at [943, 44] on div "Aktionen" at bounding box center [951, 36] width 81 height 21
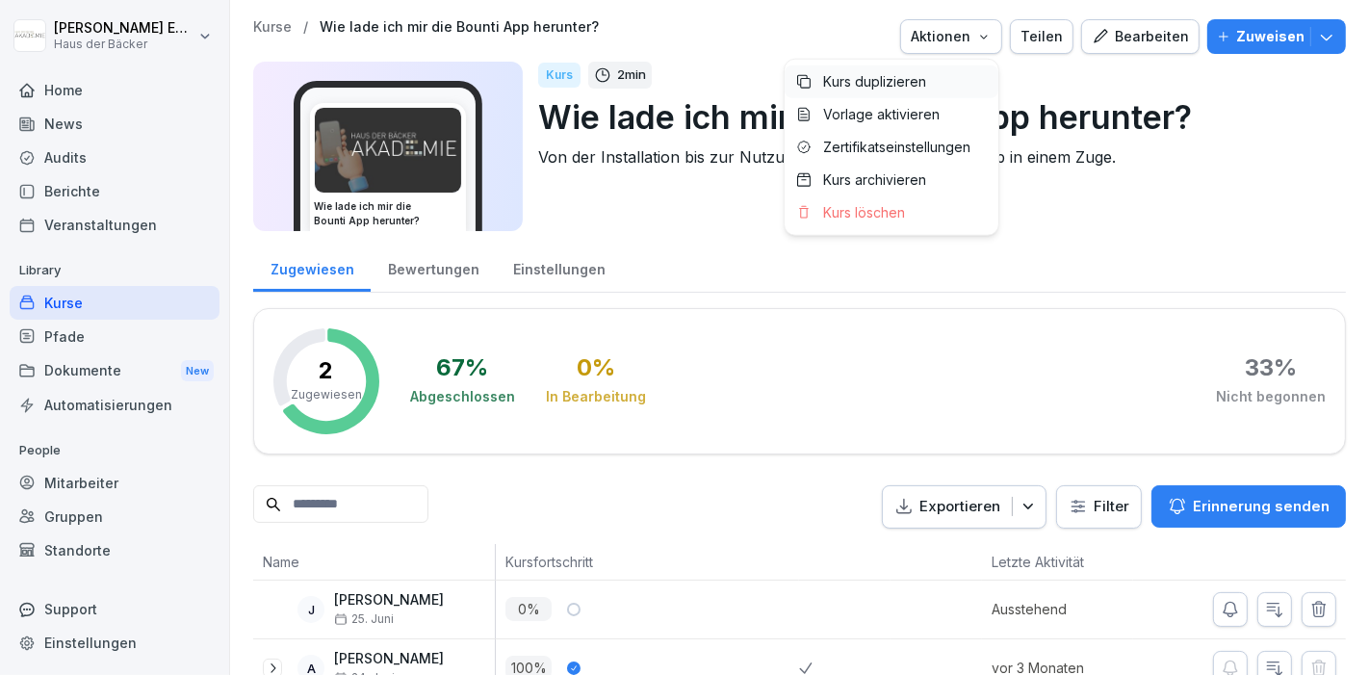
click at [930, 81] on div "Kurs duplizieren" at bounding box center [892, 81] width 214 height 33
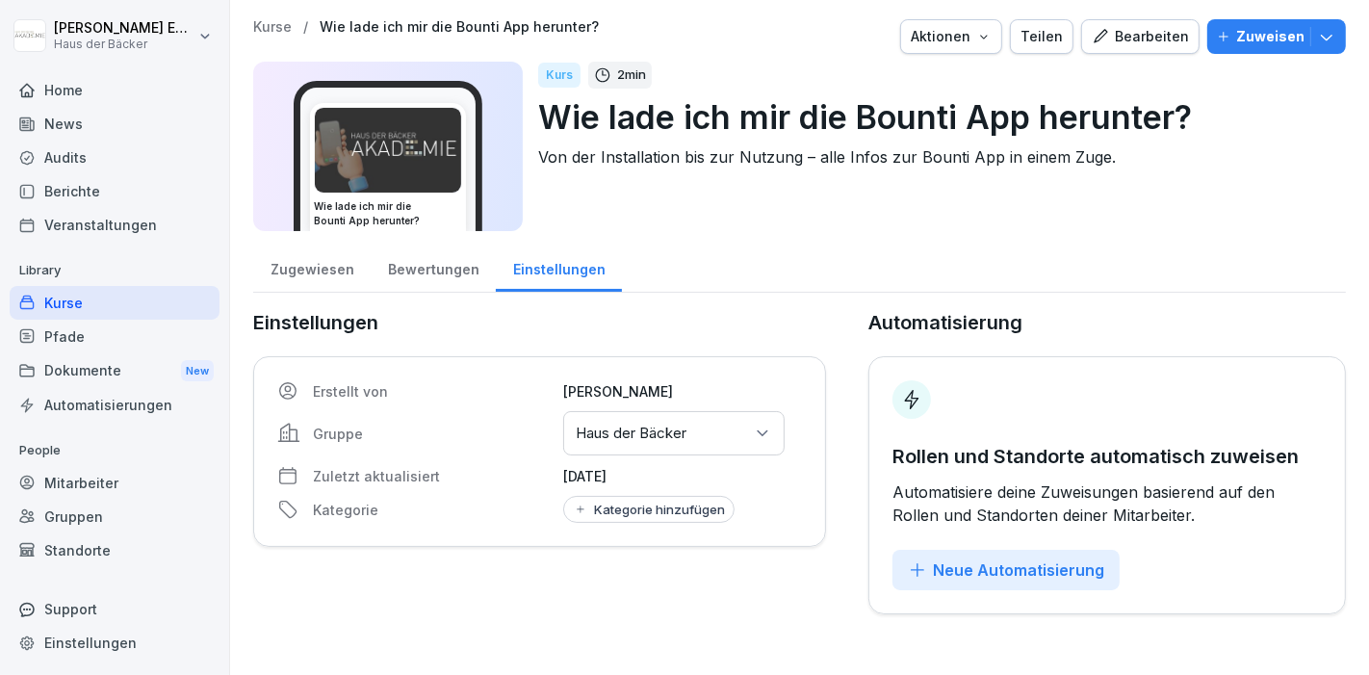
click at [1117, 34] on div "Bearbeiten" at bounding box center [1140, 36] width 97 height 21
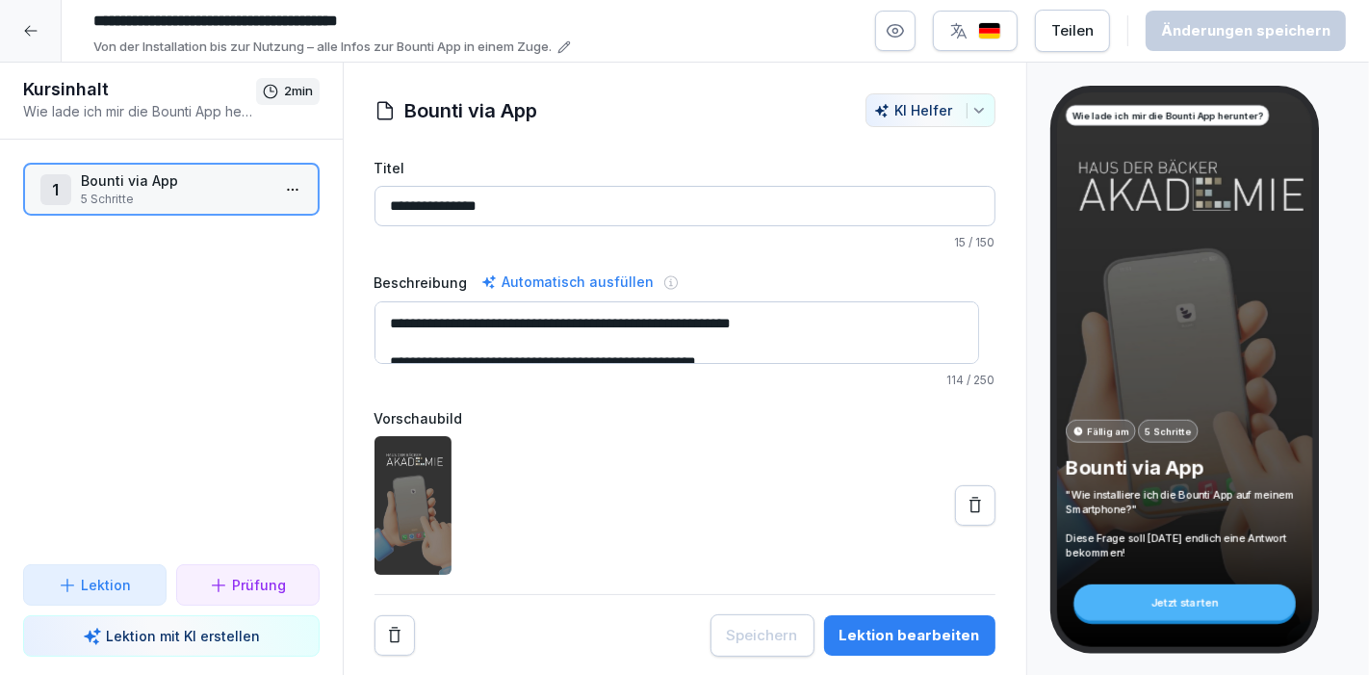
click at [96, 17] on input "**********" at bounding box center [374, 21] width 578 height 33
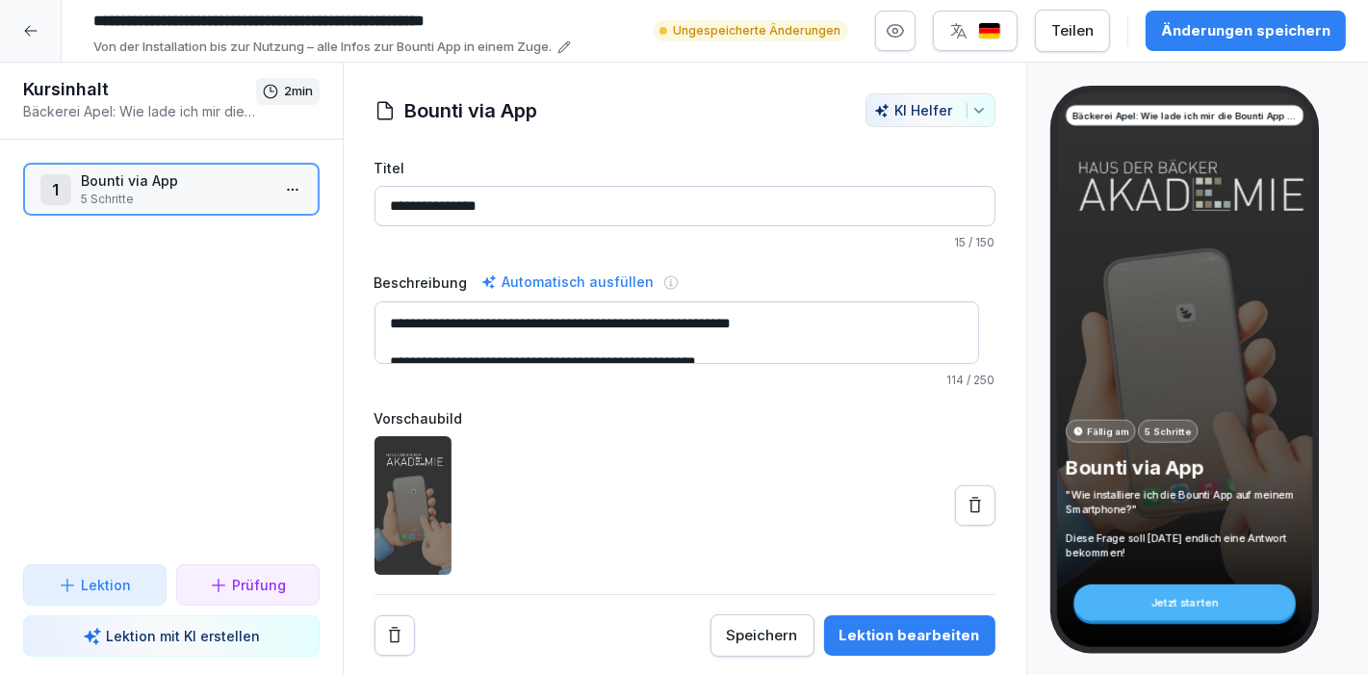
type input "**********"
click at [1232, 45] on button "Änderungen speichern" at bounding box center [1246, 31] width 200 height 40
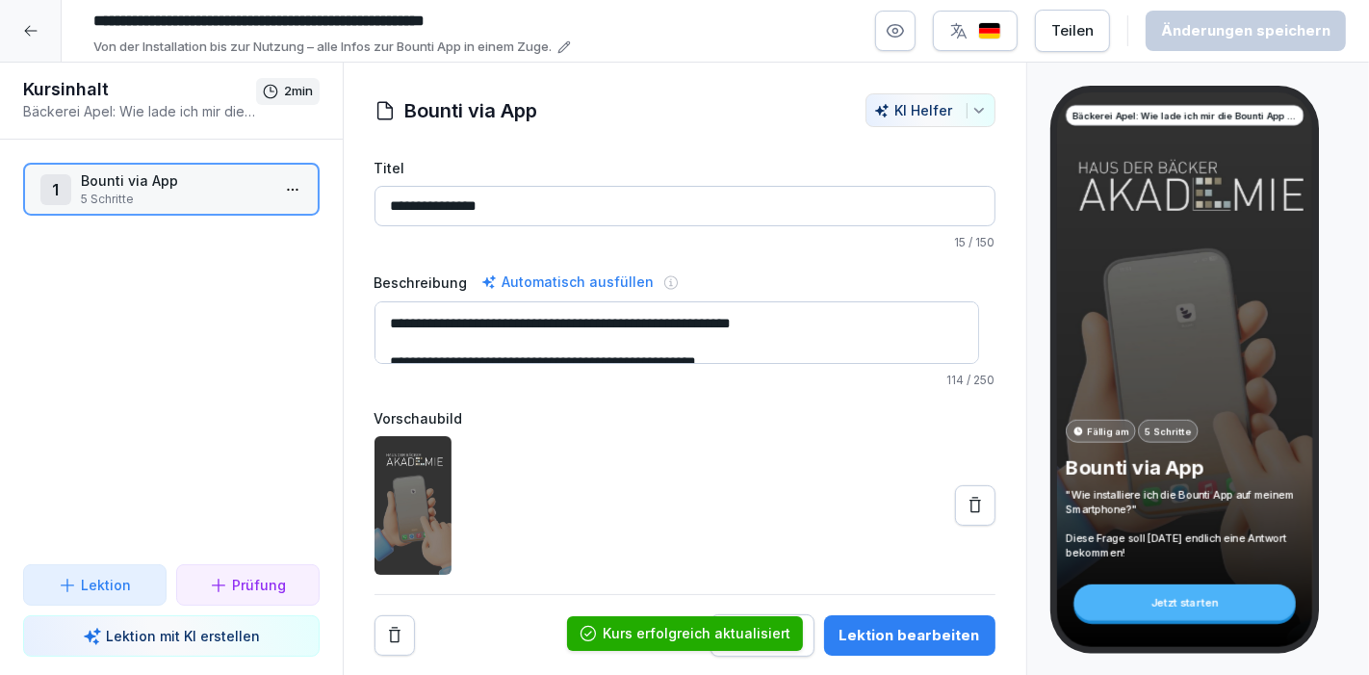
click at [17, 19] on div at bounding box center [31, 31] width 62 height 62
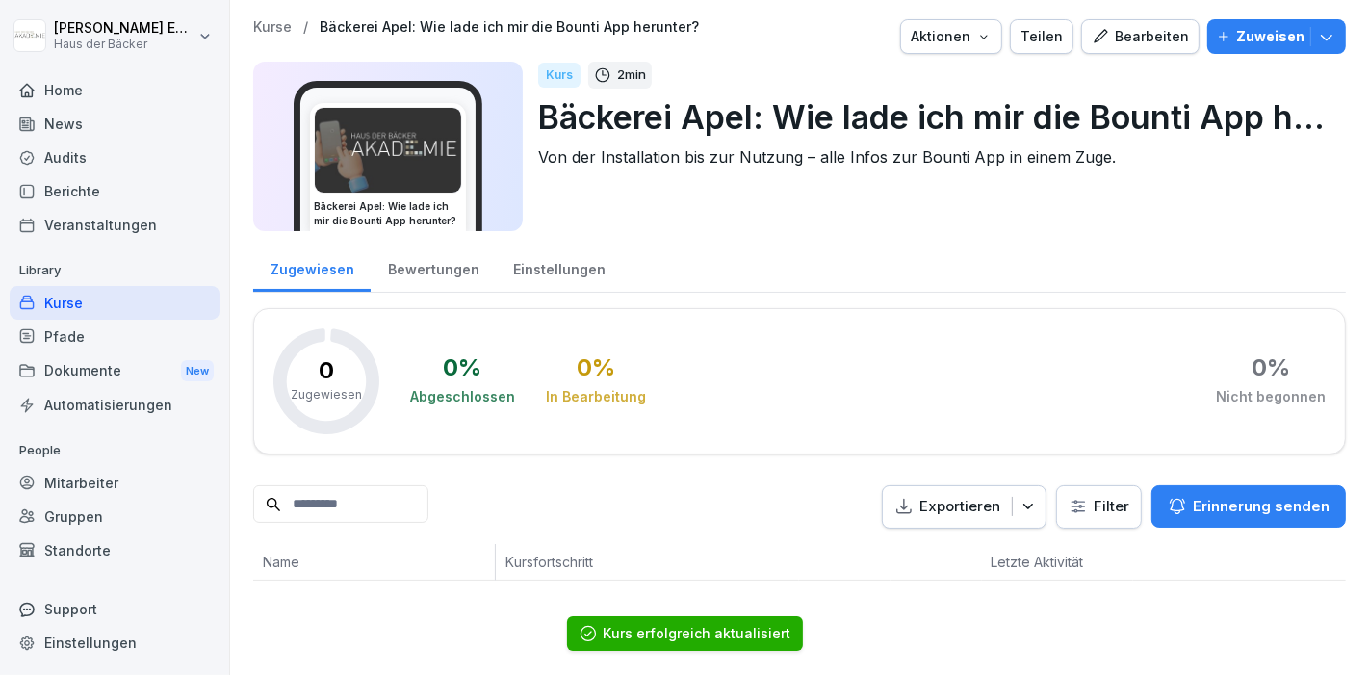
click at [189, 303] on div "Kurse" at bounding box center [115, 303] width 210 height 34
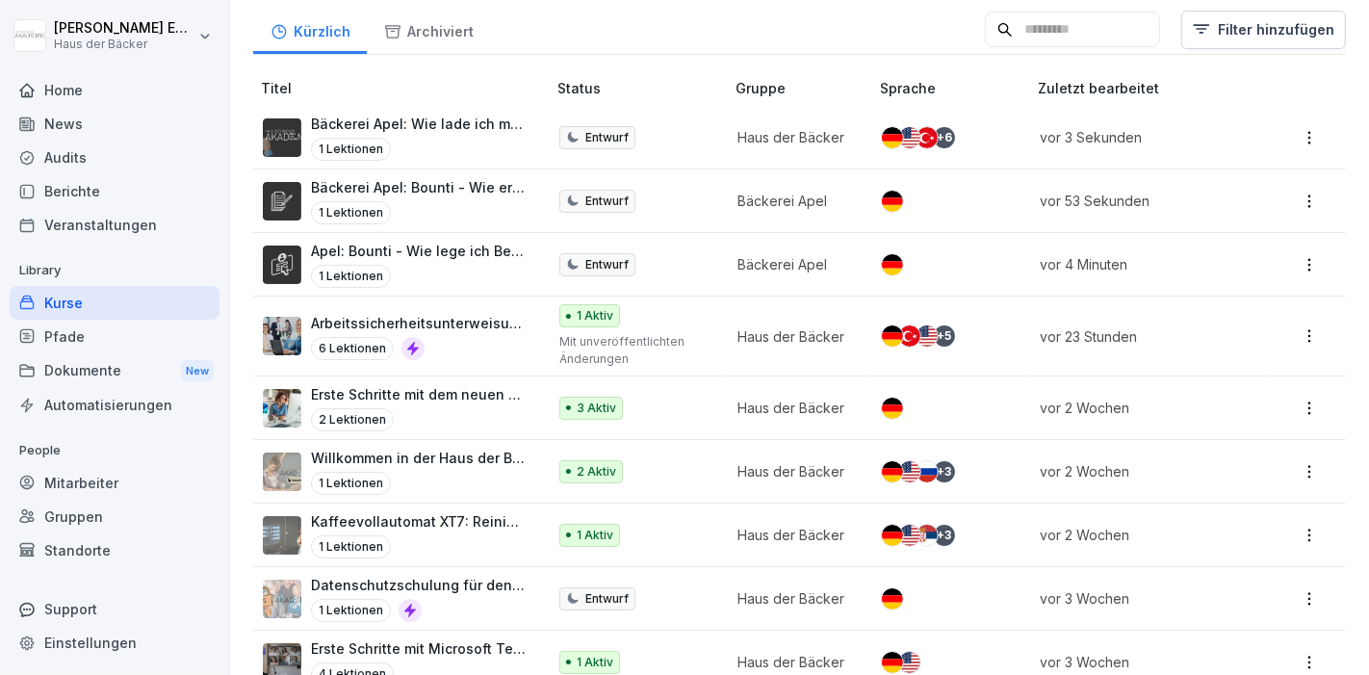
scroll to position [427, 0]
click at [417, 259] on div "Apel: Bounti - Wie lege ich Benutzer an? 1 Lektionen" at bounding box center [419, 265] width 216 height 47
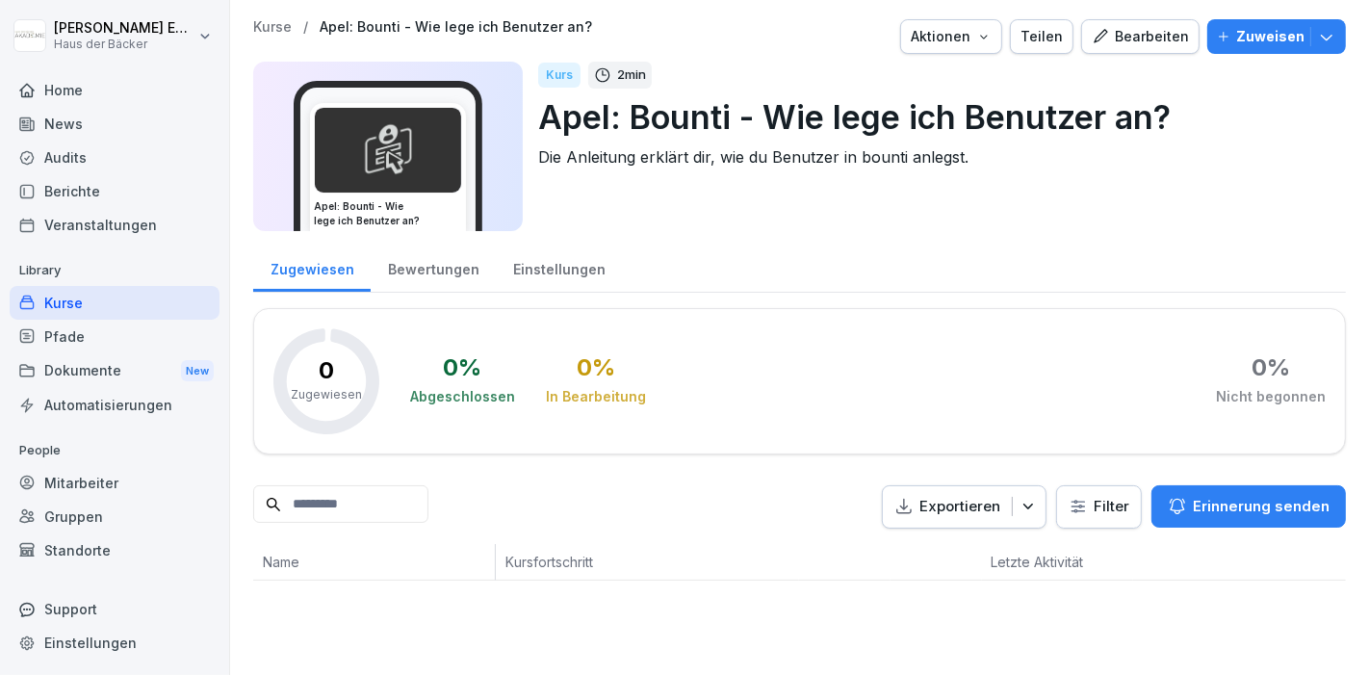
click at [1131, 44] on div "Bearbeiten" at bounding box center [1140, 36] width 97 height 21
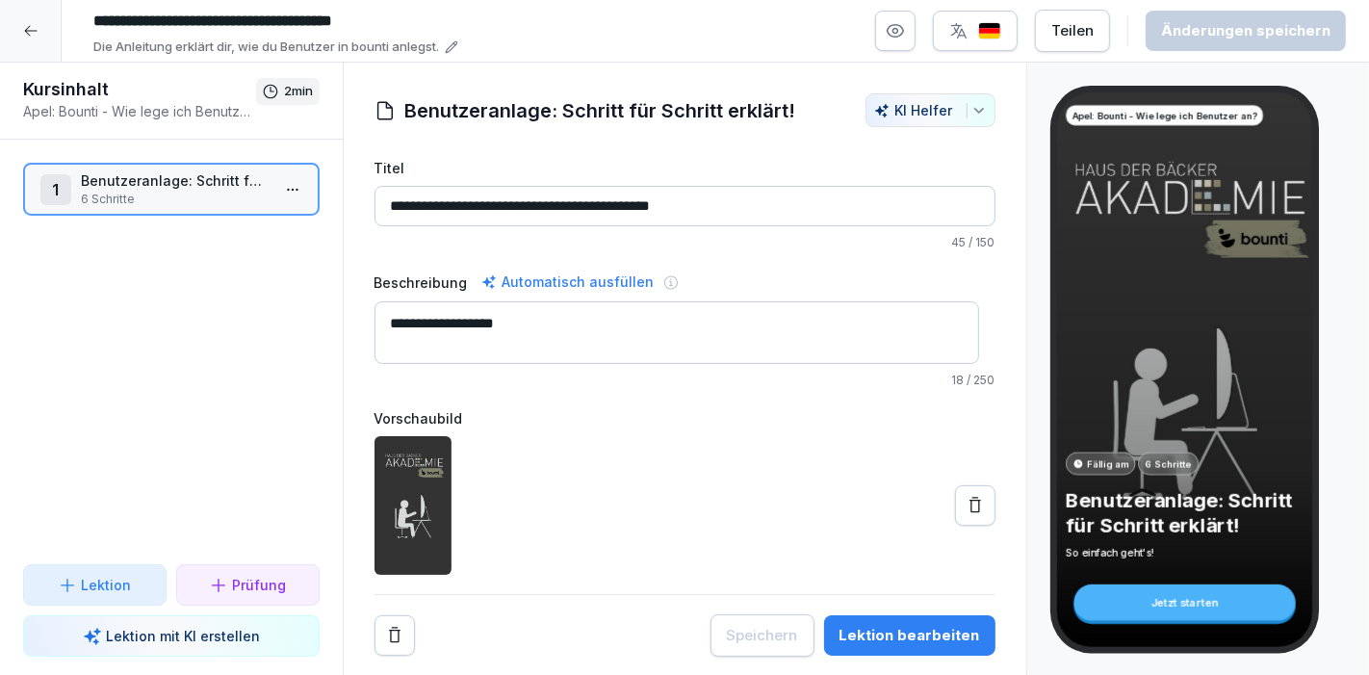
click at [93, 19] on input "**********" at bounding box center [374, 21] width 578 height 33
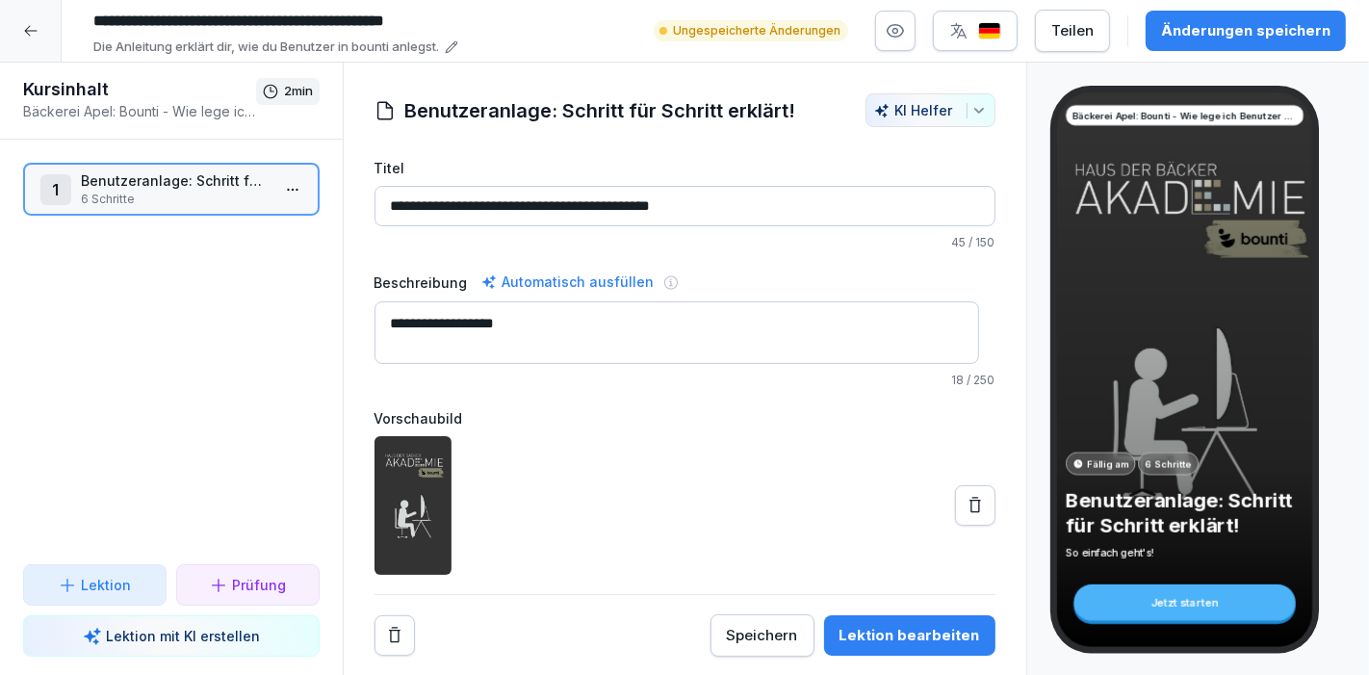
type input "**********"
click at [1249, 32] on div "Änderungen speichern" at bounding box center [1245, 30] width 169 height 21
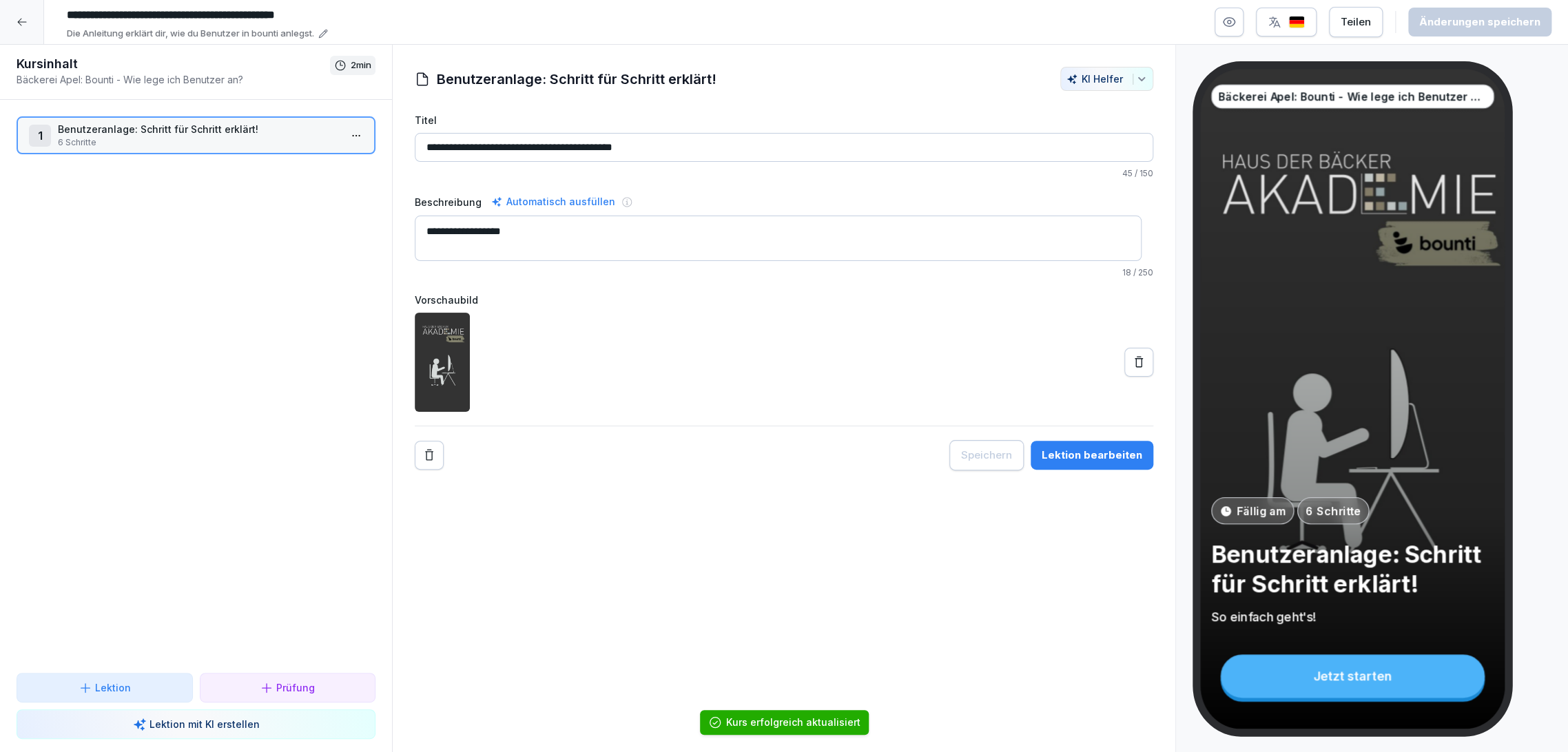
click at [15, 19] on div at bounding box center [22, 22] width 44 height 44
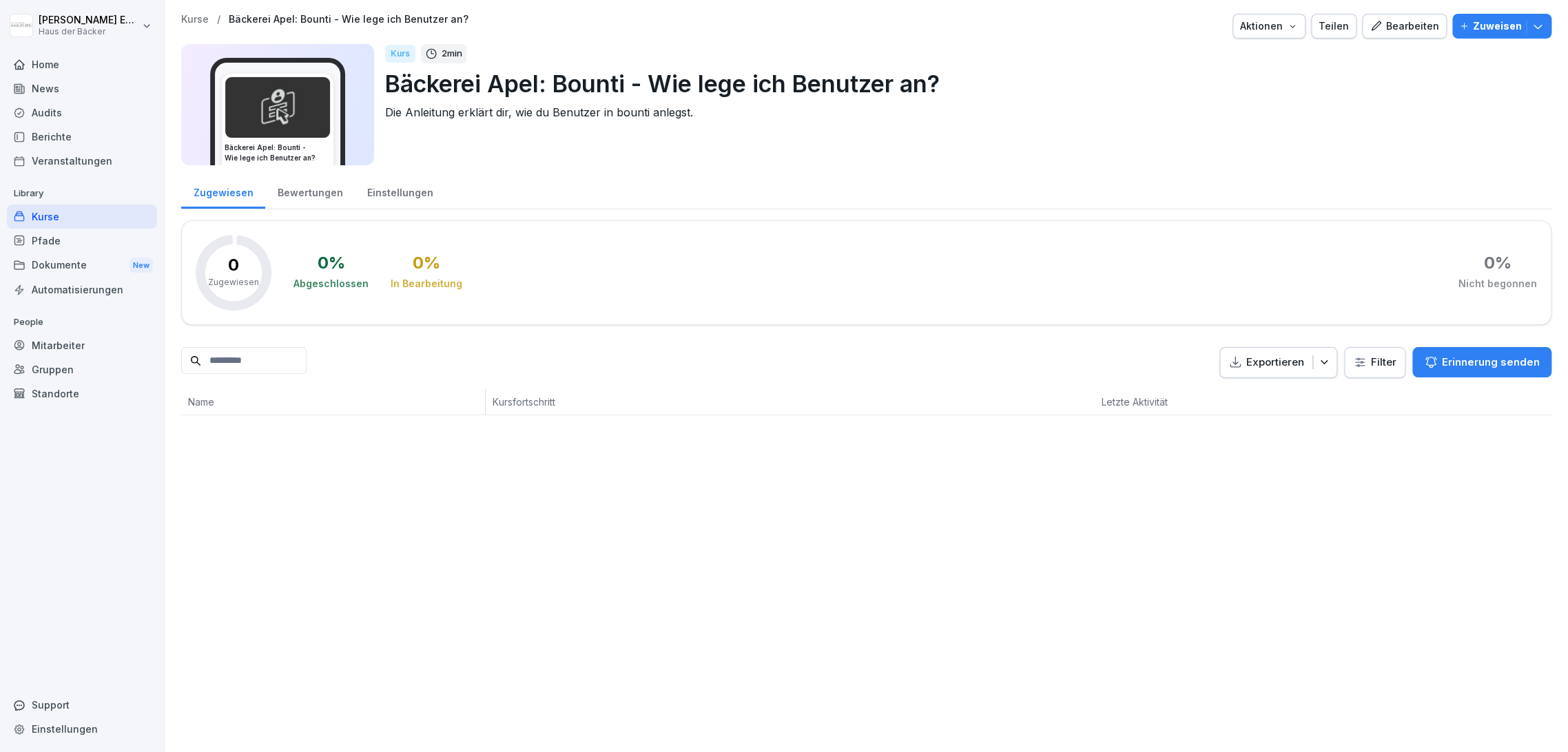
click at [97, 218] on div "Kurse" at bounding box center [82, 217] width 150 height 24
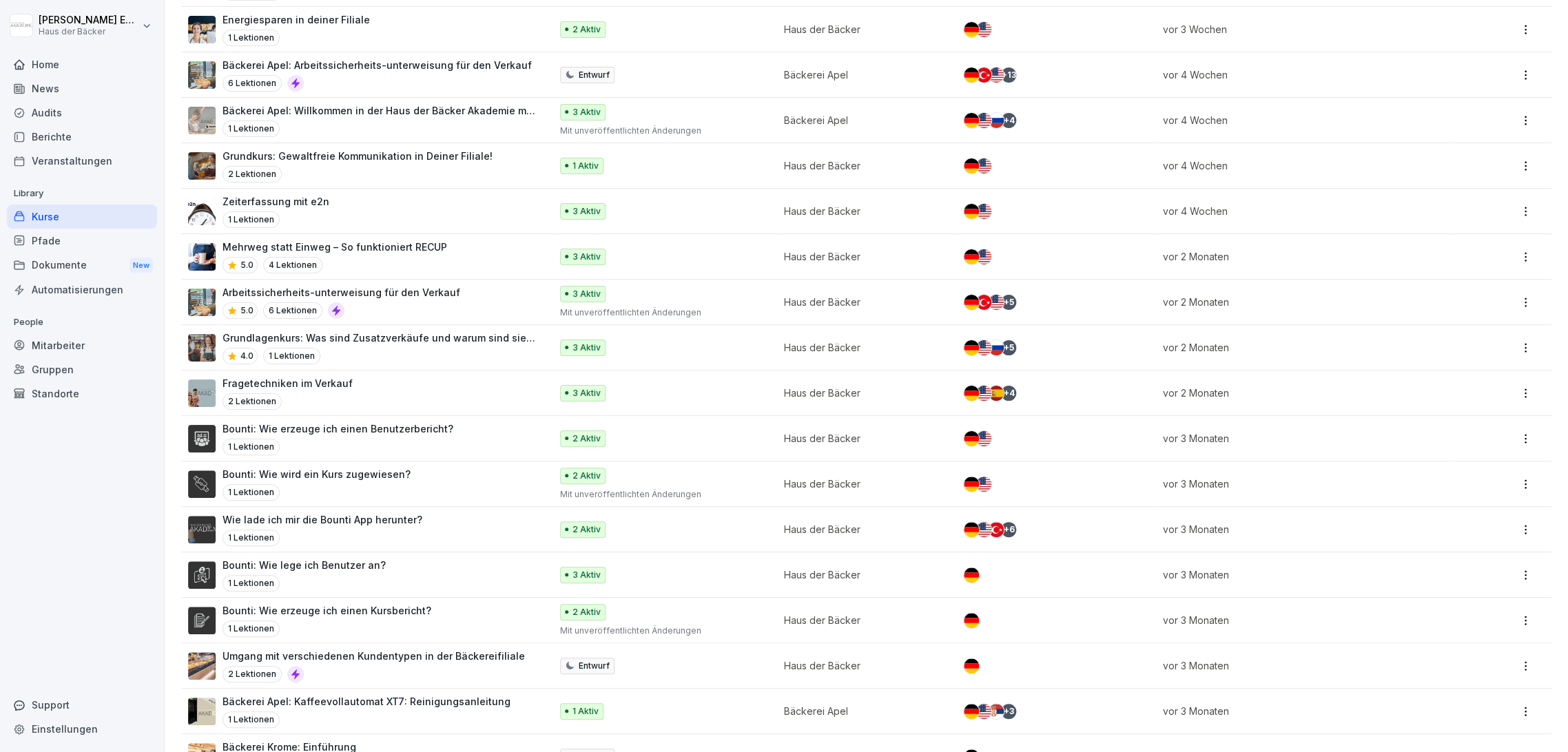
scroll to position [1093, 0]
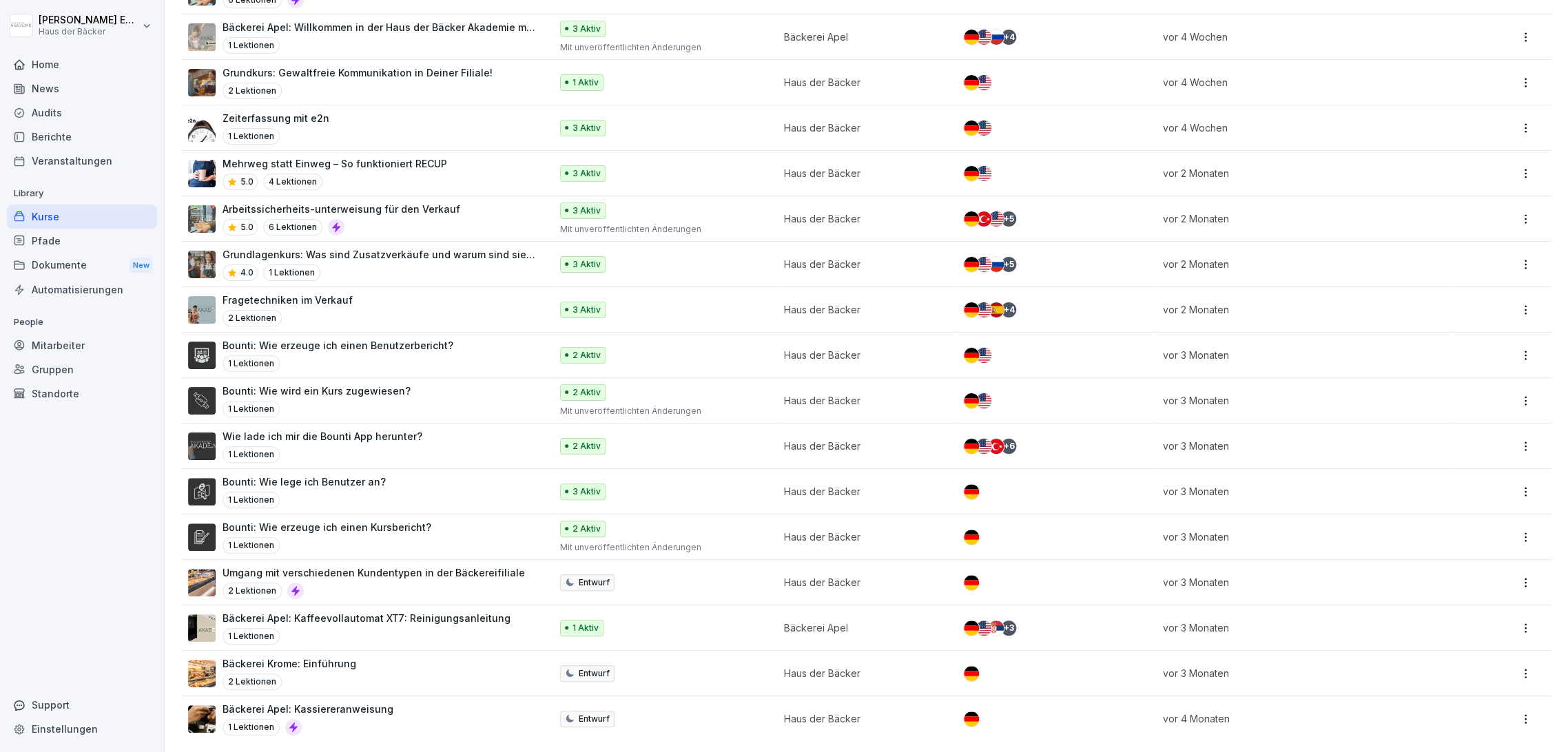
click at [318, 356] on div "1 Lektionen" at bounding box center [338, 363] width 230 height 16
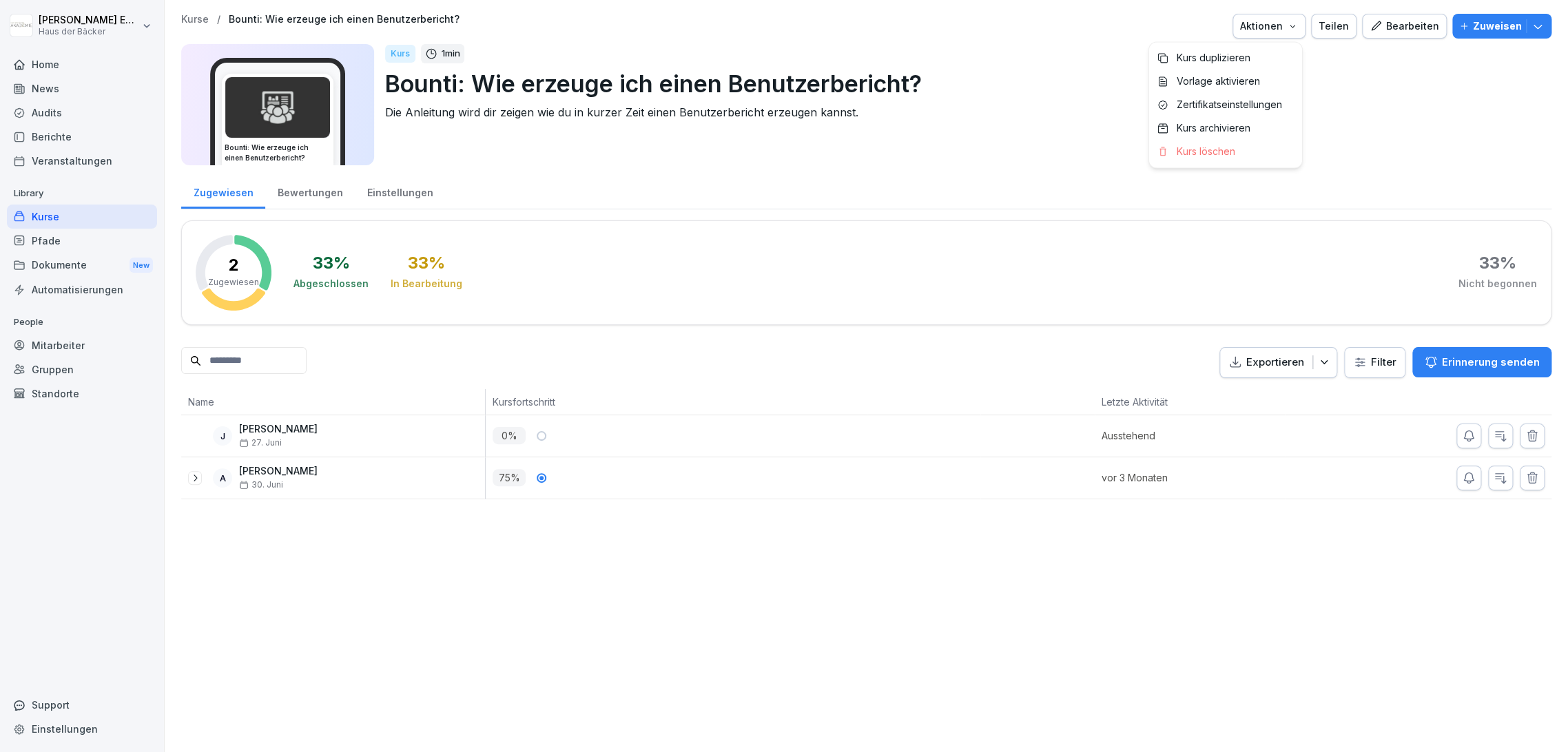
click at [1282, 24] on div "Aktionen" at bounding box center [1269, 26] width 58 height 15
click at [1272, 50] on div "Kurs duplizieren" at bounding box center [1226, 57] width 153 height 24
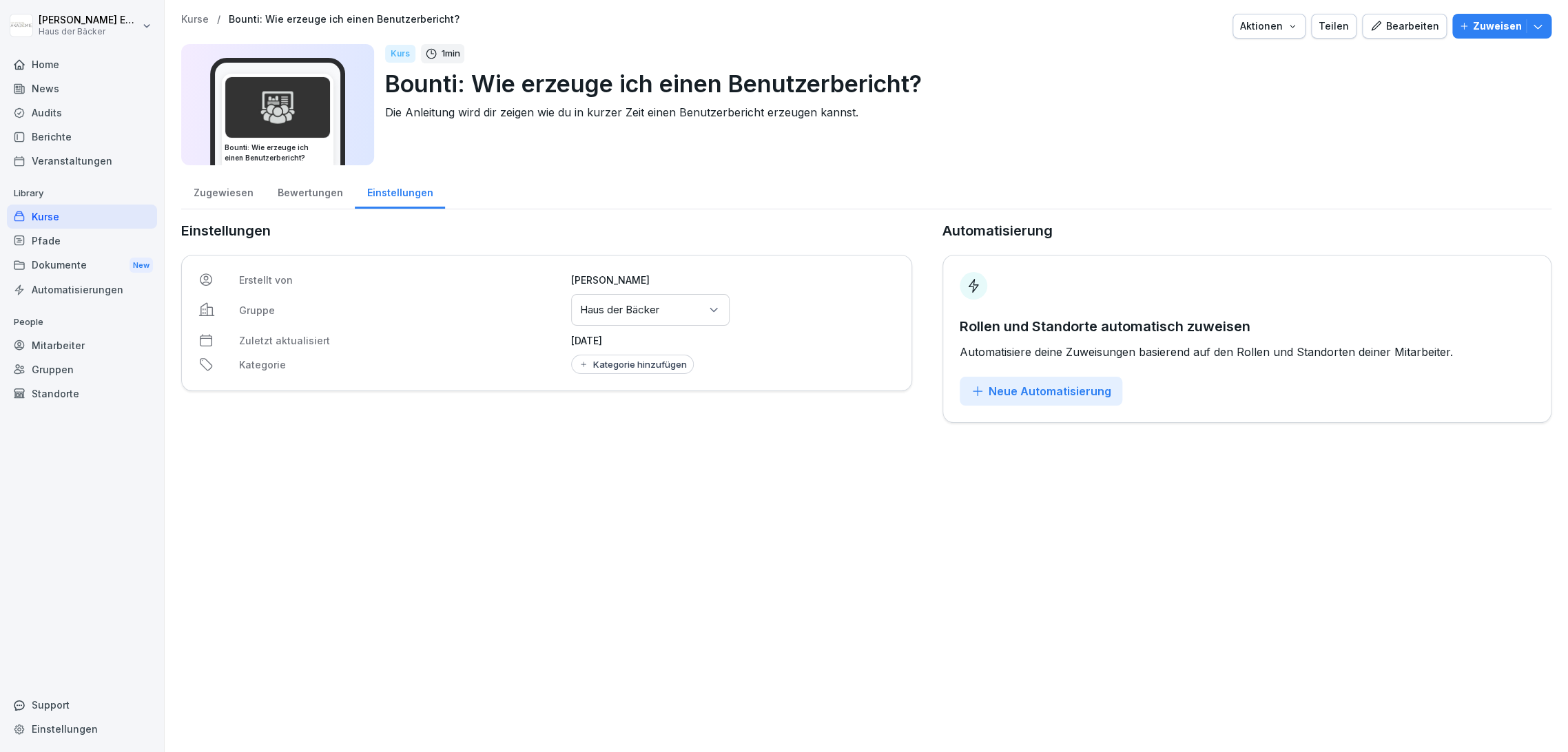
click at [1391, 26] on div "Bearbeiten" at bounding box center [1404, 26] width 69 height 15
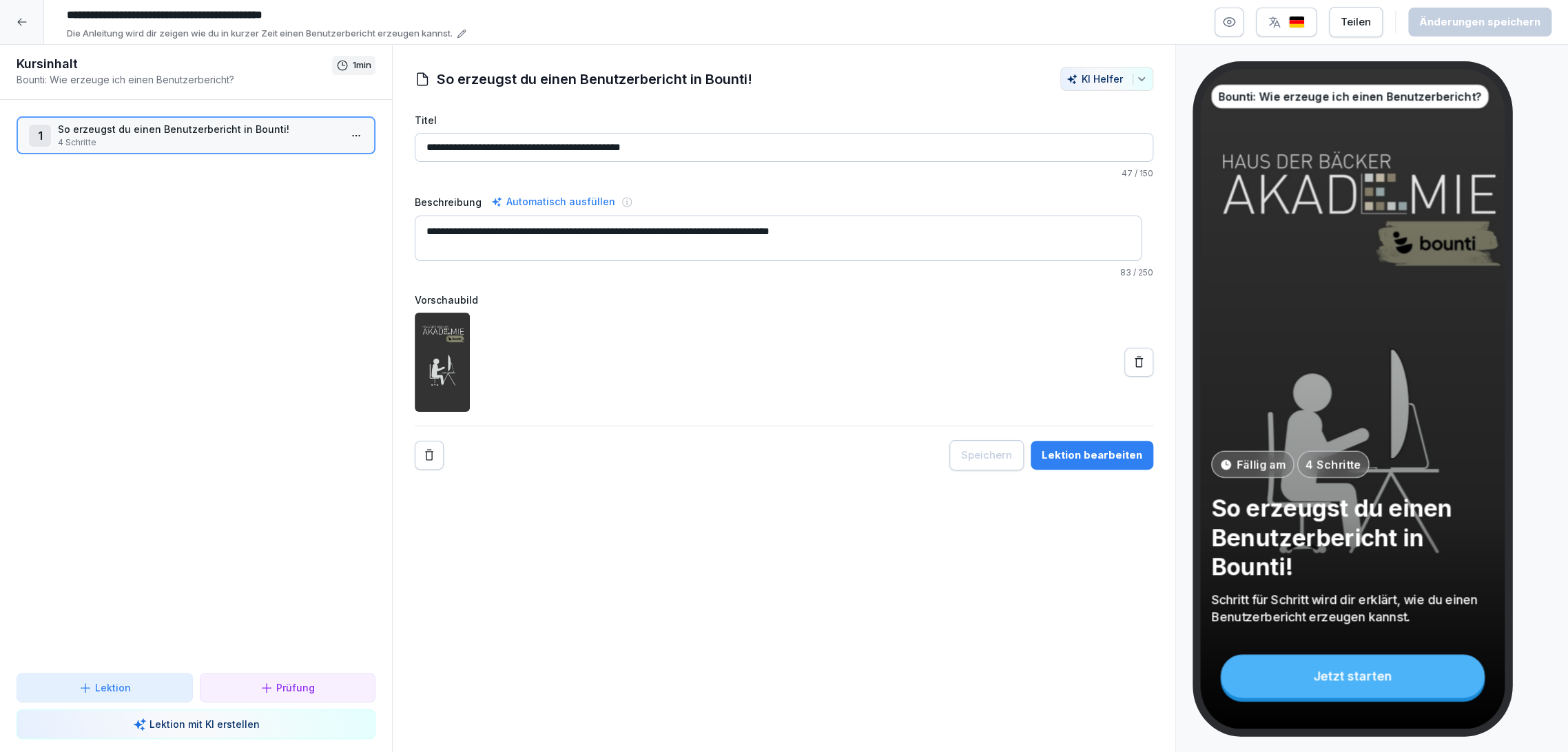
click at [64, 13] on input "**********" at bounding box center [268, 15] width 414 height 24
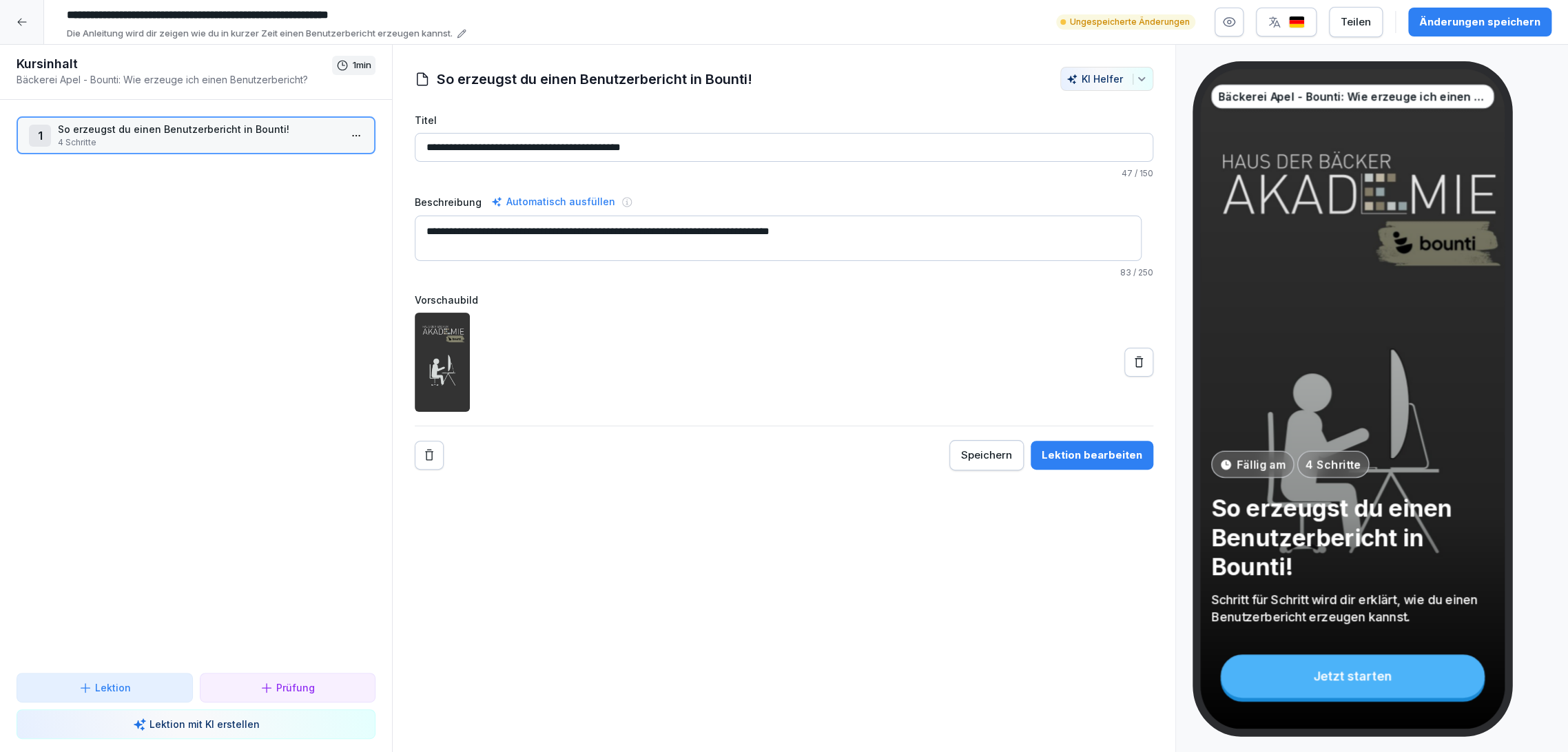
type input "**********"
click at [1462, 16] on div "Änderungen speichern" at bounding box center [1479, 21] width 121 height 15
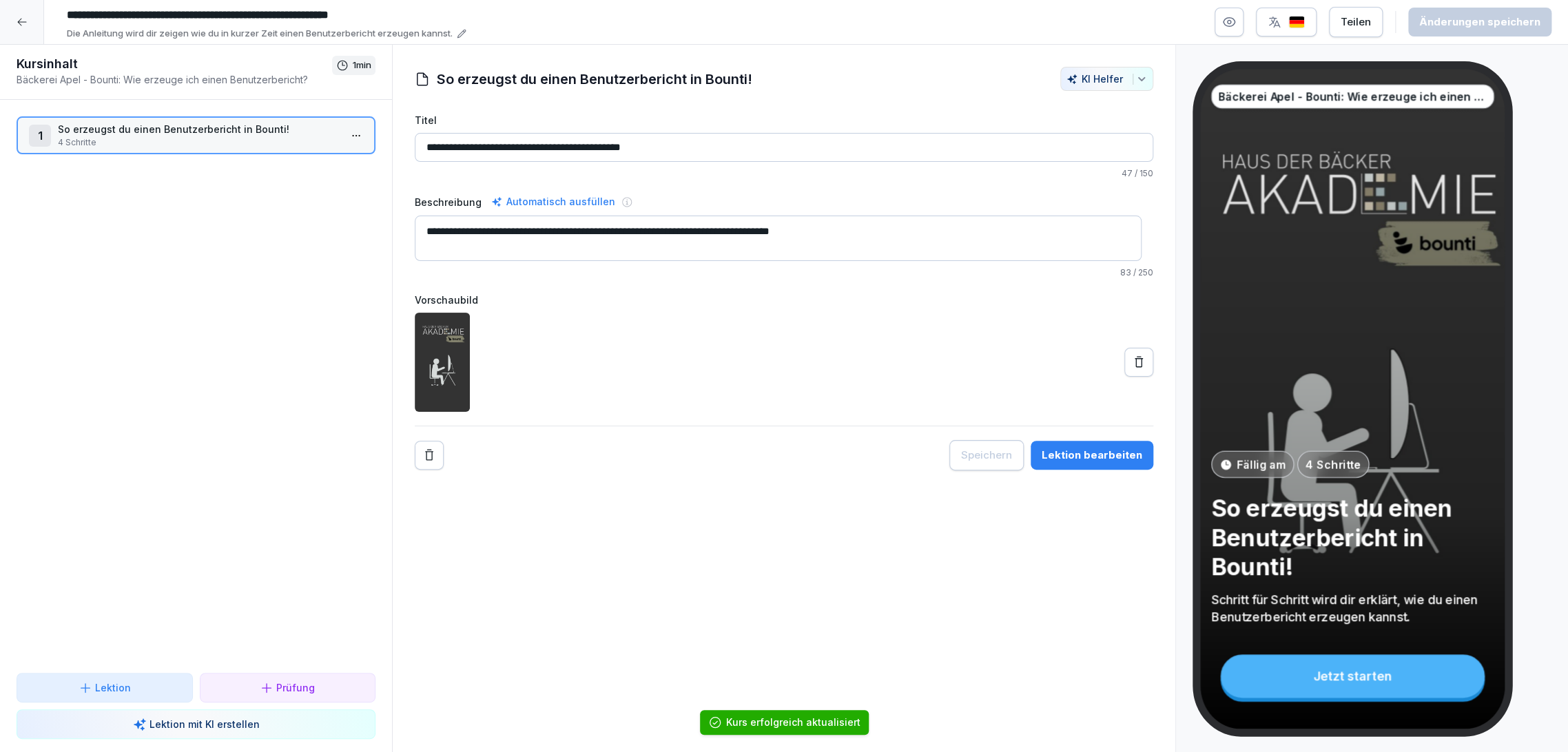
click at [21, 21] on icon at bounding box center [21, 21] width 11 height 11
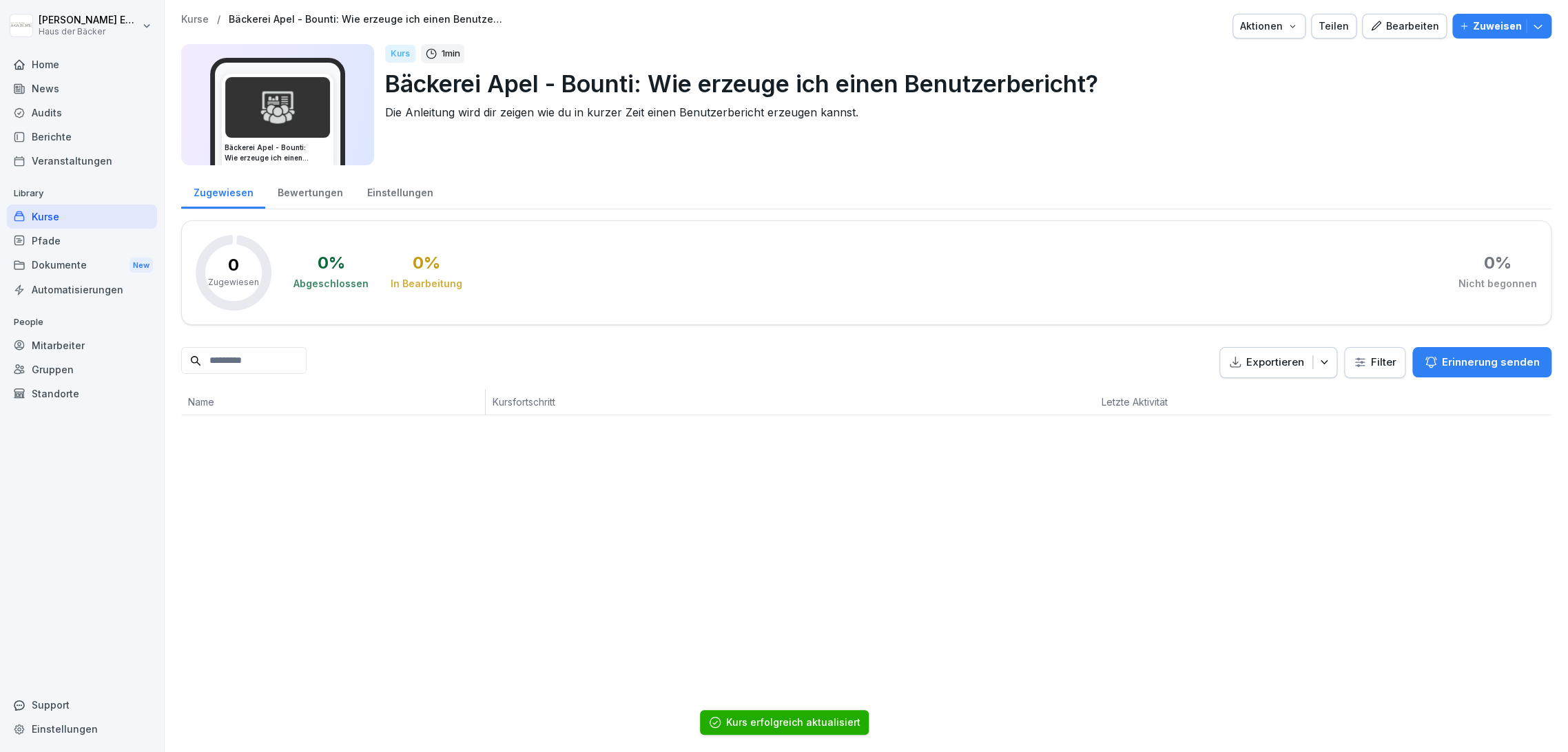
drag, startPoint x: 101, startPoint y: 211, endPoint x: 113, endPoint y: 212, distance: 12.0
click at [104, 210] on div "Kurse" at bounding box center [82, 217] width 150 height 24
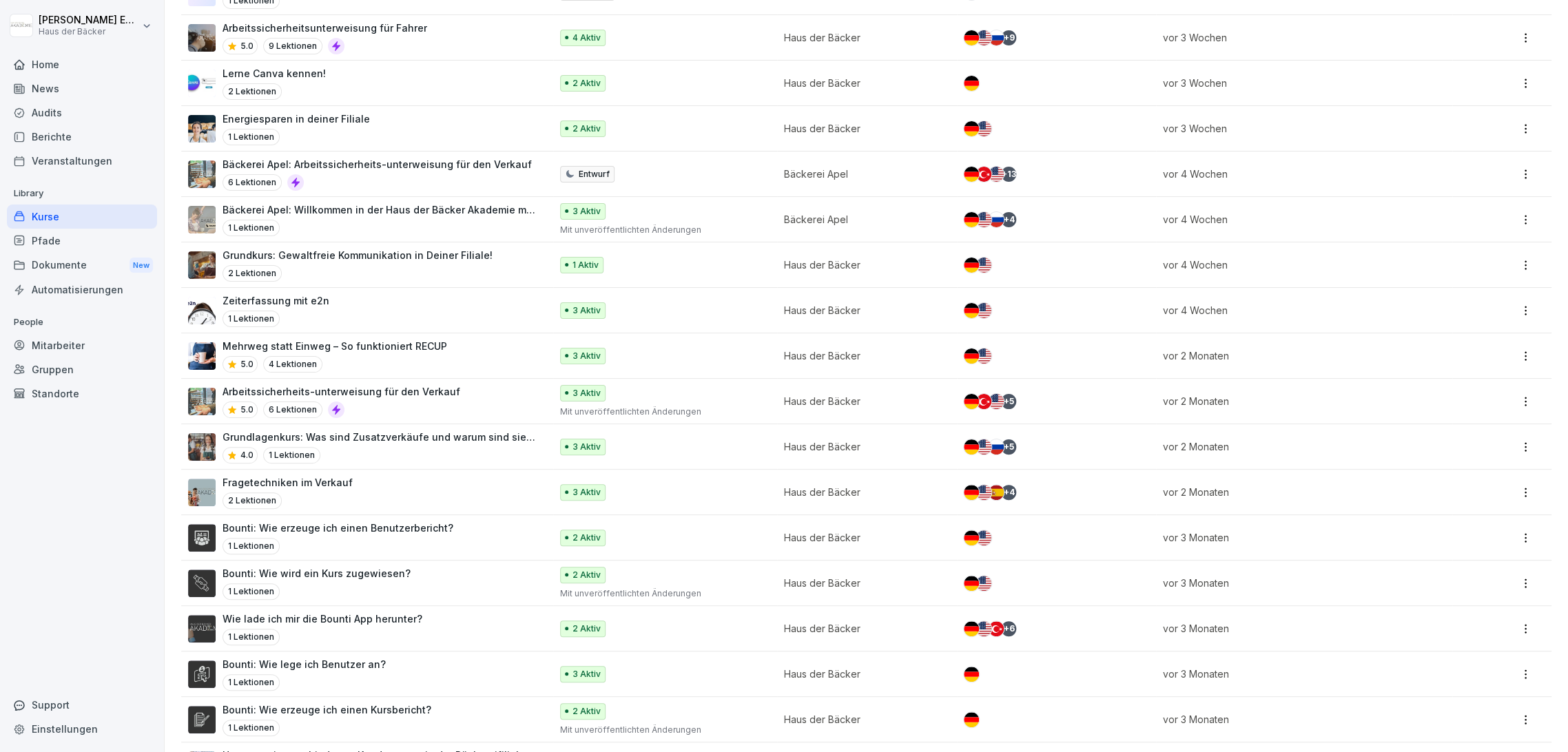
scroll to position [918, 0]
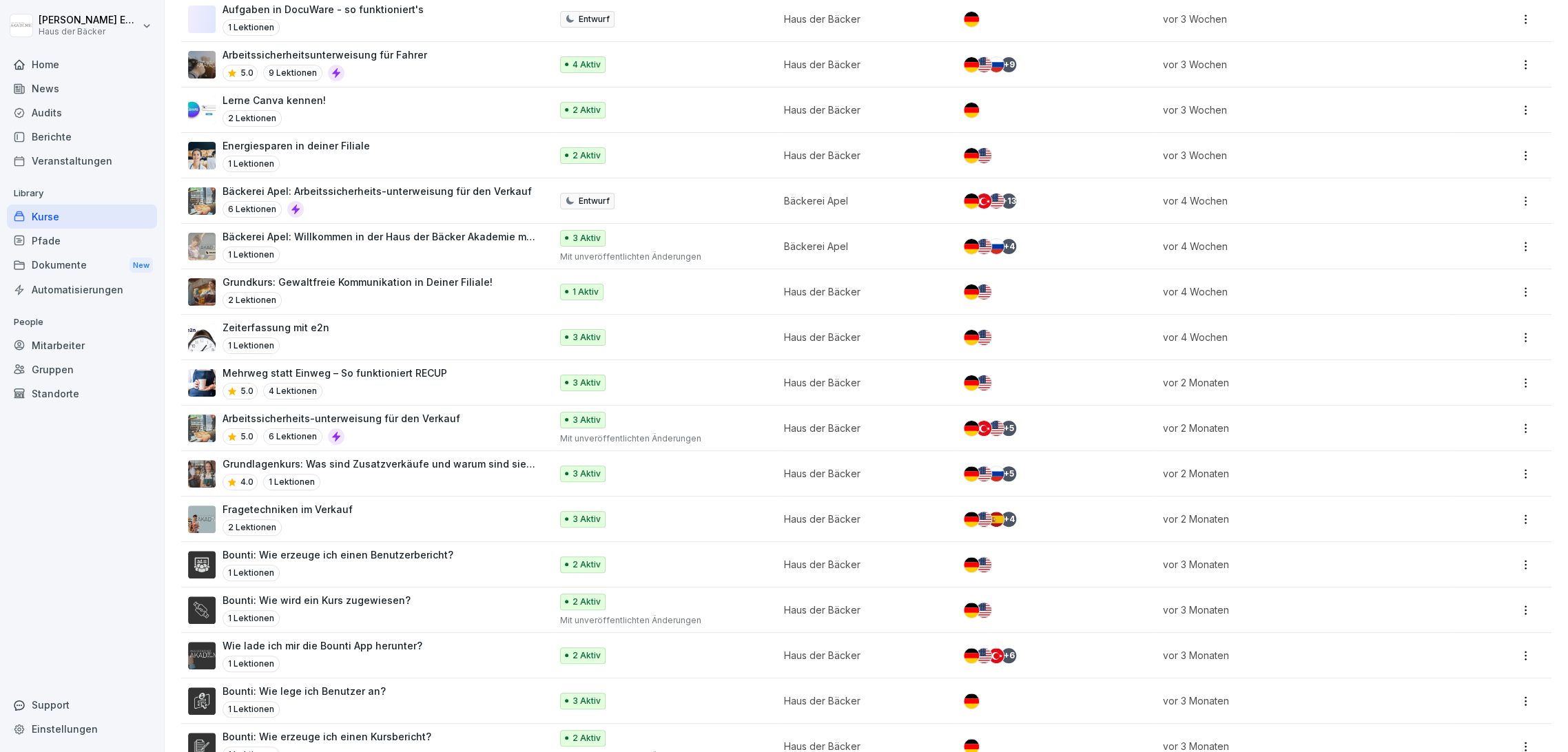
click at [348, 598] on p "Bounti: Wie wird ein Kurs zugewiesen?" at bounding box center [316, 600] width 188 height 14
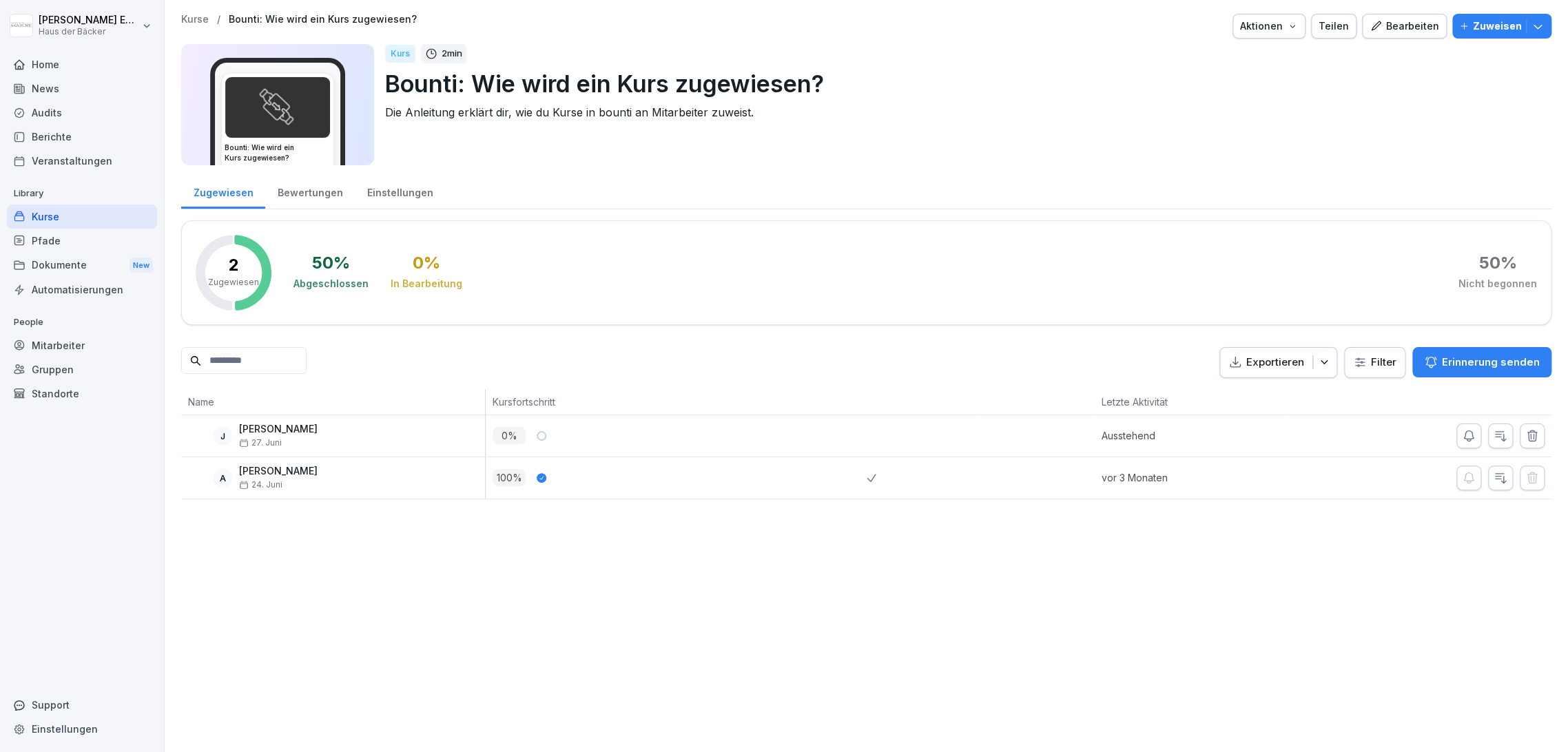
click at [1384, 34] on button "Bearbeiten" at bounding box center [1404, 26] width 84 height 25
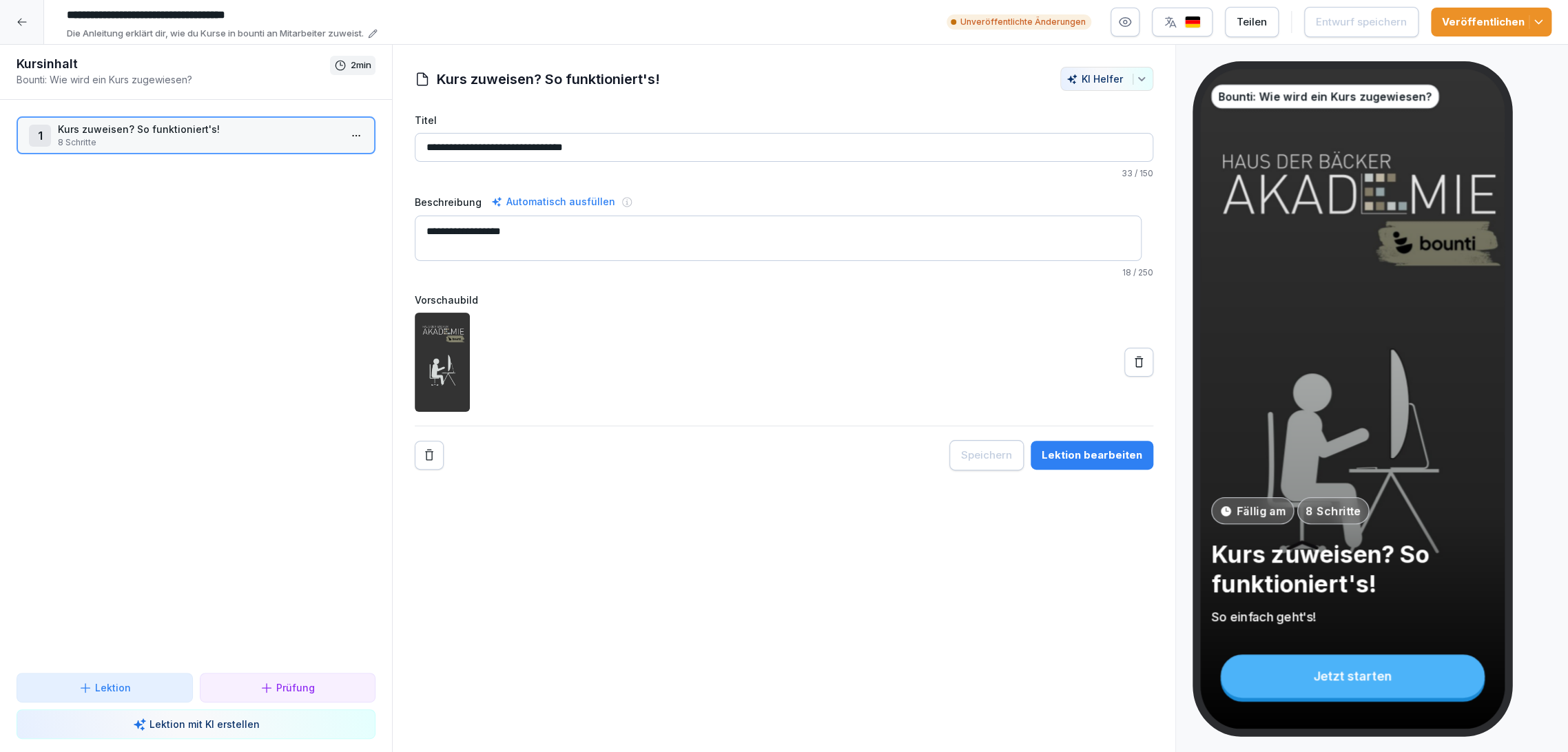
click at [22, 26] on icon at bounding box center [21, 21] width 11 height 11
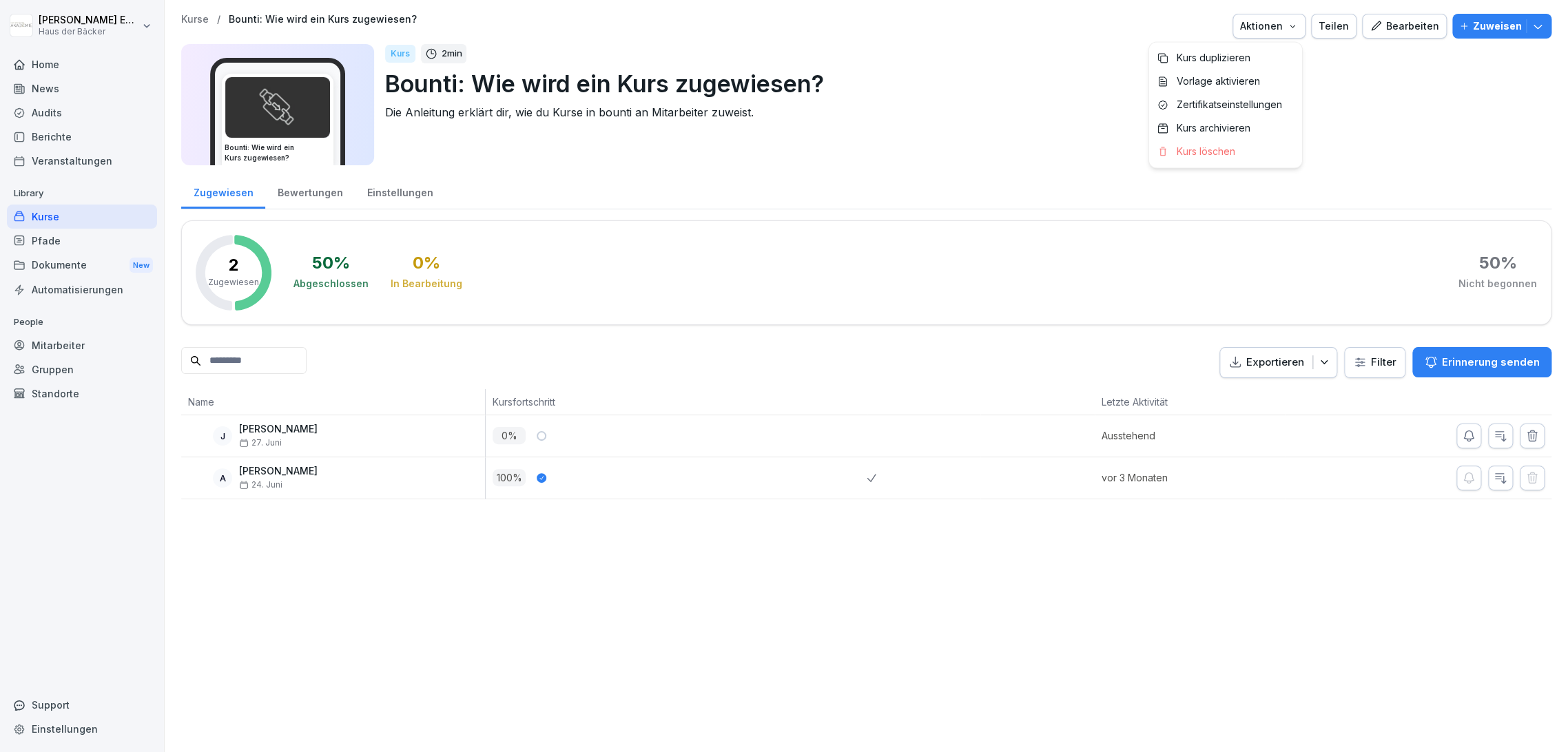
click at [1273, 24] on div "Aktionen" at bounding box center [1269, 26] width 58 height 15
click at [1245, 51] on div "Kurs duplizieren" at bounding box center [1226, 57] width 153 height 24
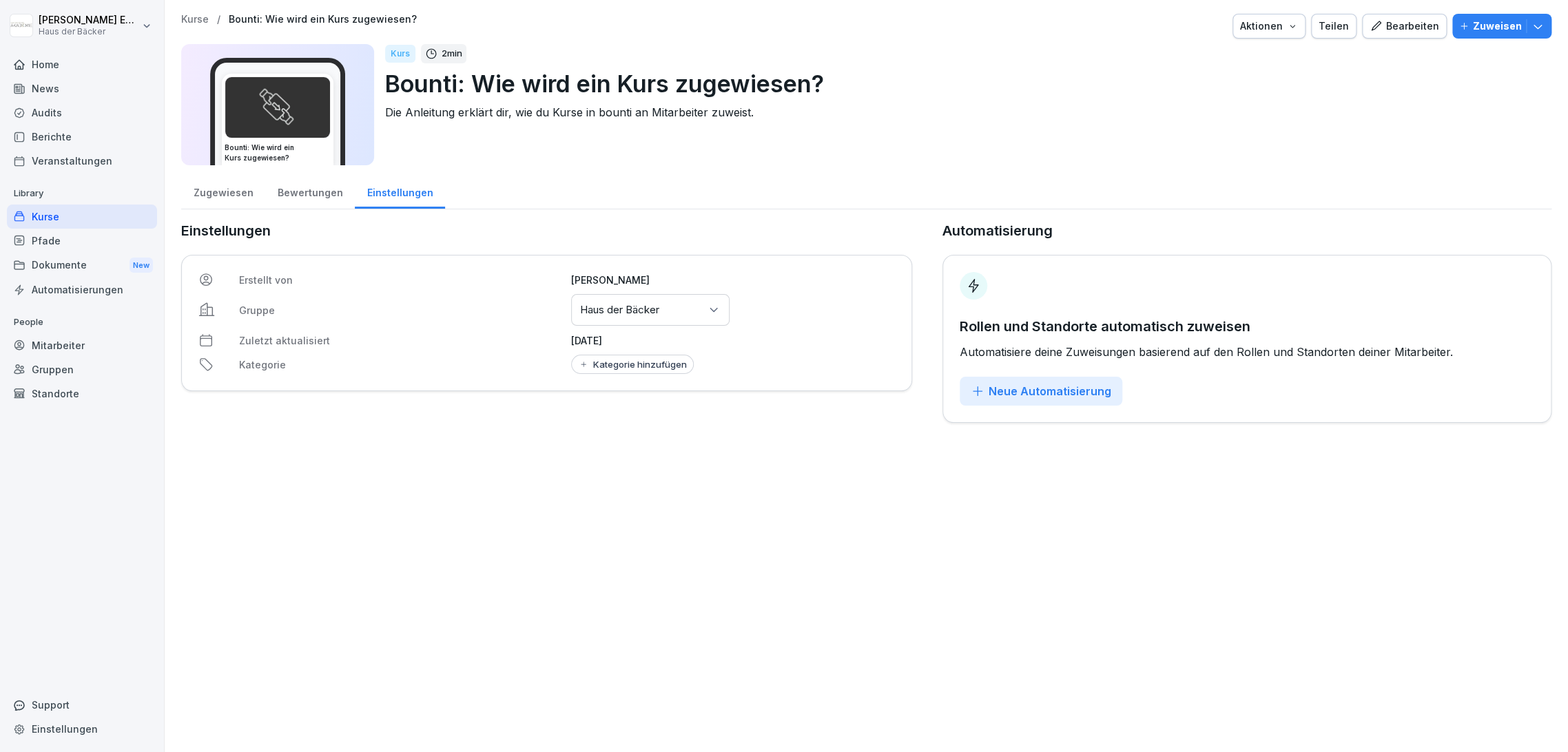
click at [1389, 28] on div "Bearbeiten" at bounding box center [1404, 26] width 69 height 15
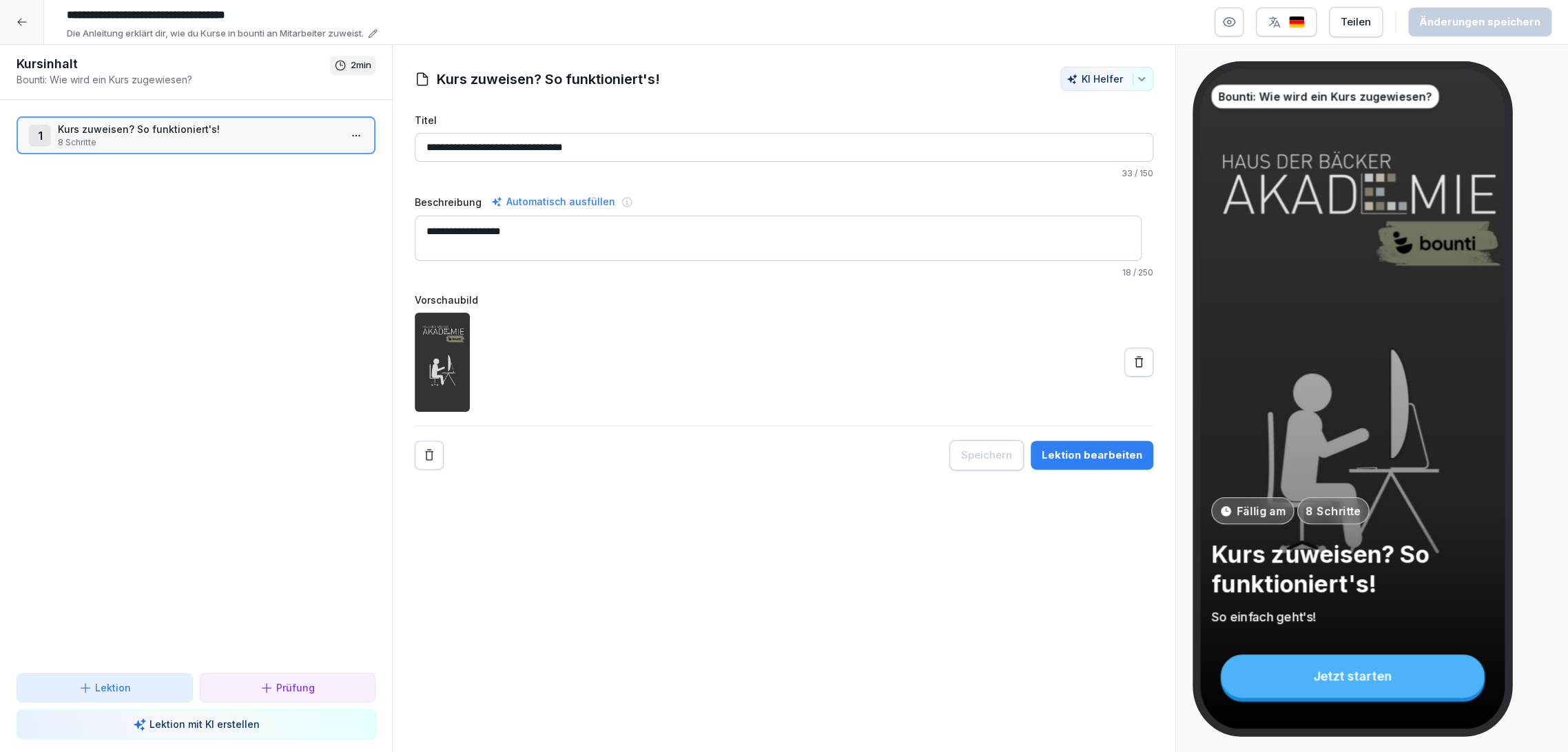
click at [67, 10] on input "**********" at bounding box center [268, 15] width 414 height 24
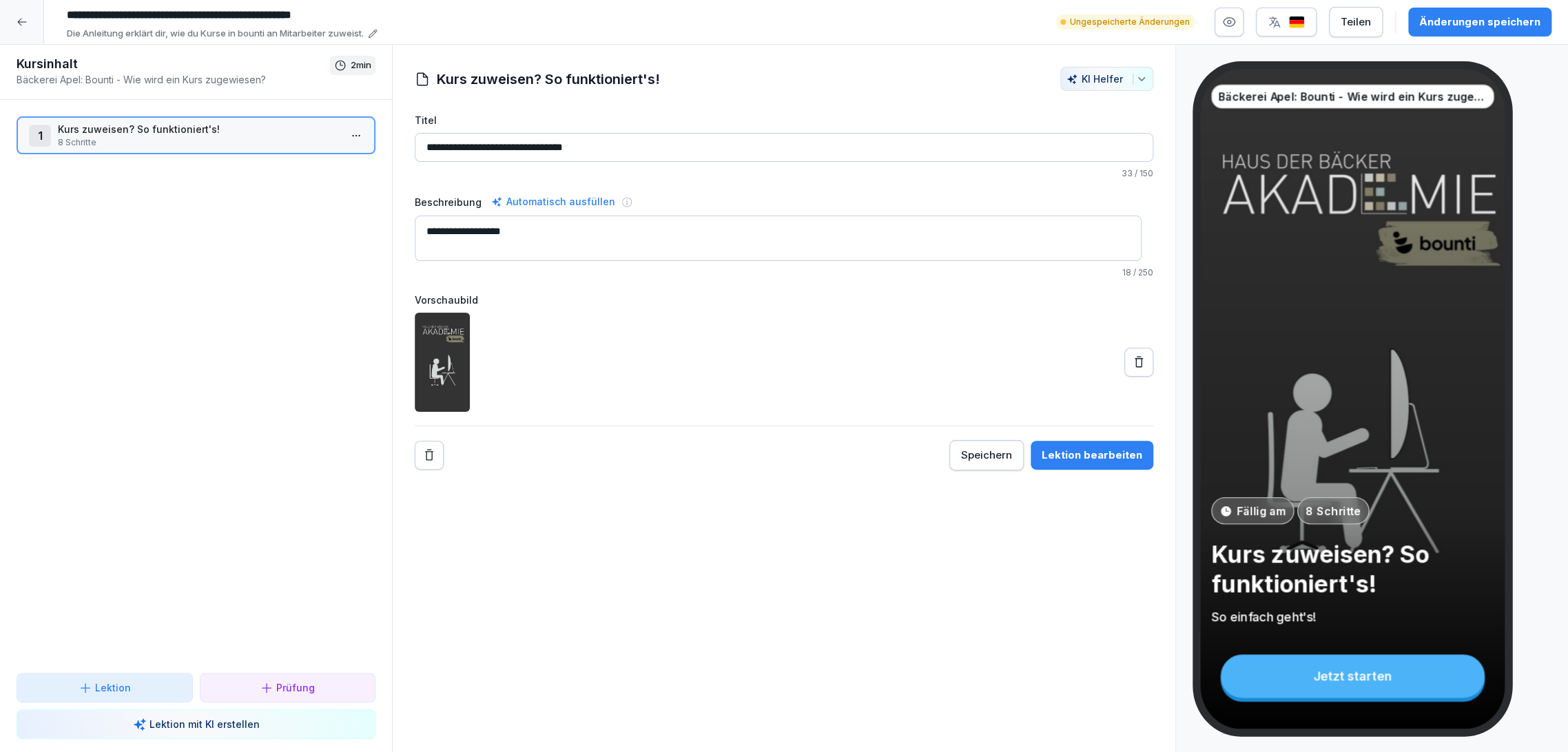
type input "**********"
click at [1443, 26] on div "Änderungen speichern" at bounding box center [1479, 21] width 121 height 15
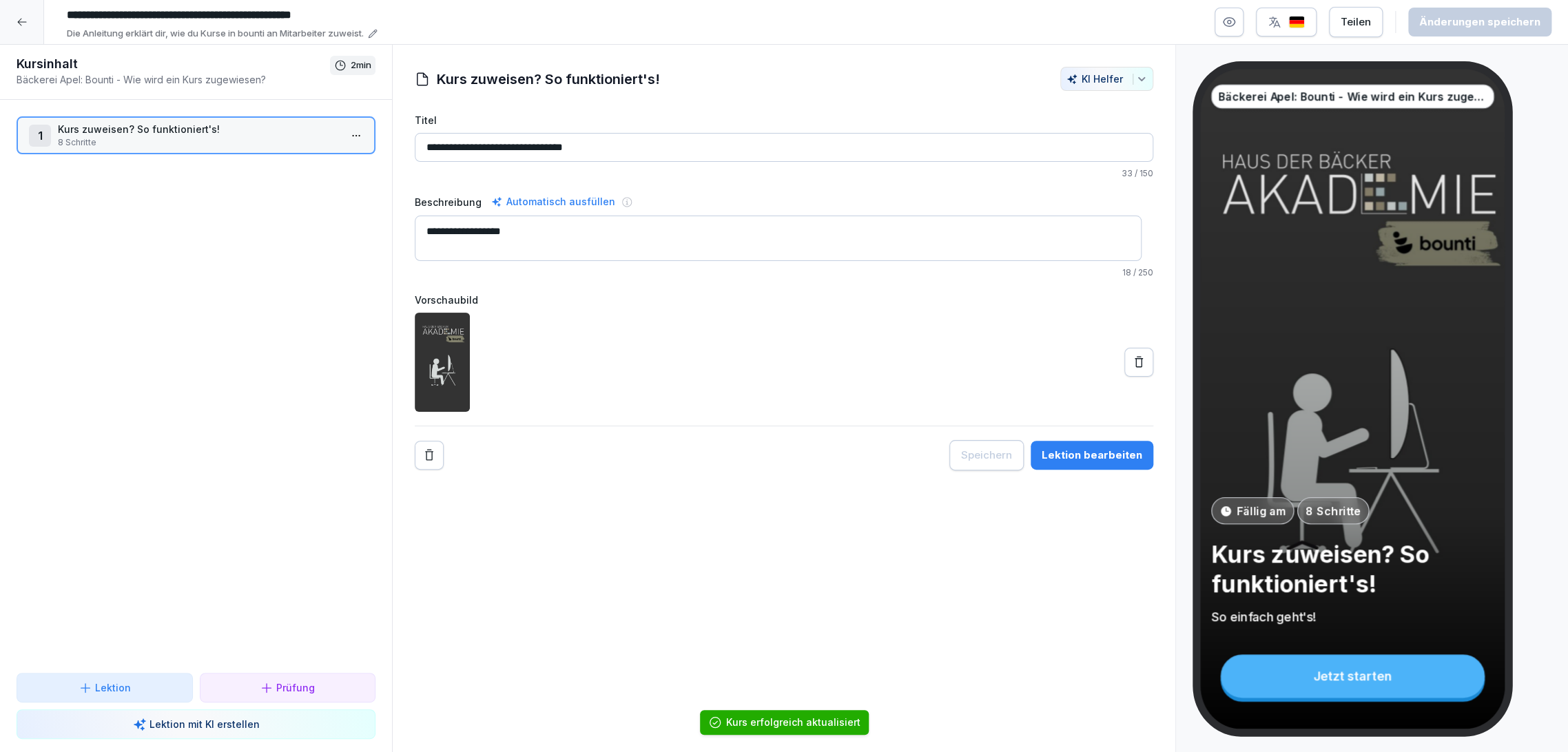
click at [25, 32] on div at bounding box center [22, 22] width 44 height 44
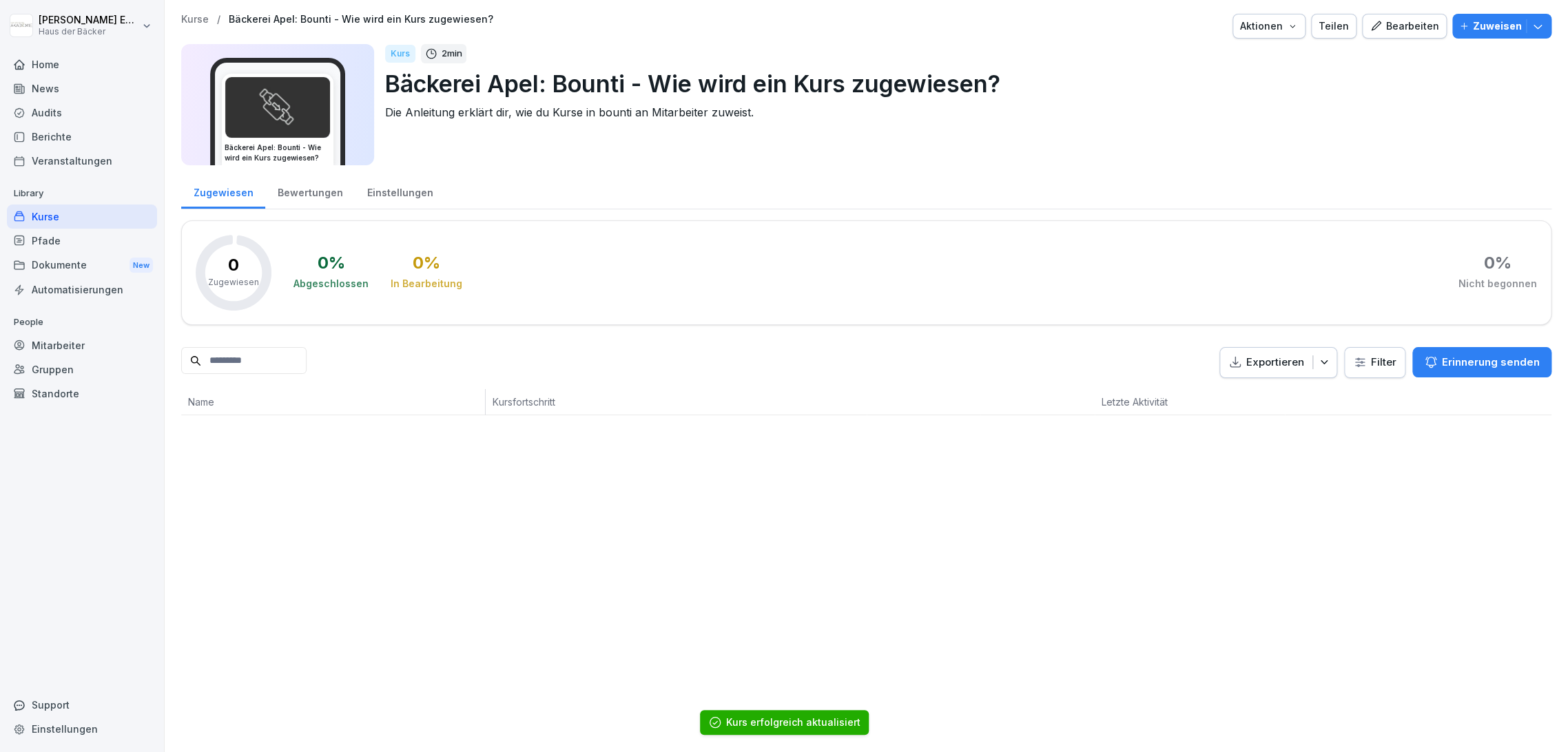
click at [140, 215] on div "Kurse" at bounding box center [82, 217] width 150 height 24
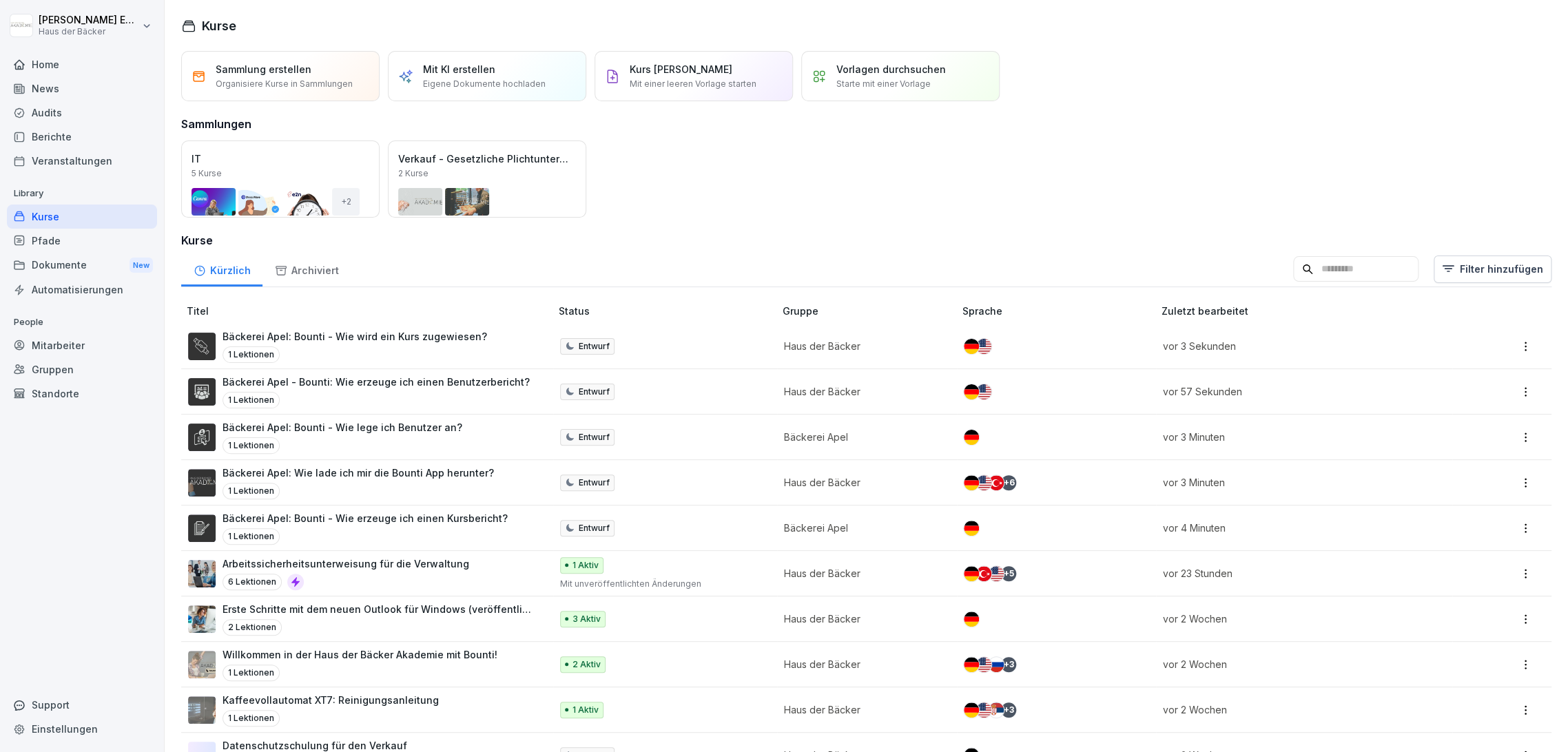
click at [553, 524] on td "Entwurf" at bounding box center [665, 529] width 224 height 46
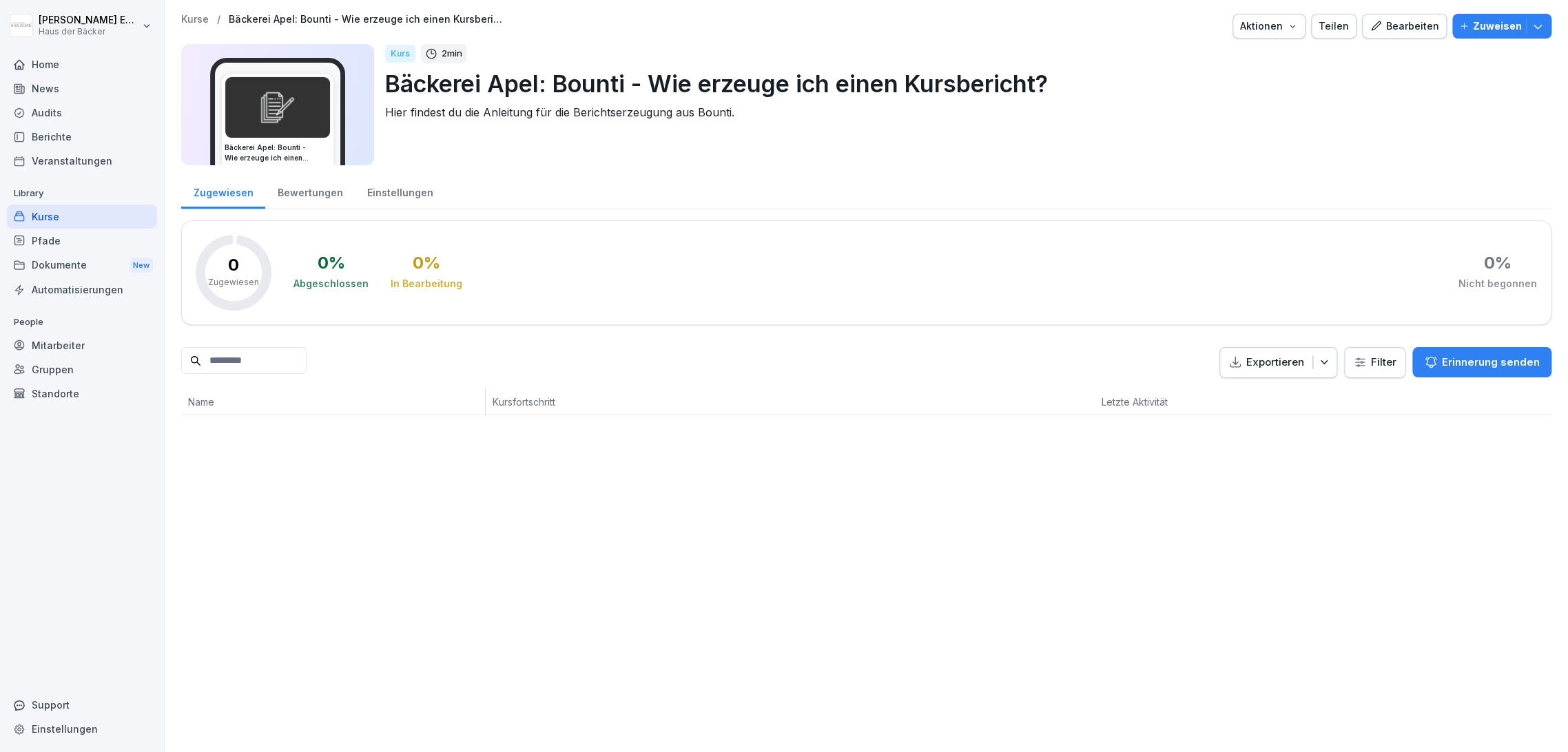
click at [404, 186] on div "Einstellungen" at bounding box center [400, 191] width 90 height 35
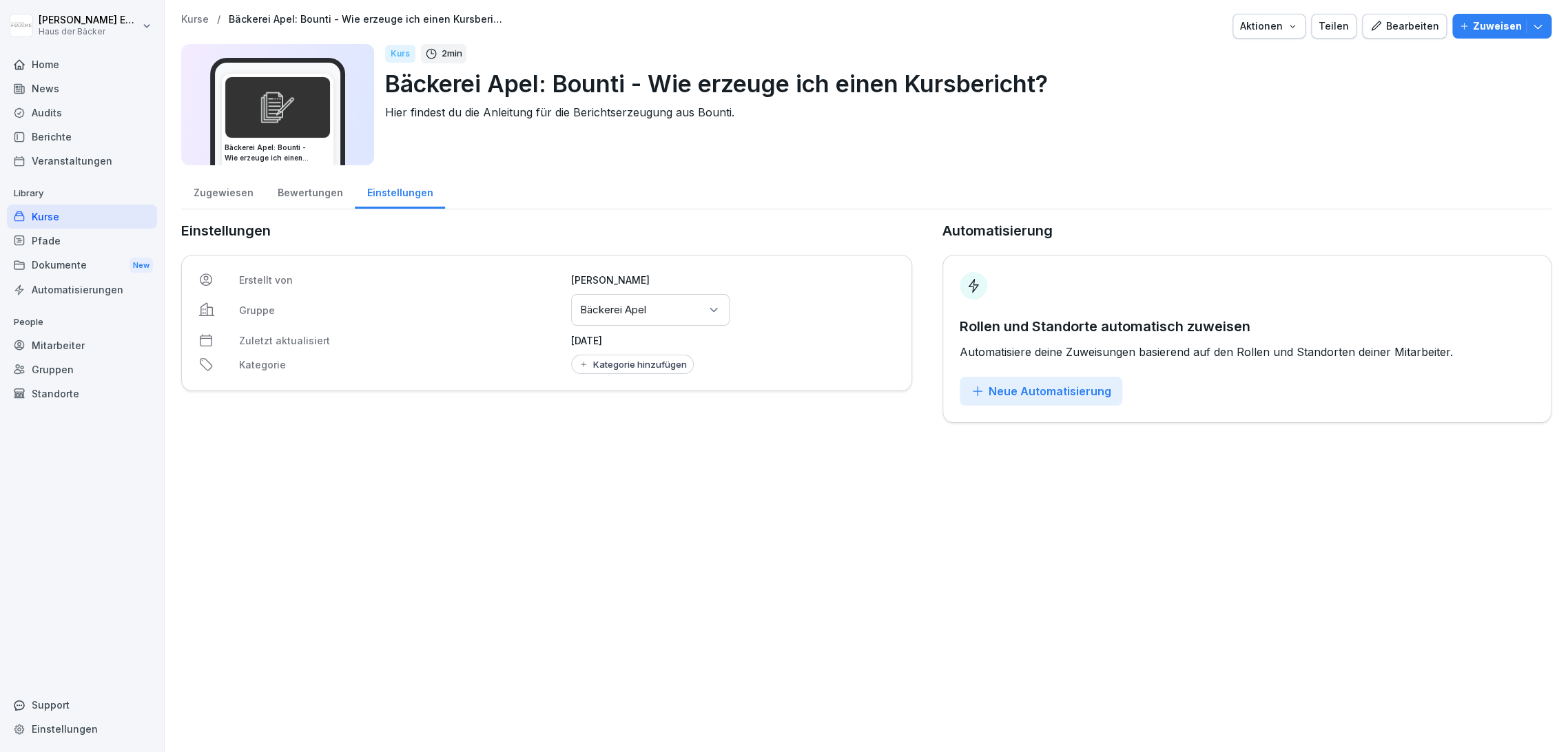
click at [651, 357] on button "Kategorie hinzufügen" at bounding box center [632, 364] width 122 height 19
click at [650, 451] on div "Apel" at bounding box center [658, 446] width 122 height 12
click at [943, 449] on div "Kurse / Bäckerei Apel: Bounti - Wie erzeuge ich einen Kursbericht? Aktionen Tei…" at bounding box center [866, 376] width 1403 height 752
click at [197, 24] on p "Kurse" at bounding box center [195, 19] width 28 height 11
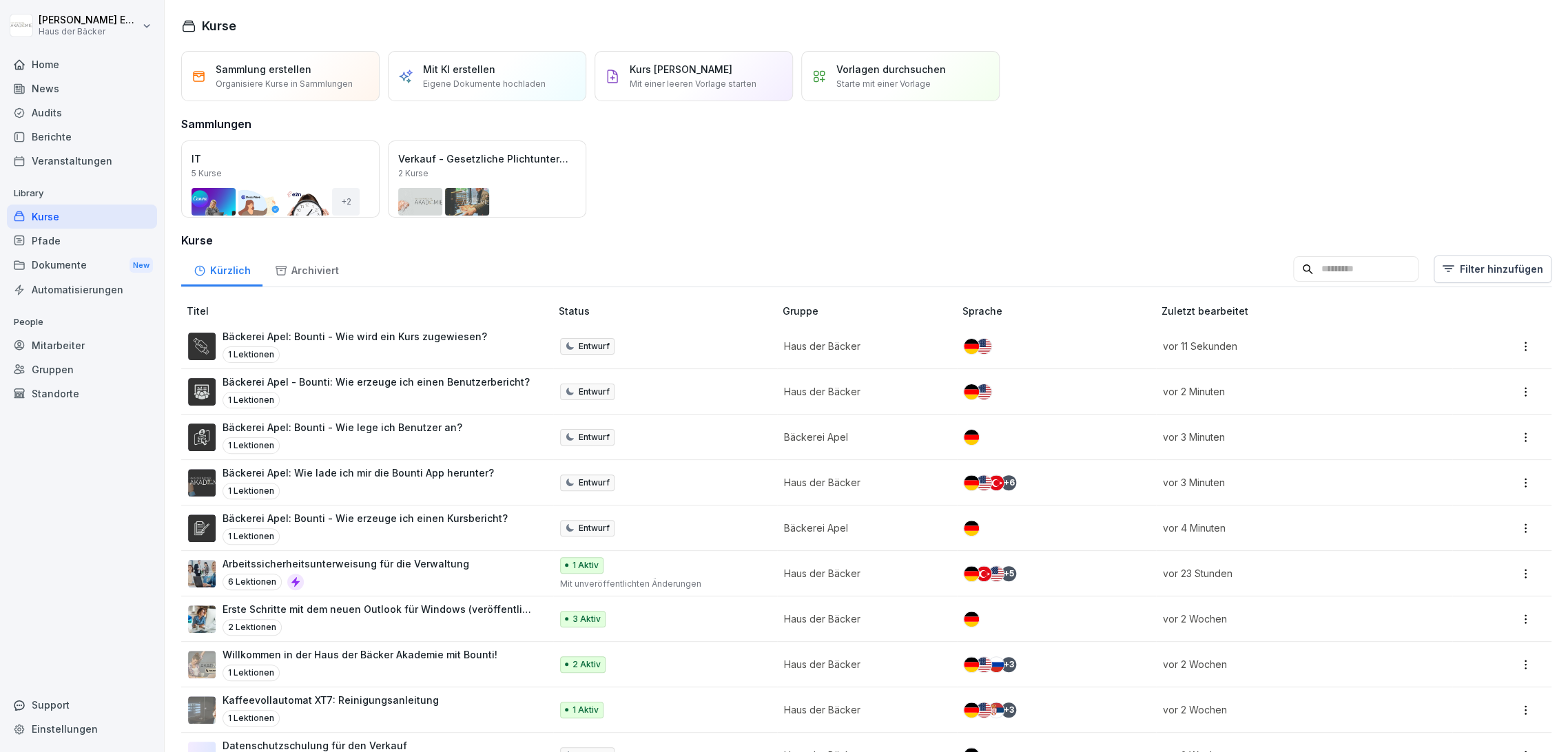
click at [378, 494] on div "1 Lektionen" at bounding box center [358, 491] width 271 height 16
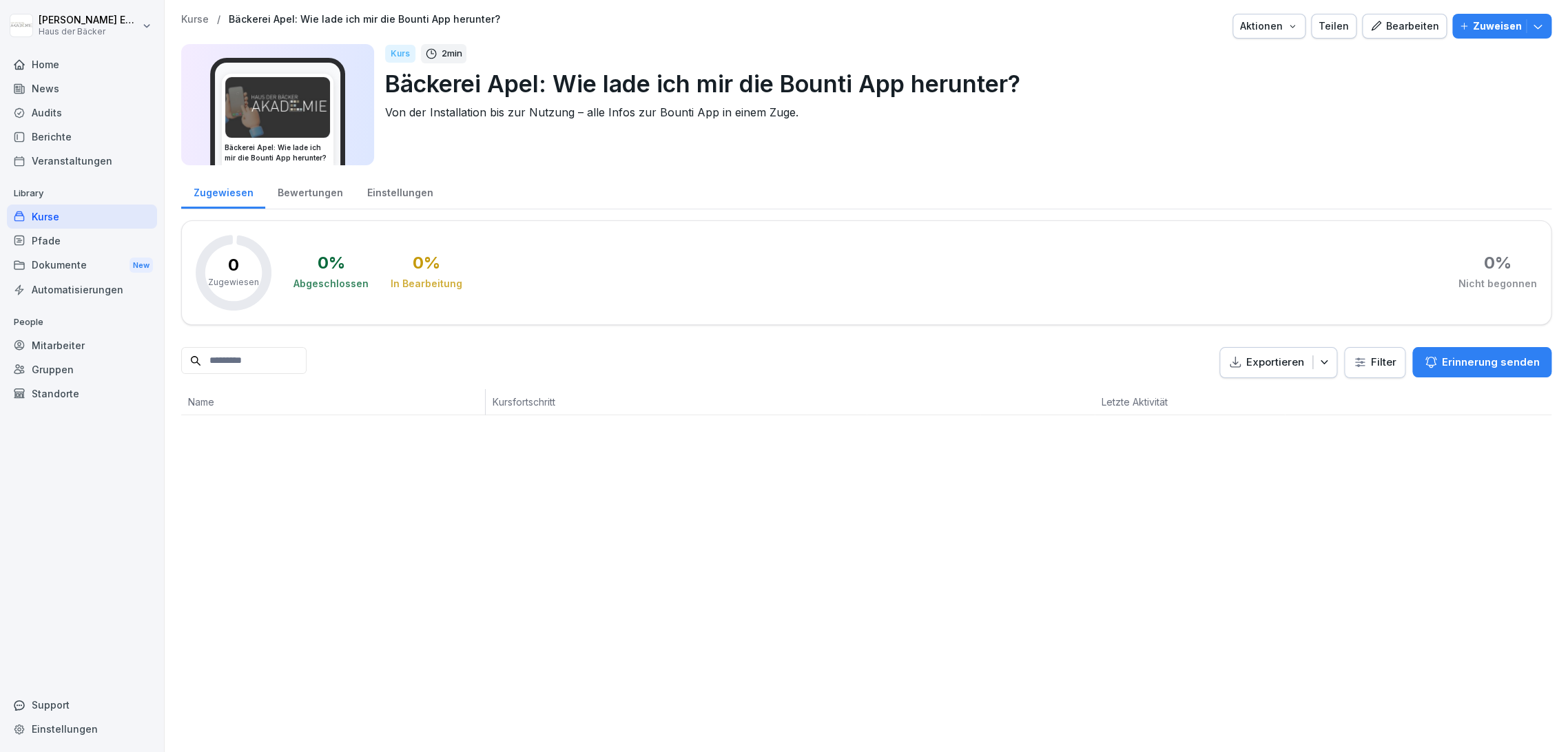
click at [366, 192] on div "Einstellungen" at bounding box center [400, 191] width 90 height 35
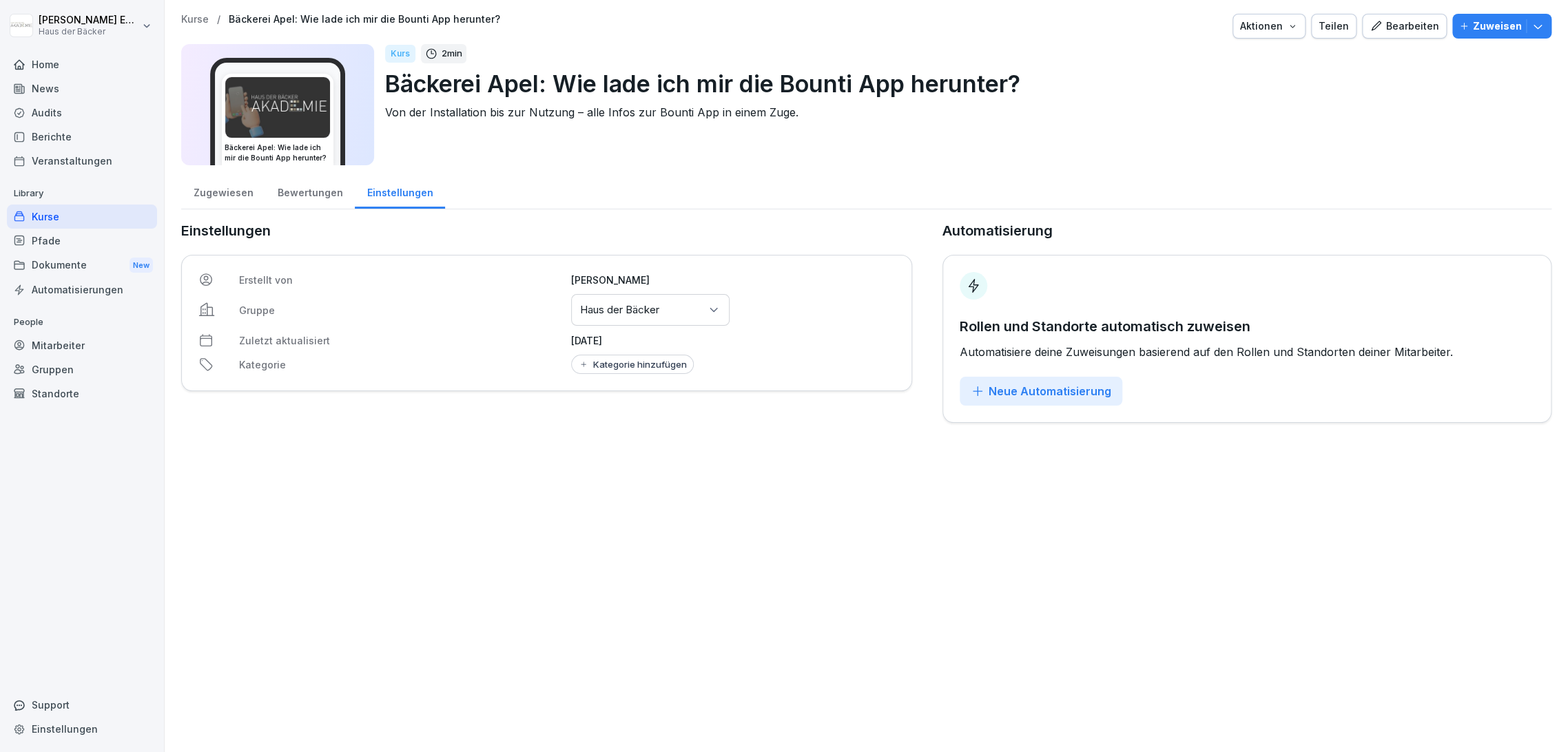
click at [610, 375] on div "Erstellt von Anna-Lea Ehlerding Gruppe Gruppen oder Standorte auswählen Haus de…" at bounding box center [546, 323] width 731 height 137
click at [608, 364] on div "Kategorie hinzufügen" at bounding box center [633, 364] width 109 height 11
click at [605, 441] on div "Apel" at bounding box center [658, 446] width 122 height 12
click at [837, 449] on div "Kurse / Bäckerei Apel: Wie lade ich mir die Bounti App herunter? Aktionen Teile…" at bounding box center [866, 376] width 1403 height 752
click at [205, 19] on p "Kurse" at bounding box center [195, 19] width 28 height 11
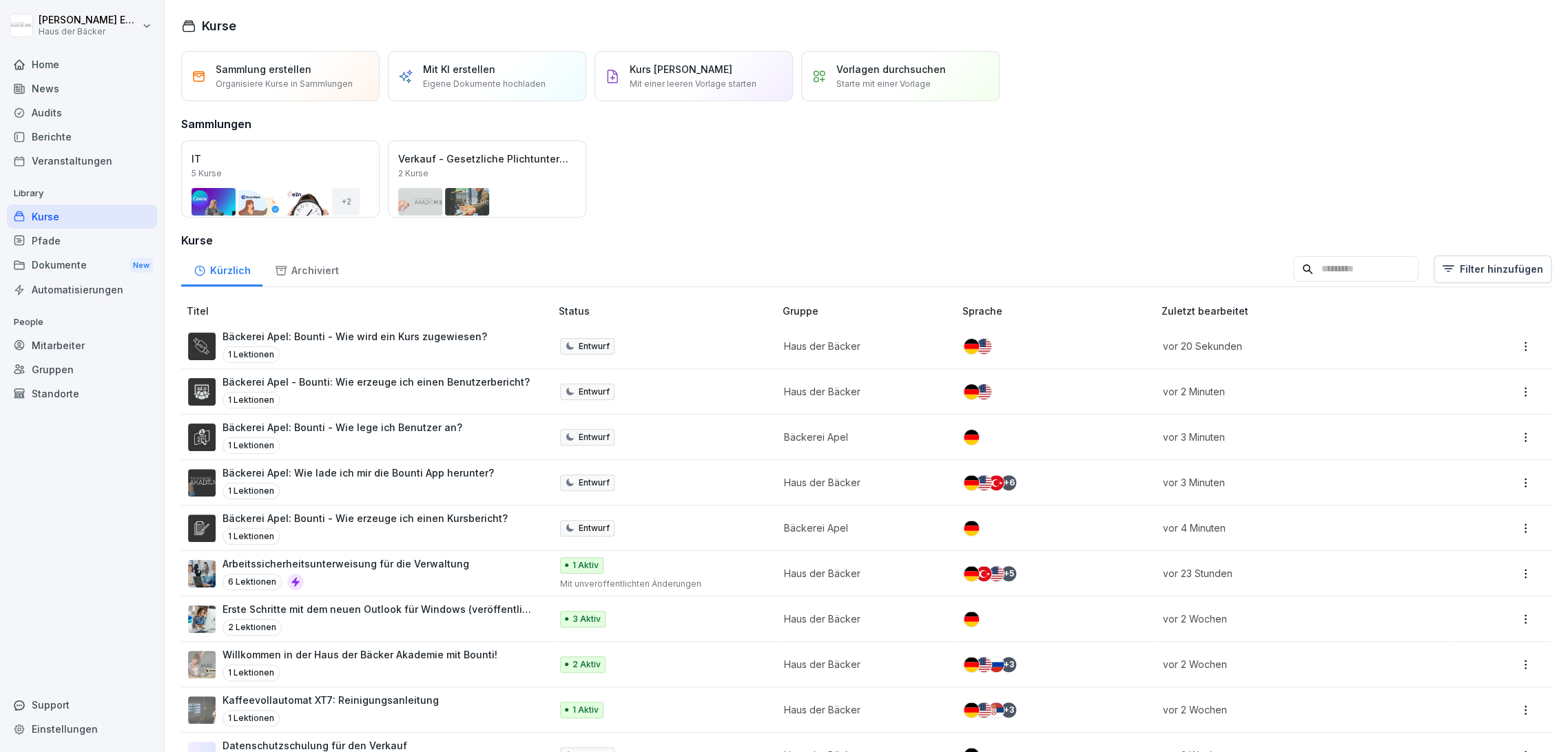
click at [330, 447] on div "1 Lektionen" at bounding box center [342, 445] width 240 height 16
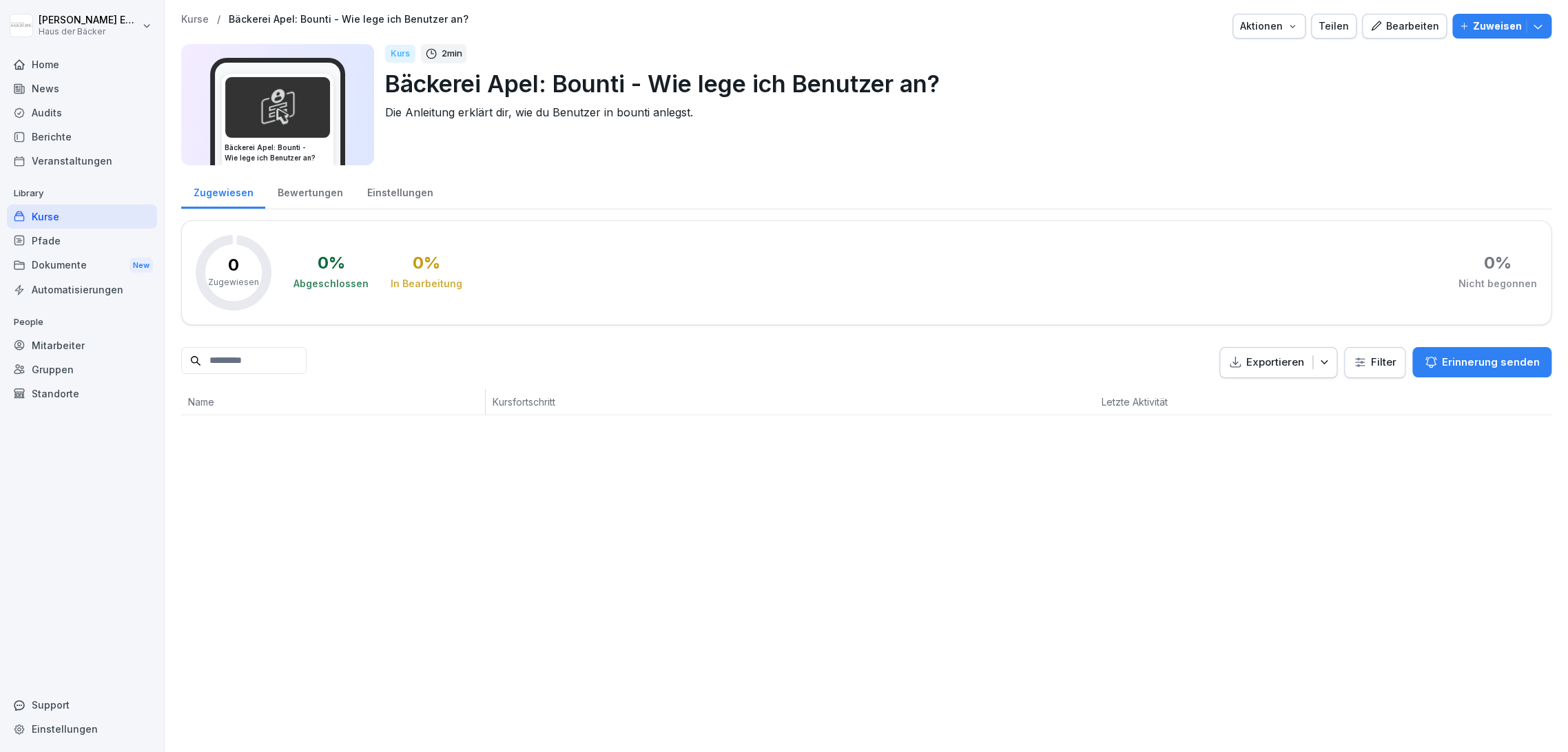
click at [281, 185] on div "Bewertungen" at bounding box center [310, 191] width 89 height 35
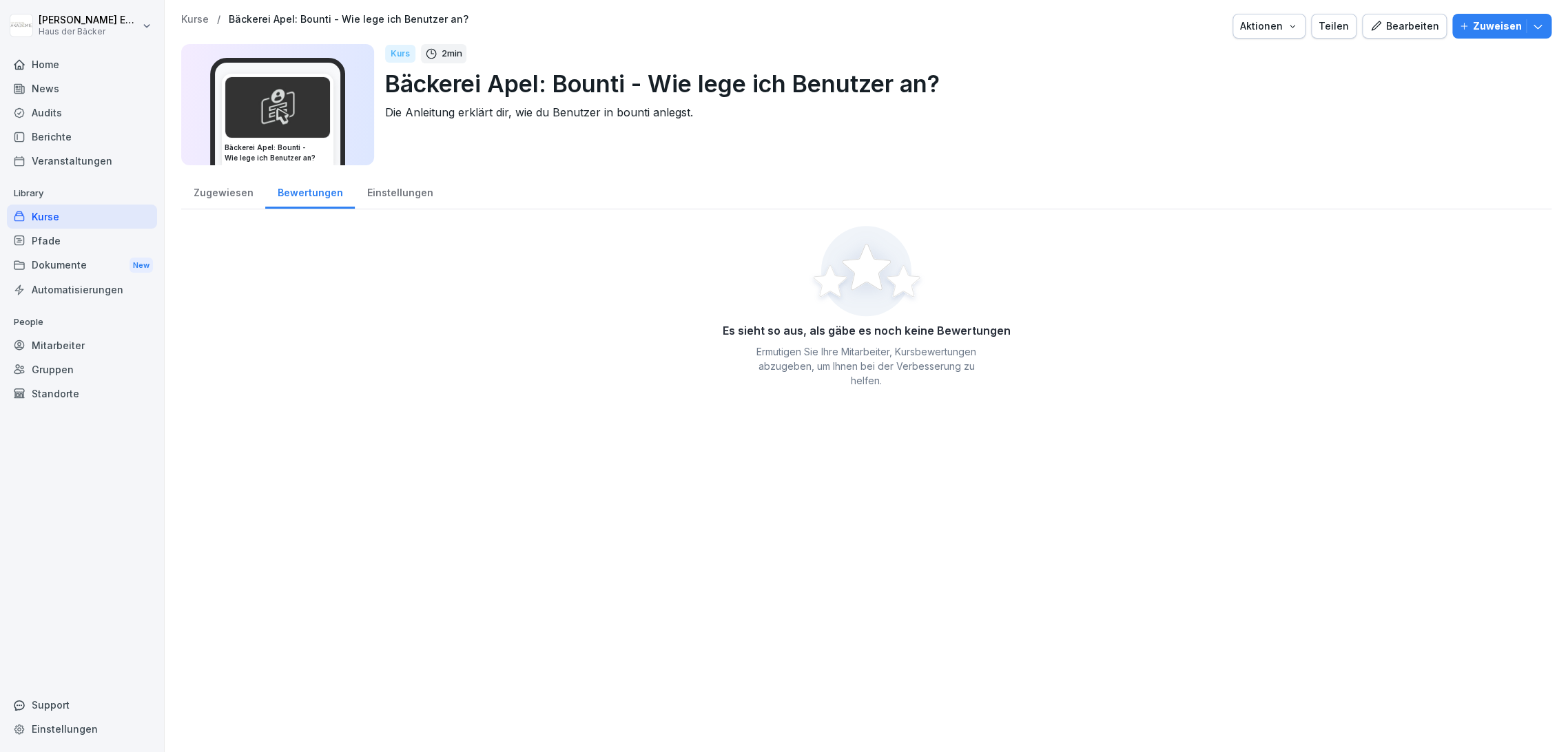
click at [393, 200] on div "Einstellungen" at bounding box center [400, 191] width 90 height 35
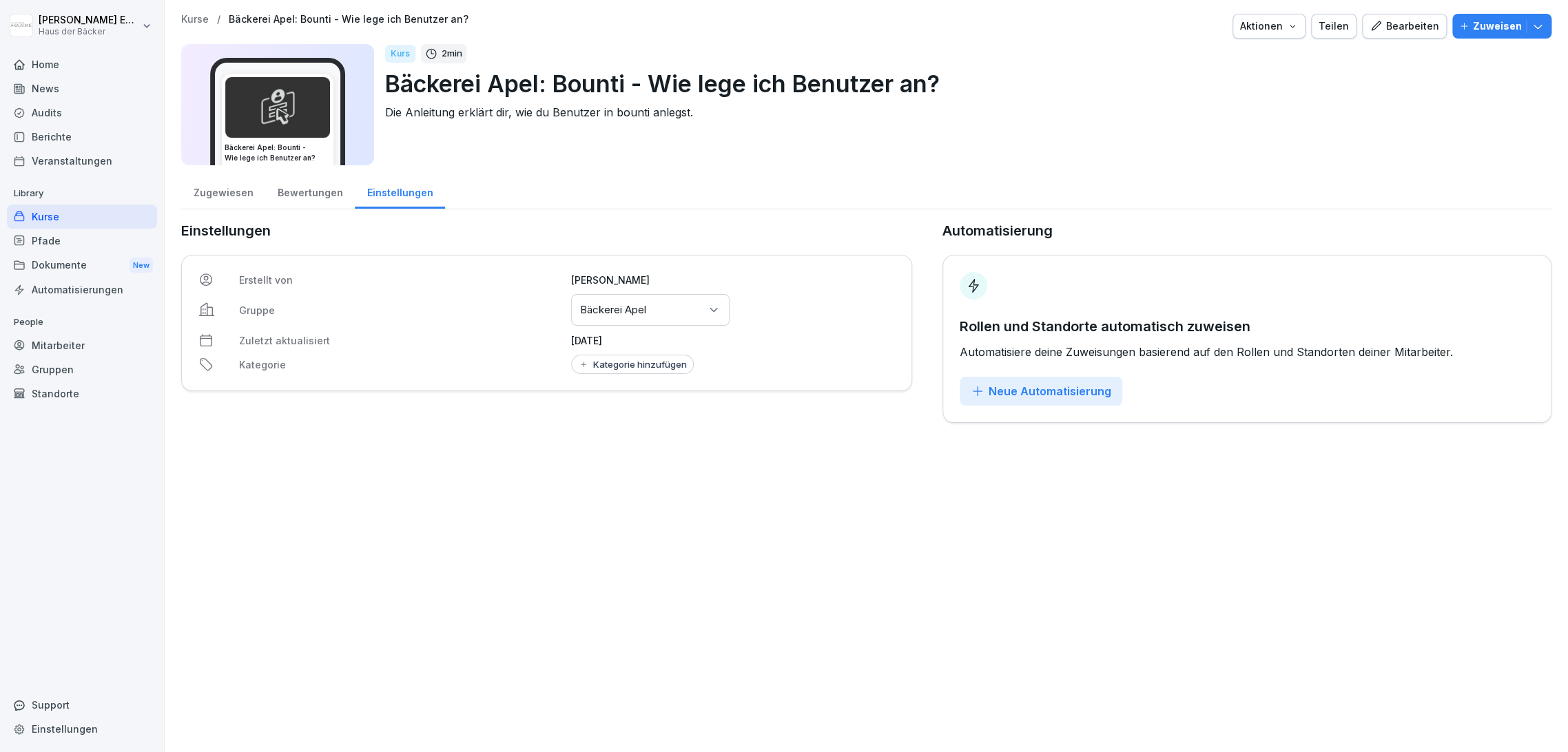
click at [614, 359] on div "Kategorie hinzufügen" at bounding box center [633, 364] width 109 height 11
click at [613, 449] on div "Apel" at bounding box center [658, 446] width 122 height 12
click at [819, 463] on div "Kurse / Bäckerei Apel: Bounti - Wie lege ich Benutzer an? Aktionen Teilen Bearb…" at bounding box center [866, 376] width 1403 height 752
click at [182, 21] on p "Kurse" at bounding box center [195, 19] width 28 height 11
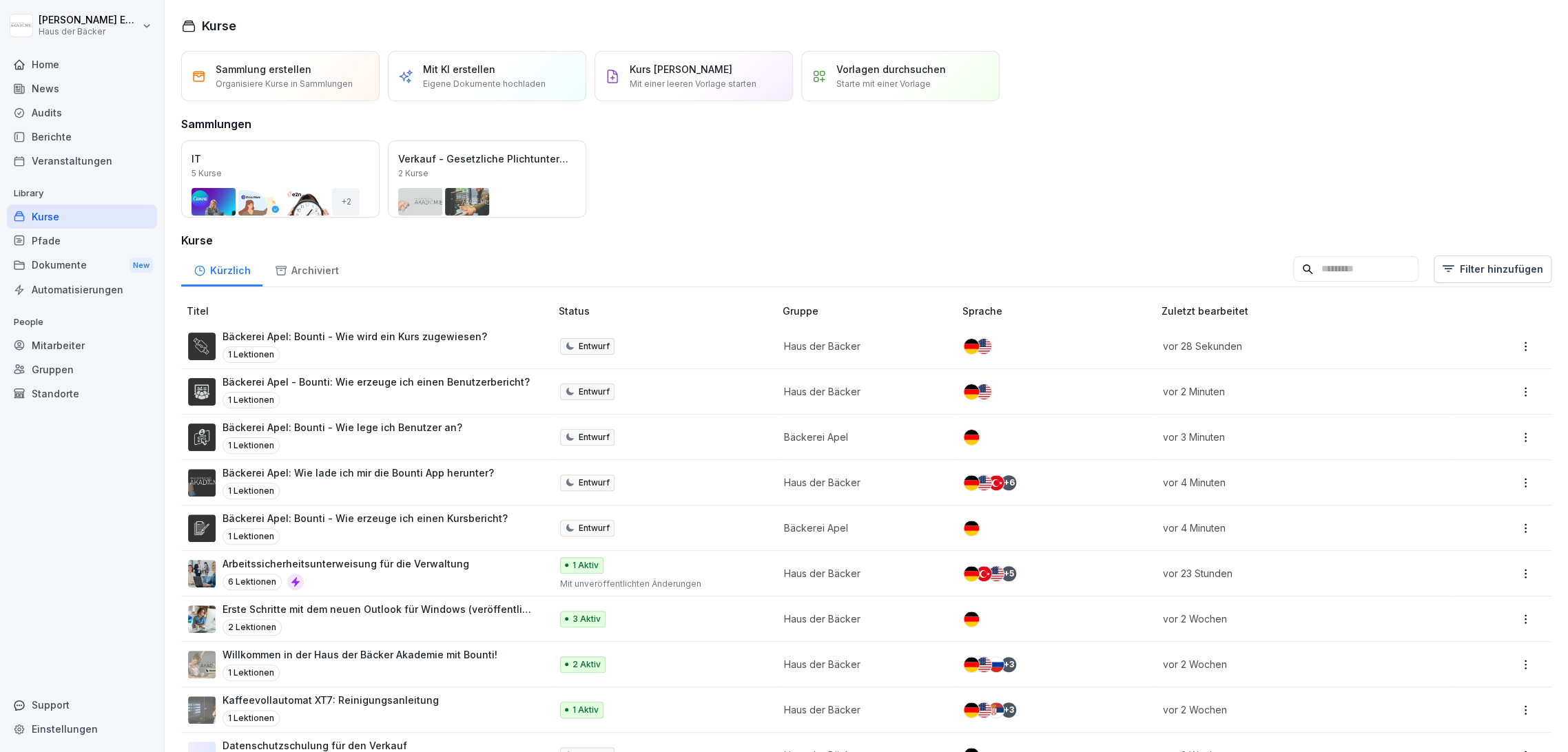
click at [289, 354] on div "1 Lektionen" at bounding box center [355, 354] width 265 height 16
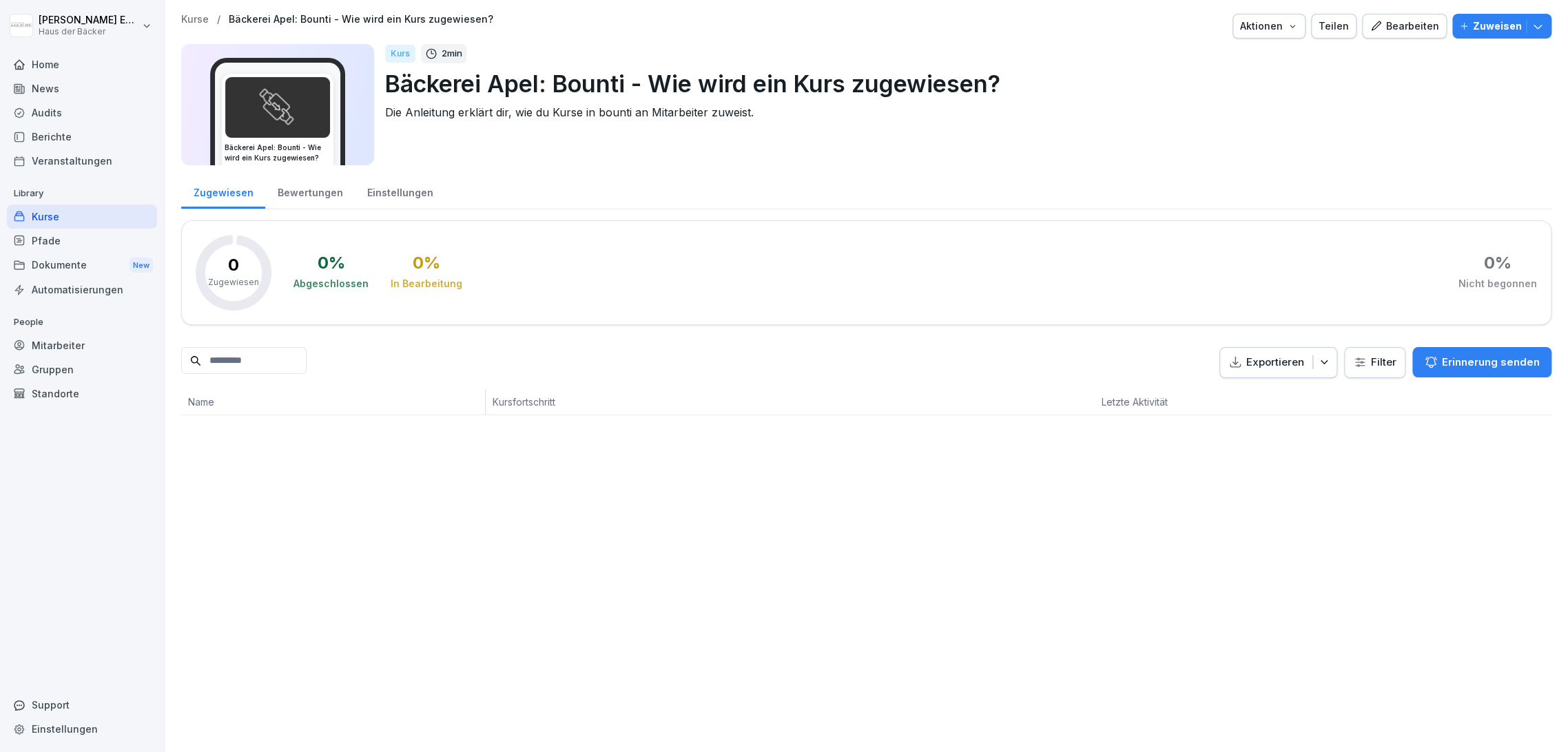
click at [369, 192] on div "Einstellungen" at bounding box center [400, 191] width 90 height 35
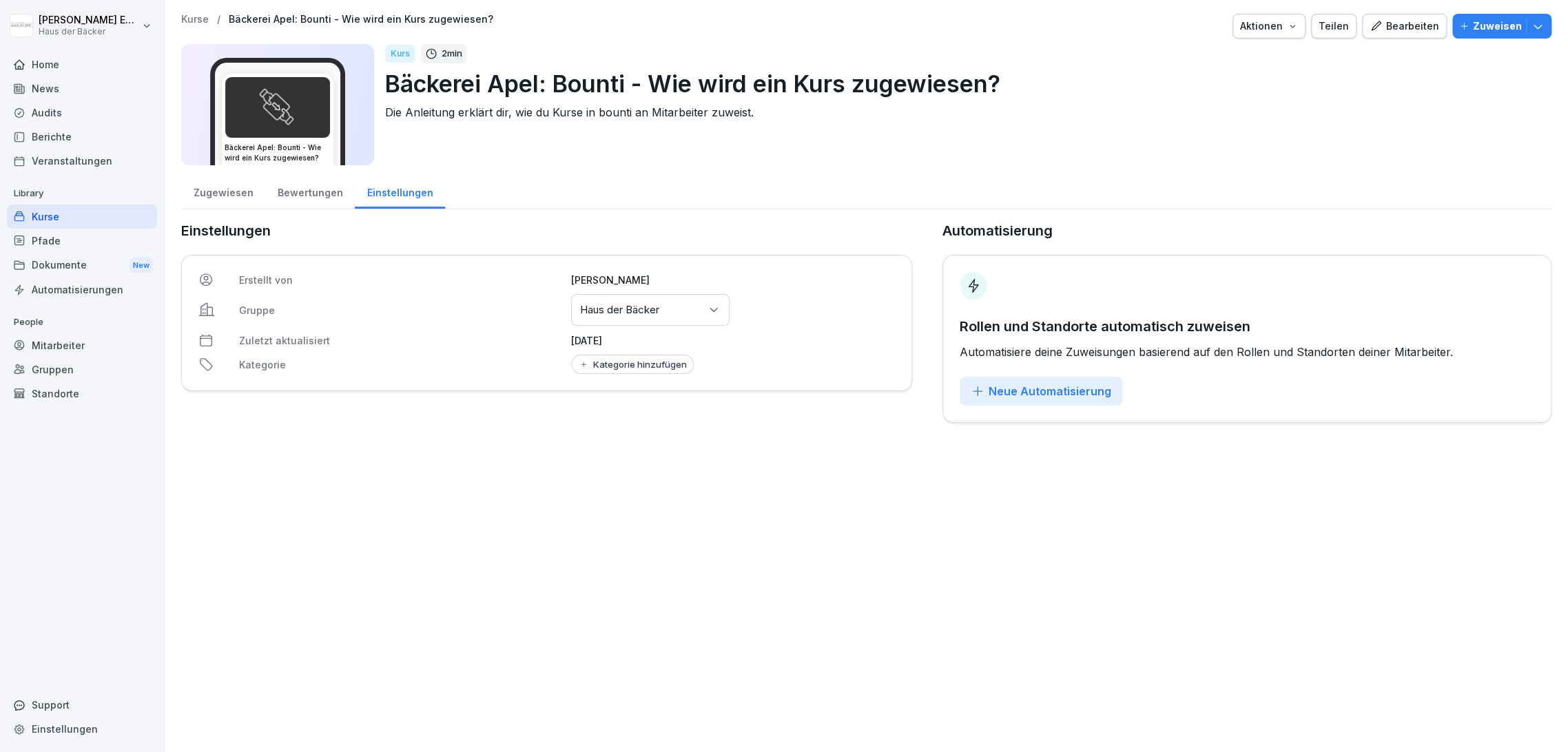
click at [590, 365] on div "Kategorie hinzufügen" at bounding box center [633, 364] width 109 height 11
click at [588, 449] on button "button" at bounding box center [583, 446] width 12 height 12
click at [892, 509] on div "Kurse / Bäckerei Apel: Bounti - Wie wird ein Kurs zugewiesen? Aktionen Teilen B…" at bounding box center [866, 376] width 1403 height 752
click at [109, 214] on div "Kurse" at bounding box center [82, 217] width 150 height 24
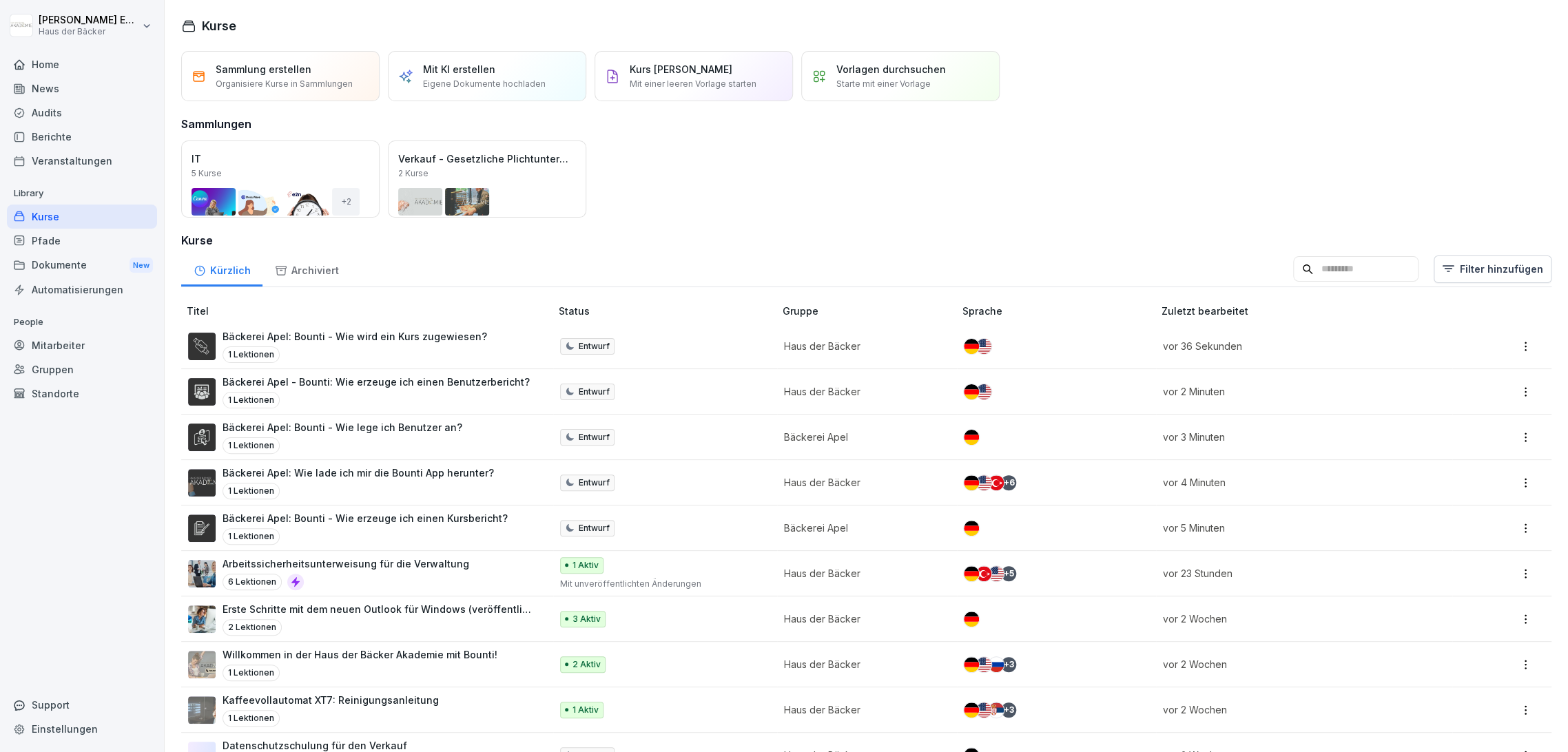
click at [459, 336] on p "Bäckerei Apel: Bounti - Wie wird ein Kurs zugewiesen?" at bounding box center [355, 336] width 265 height 14
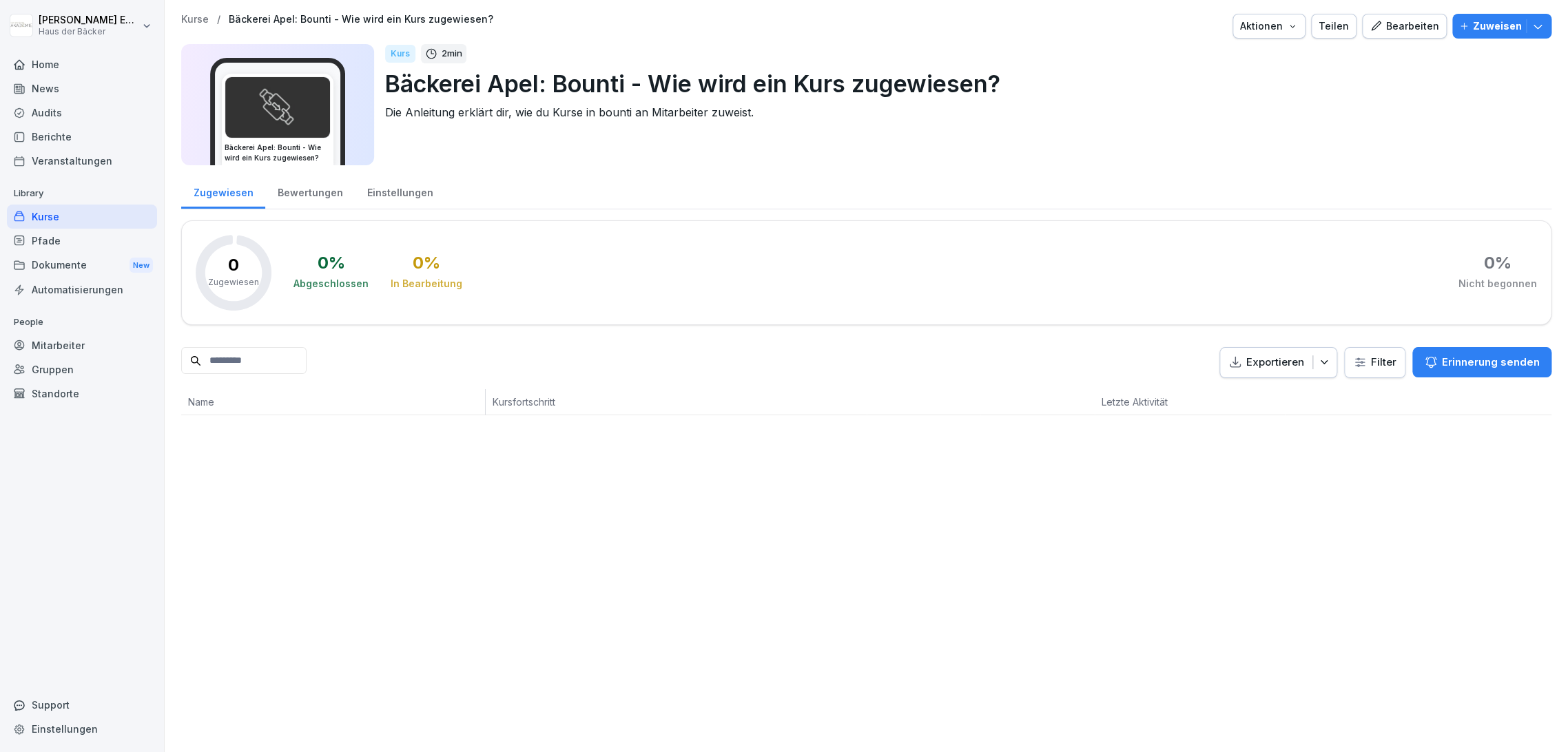
click at [393, 197] on div "Einstellungen" at bounding box center [400, 191] width 90 height 35
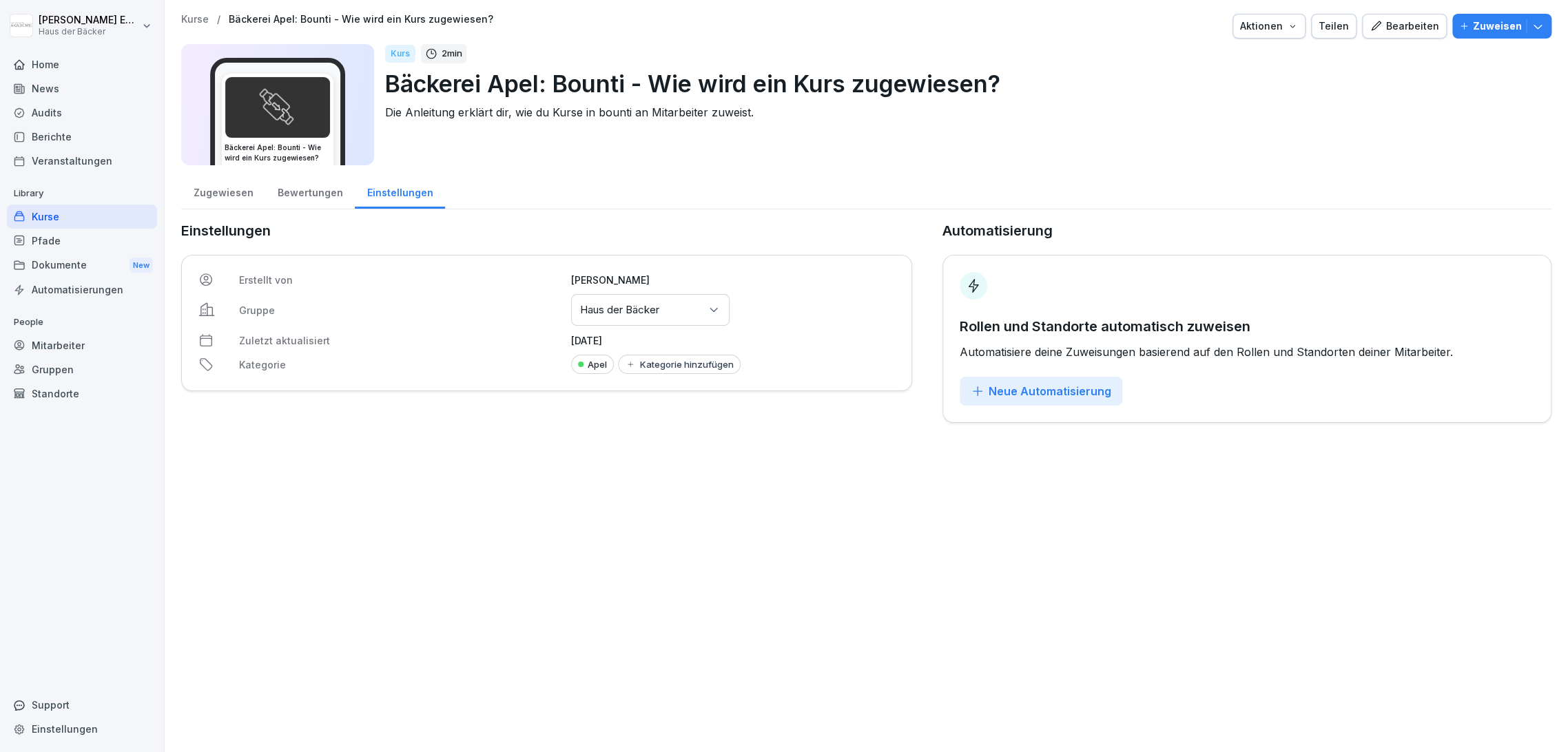
click at [717, 308] on div "Gruppen oder Standorte auswählen Haus der Bäcker" at bounding box center [650, 310] width 158 height 31
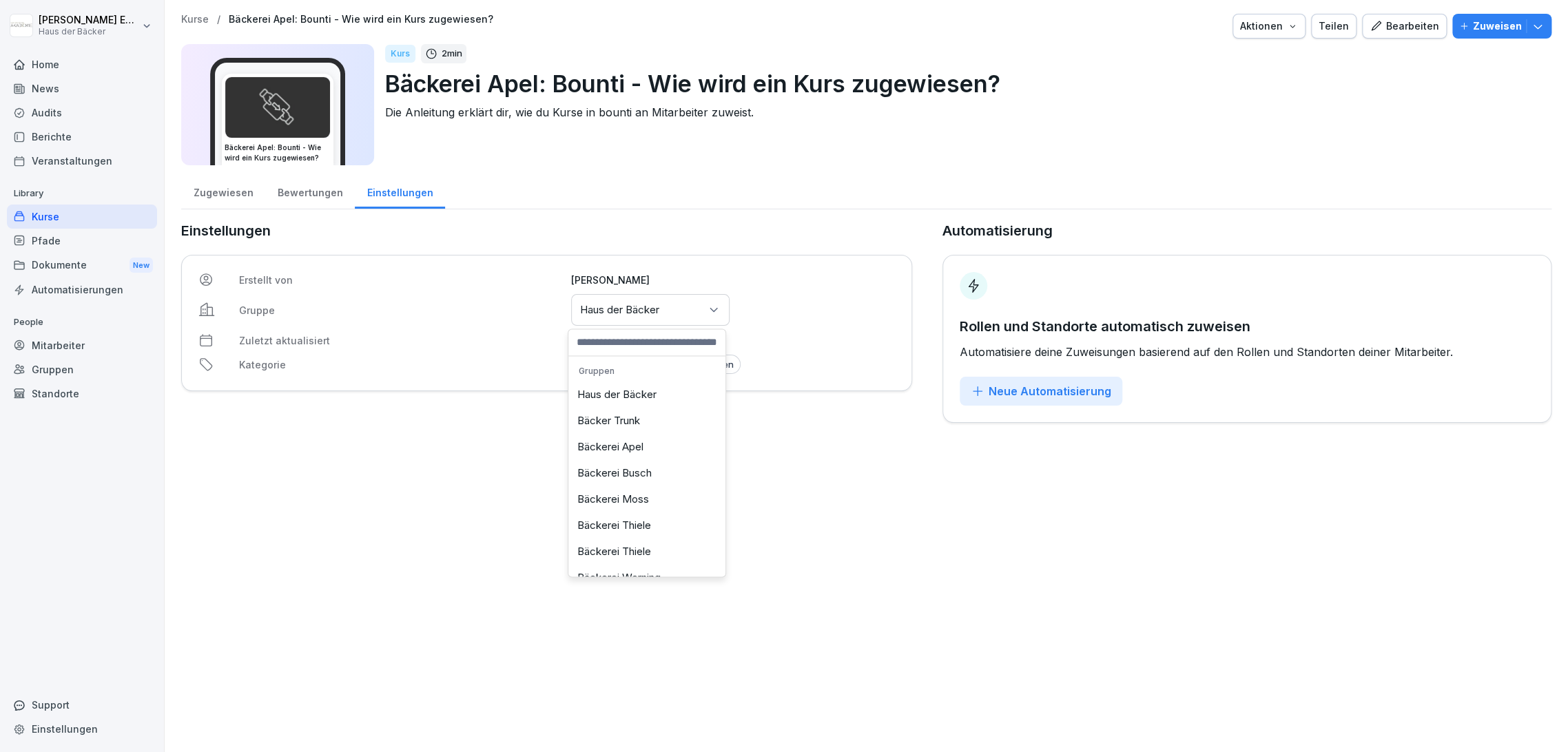
click at [653, 441] on div "Bäckerei Apel" at bounding box center [647, 446] width 150 height 26
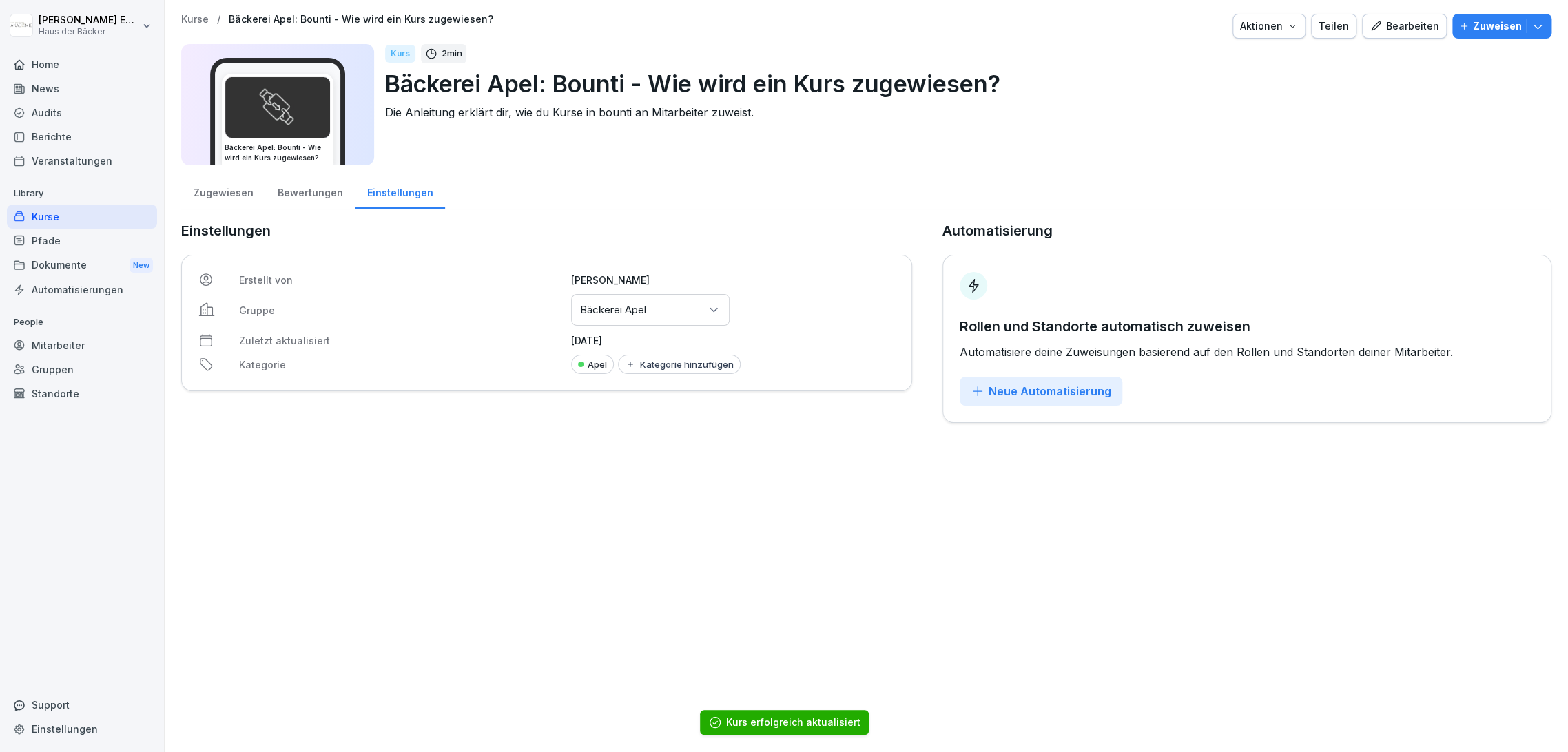
click at [91, 212] on div "Kurse" at bounding box center [82, 217] width 150 height 24
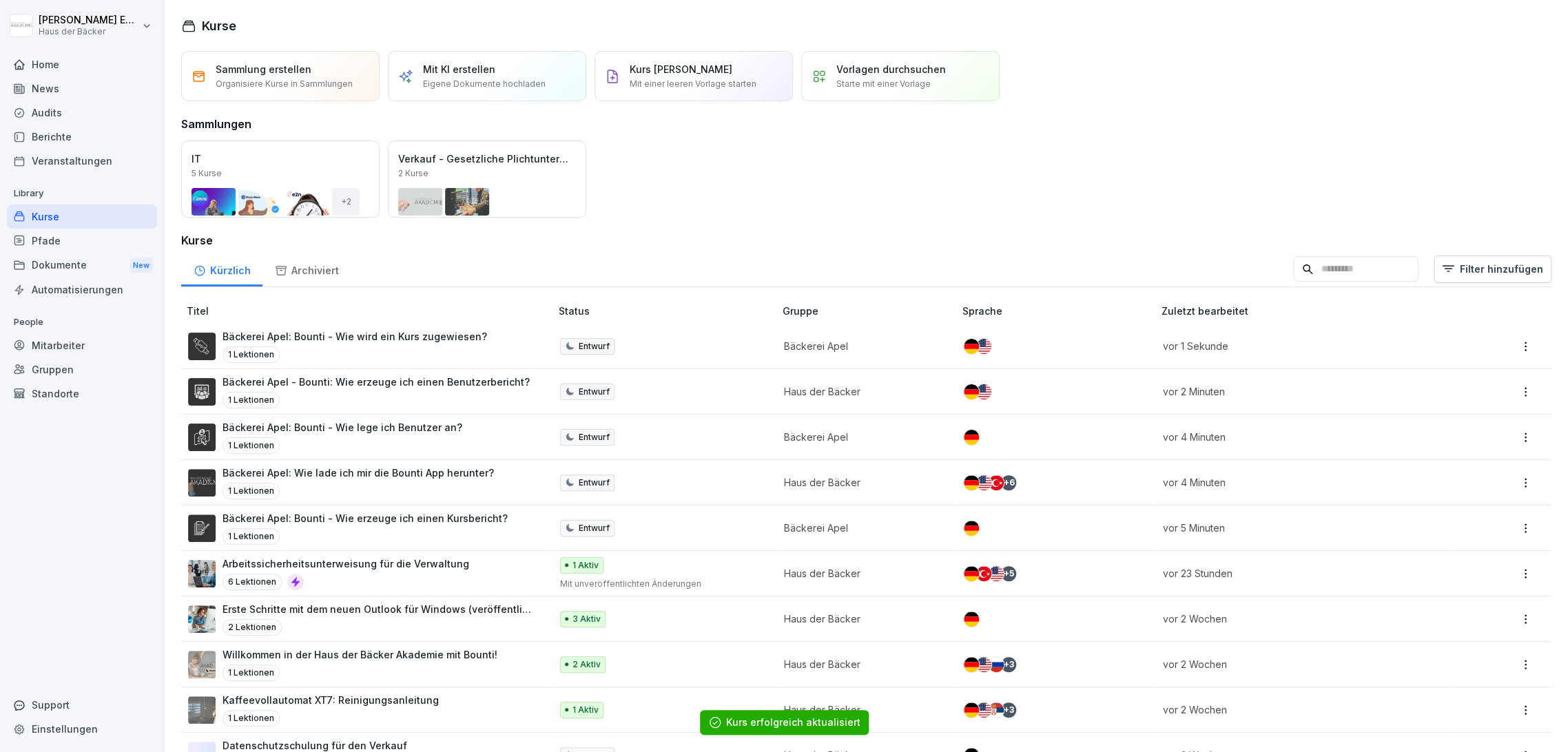
click at [394, 394] on div "1 Lektionen" at bounding box center [376, 400] width 307 height 16
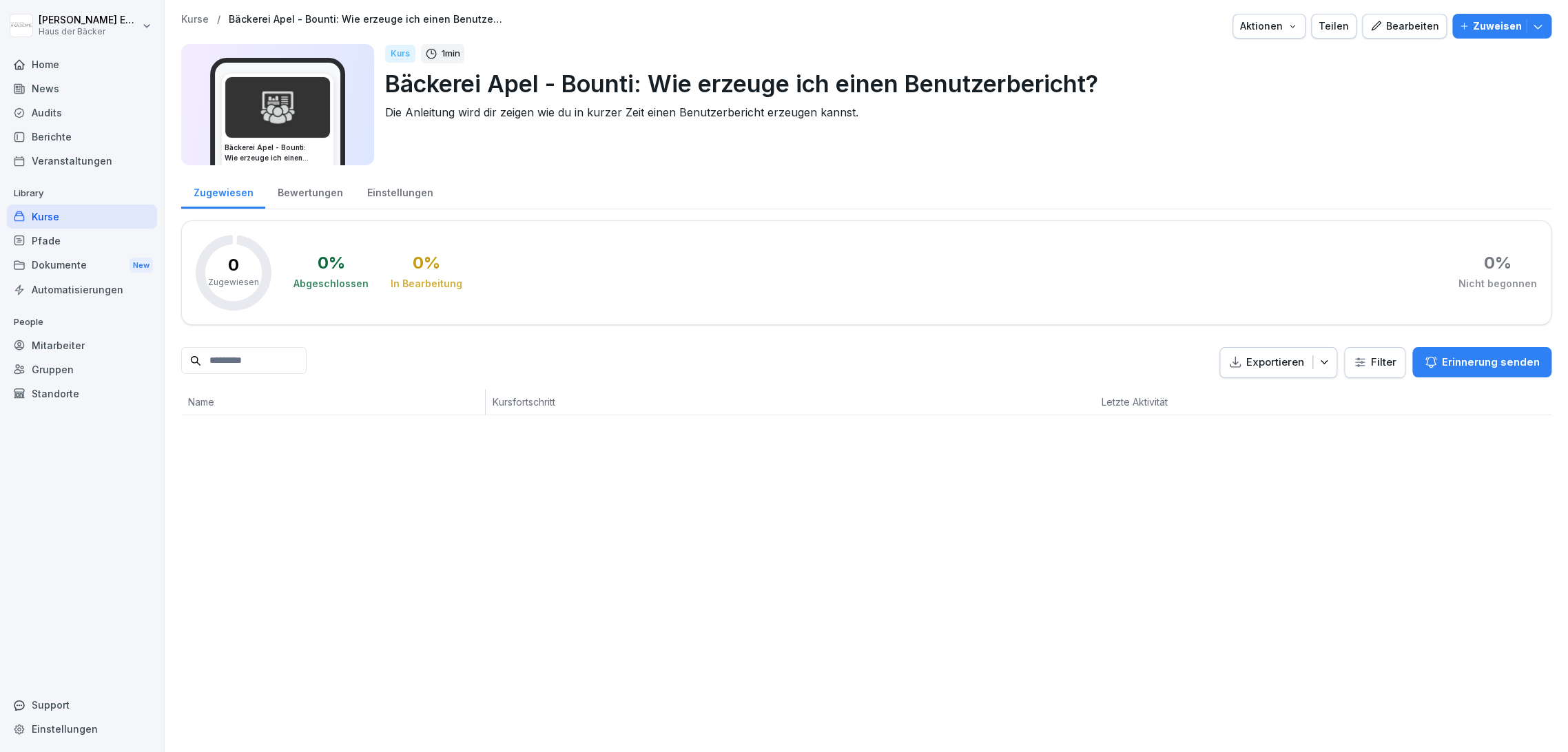
click at [371, 185] on div "Einstellungen" at bounding box center [400, 191] width 90 height 35
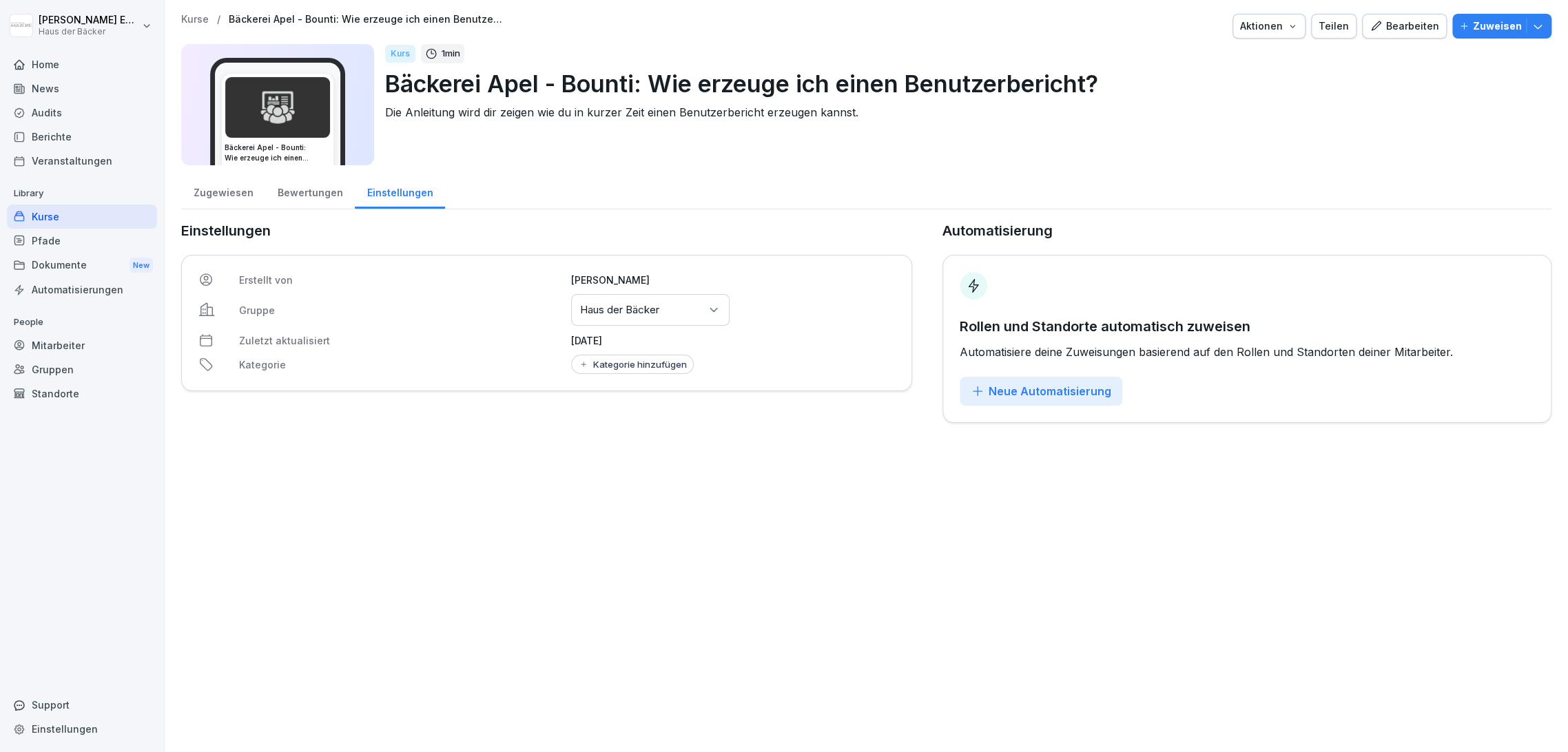
click at [600, 316] on div "Gruppen oder Standorte auswählen Haus der Bäcker" at bounding box center [650, 310] width 158 height 31
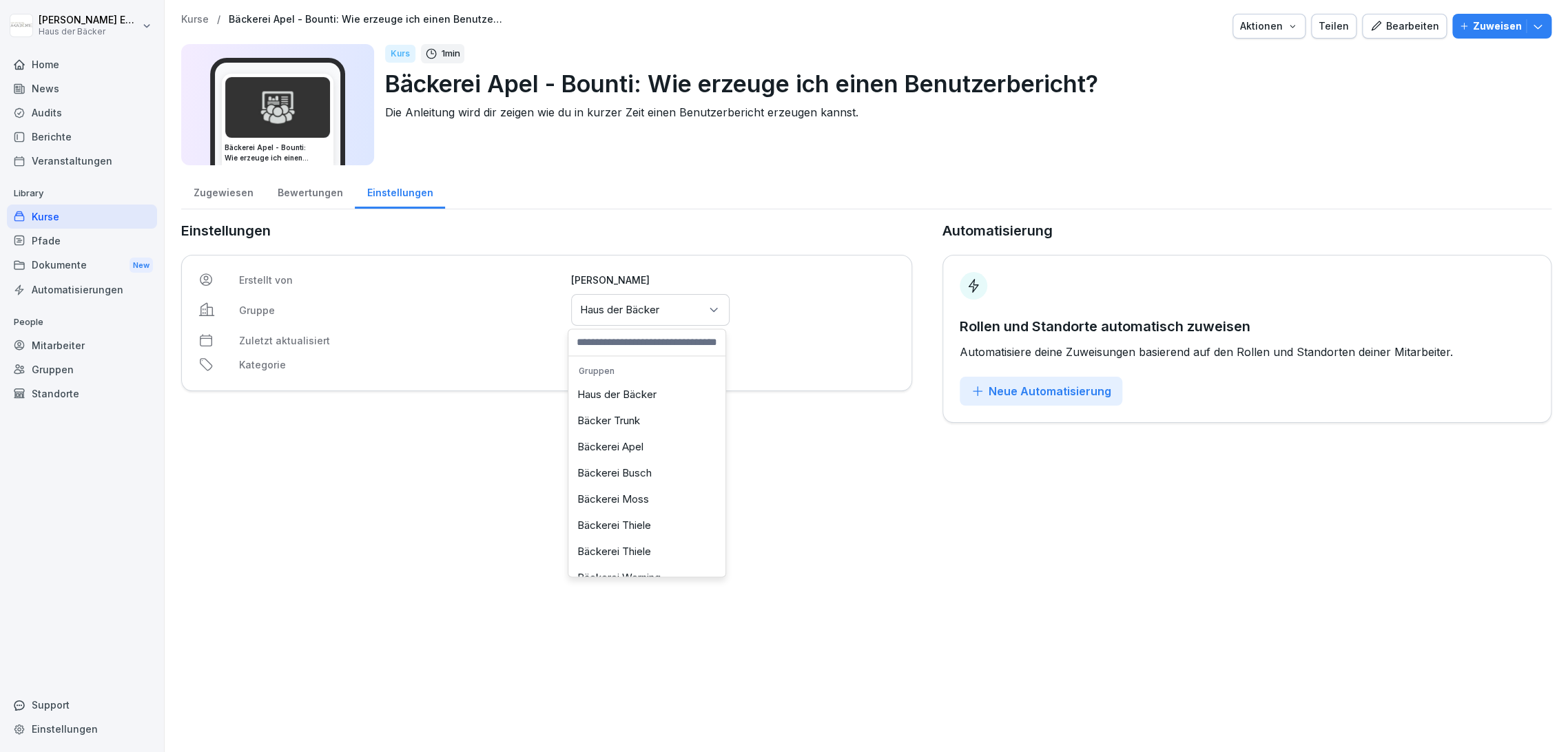
click at [600, 452] on div "Bäckerei Apel" at bounding box center [647, 446] width 150 height 26
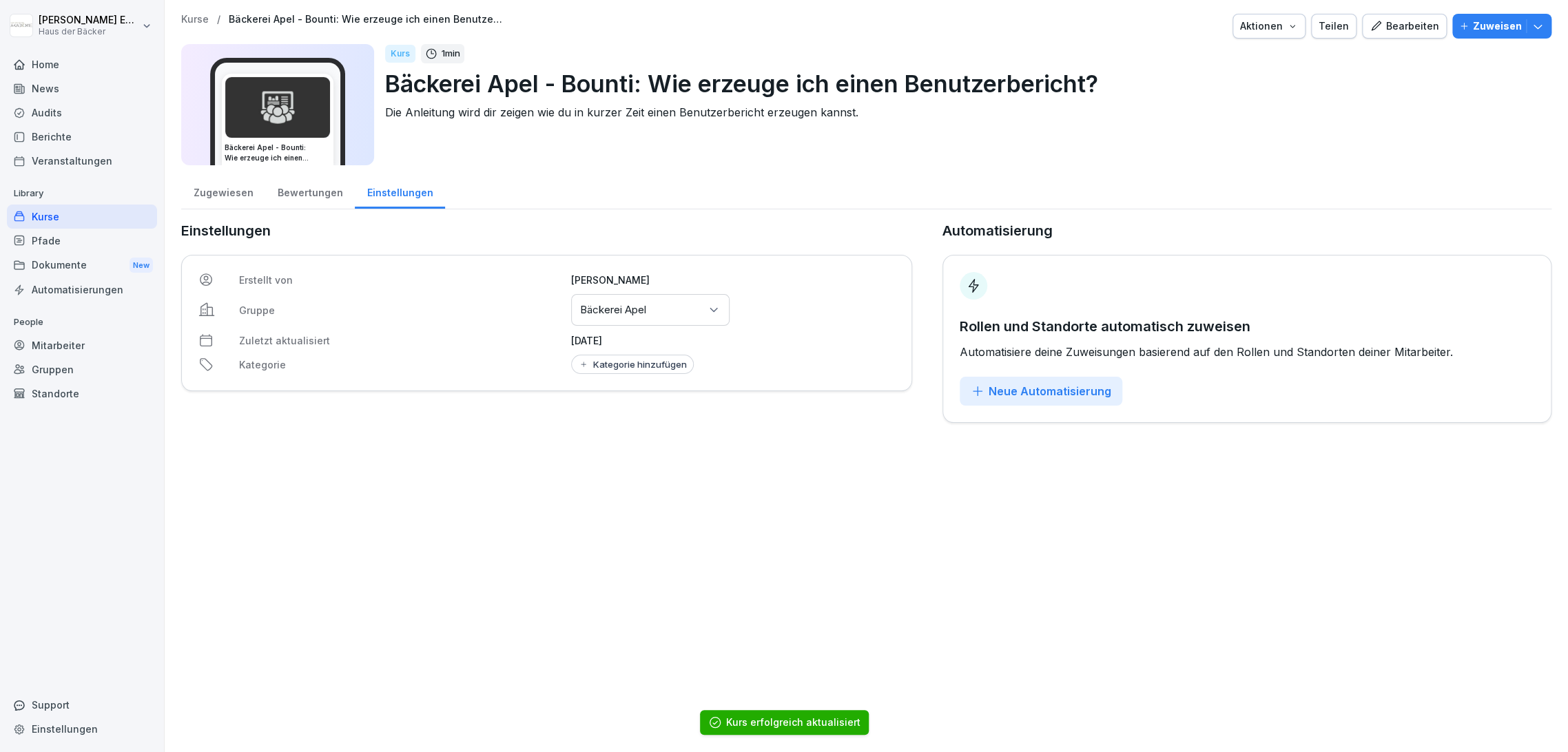
click at [121, 210] on div "Kurse" at bounding box center [82, 217] width 150 height 24
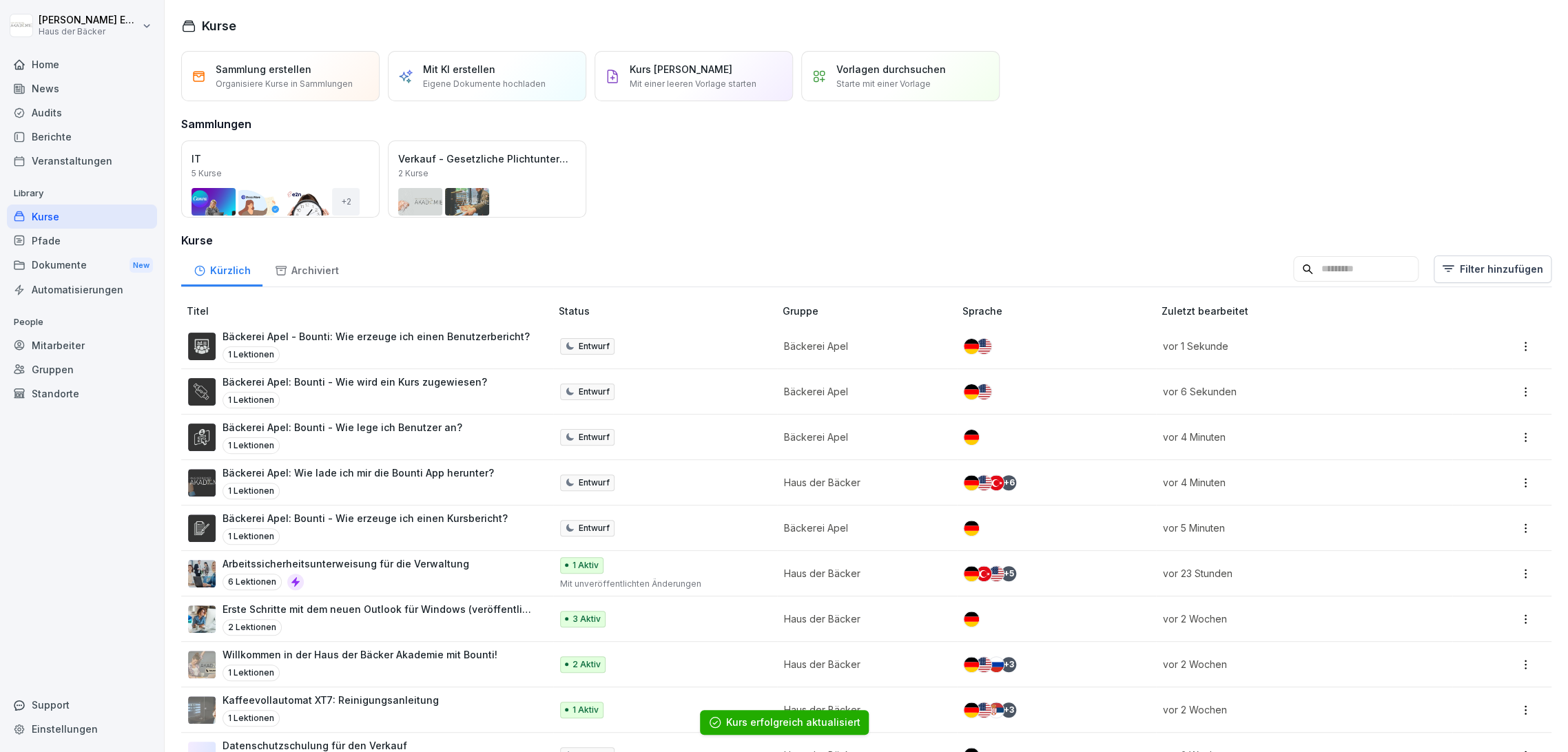
click at [755, 477] on td "Entwurf" at bounding box center [665, 483] width 224 height 46
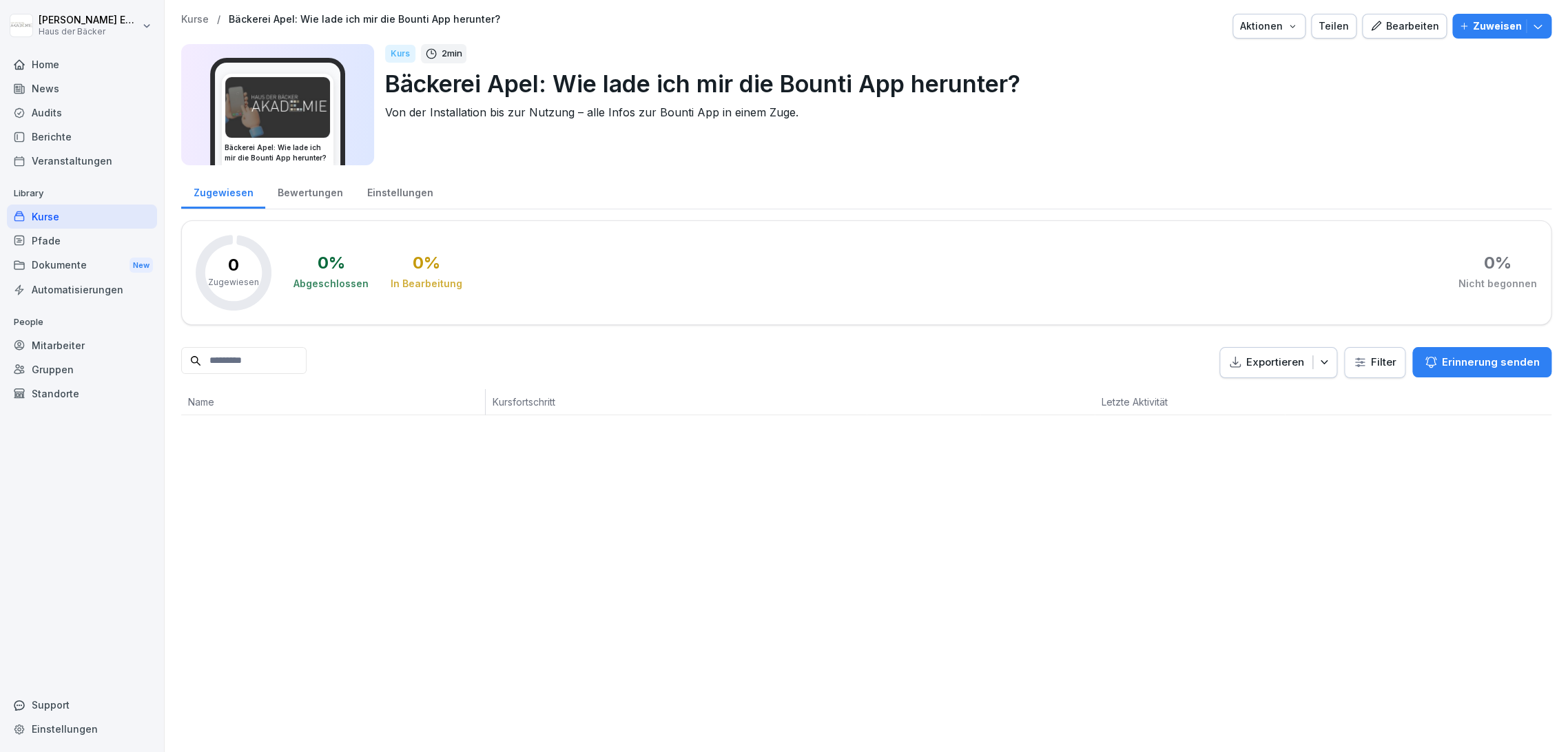
click at [397, 192] on div "Einstellungen" at bounding box center [400, 191] width 90 height 35
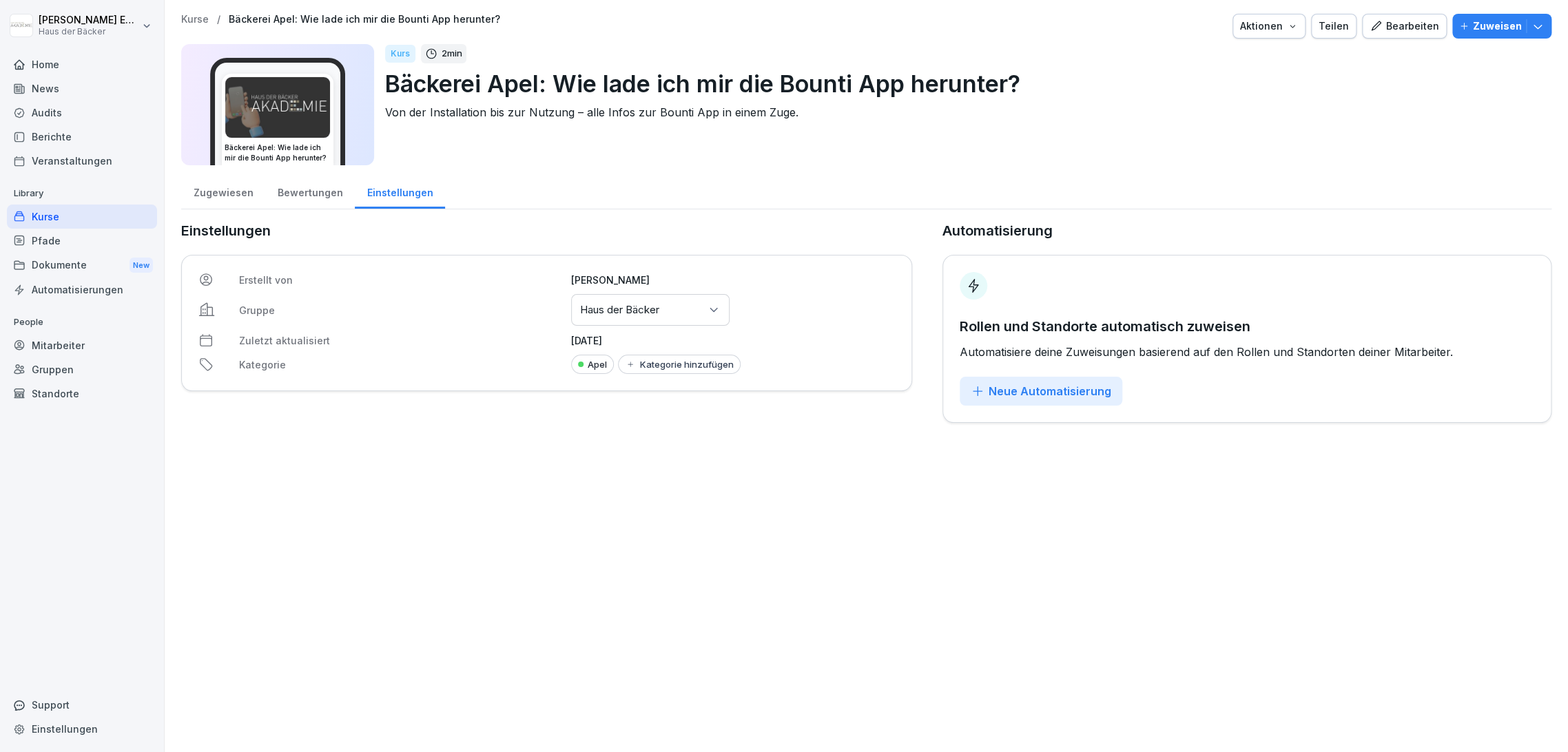
click at [652, 295] on div "Gruppen oder Standorte auswählen Haus der Bäcker" at bounding box center [650, 310] width 158 height 31
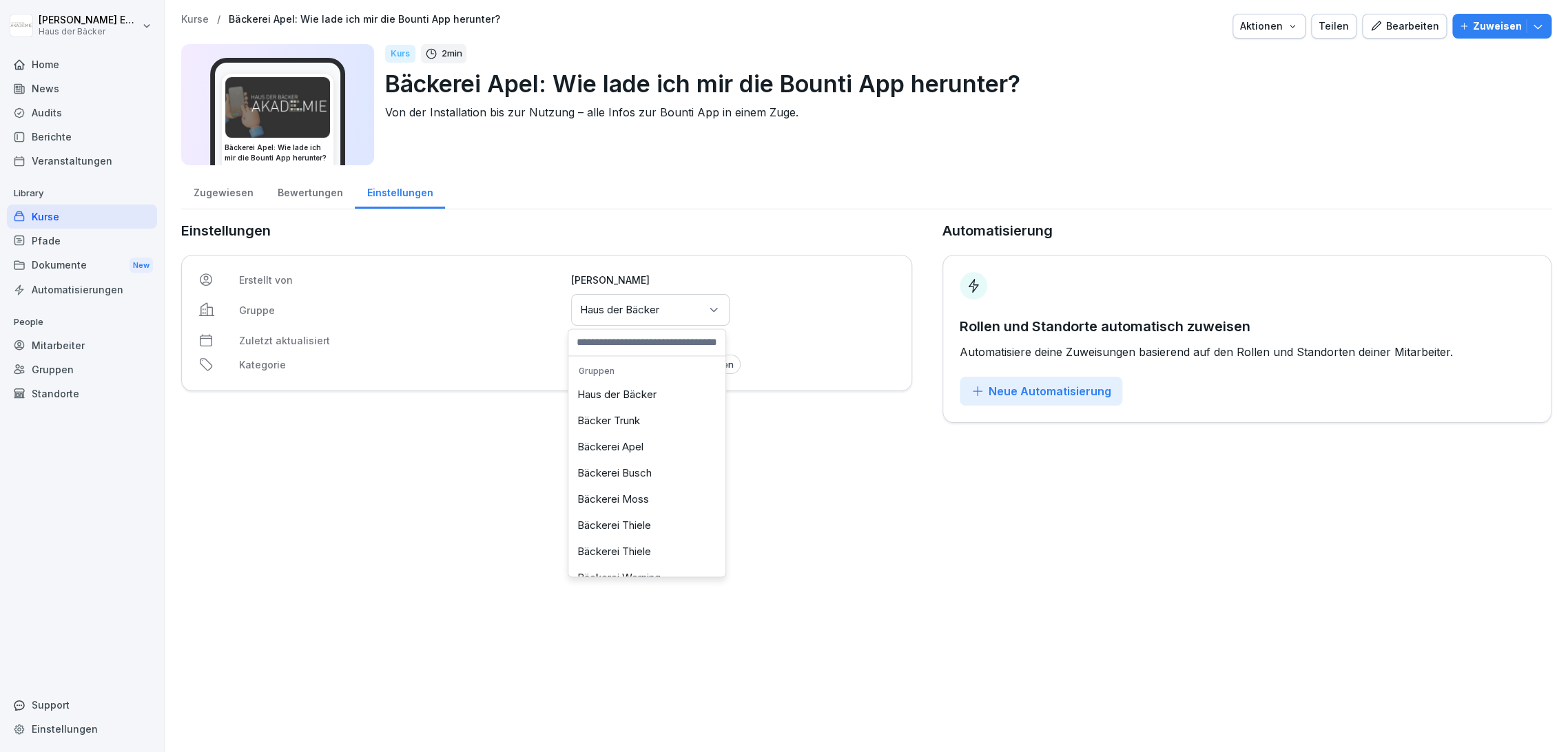
click at [645, 443] on div "Bäckerei Apel" at bounding box center [647, 446] width 150 height 26
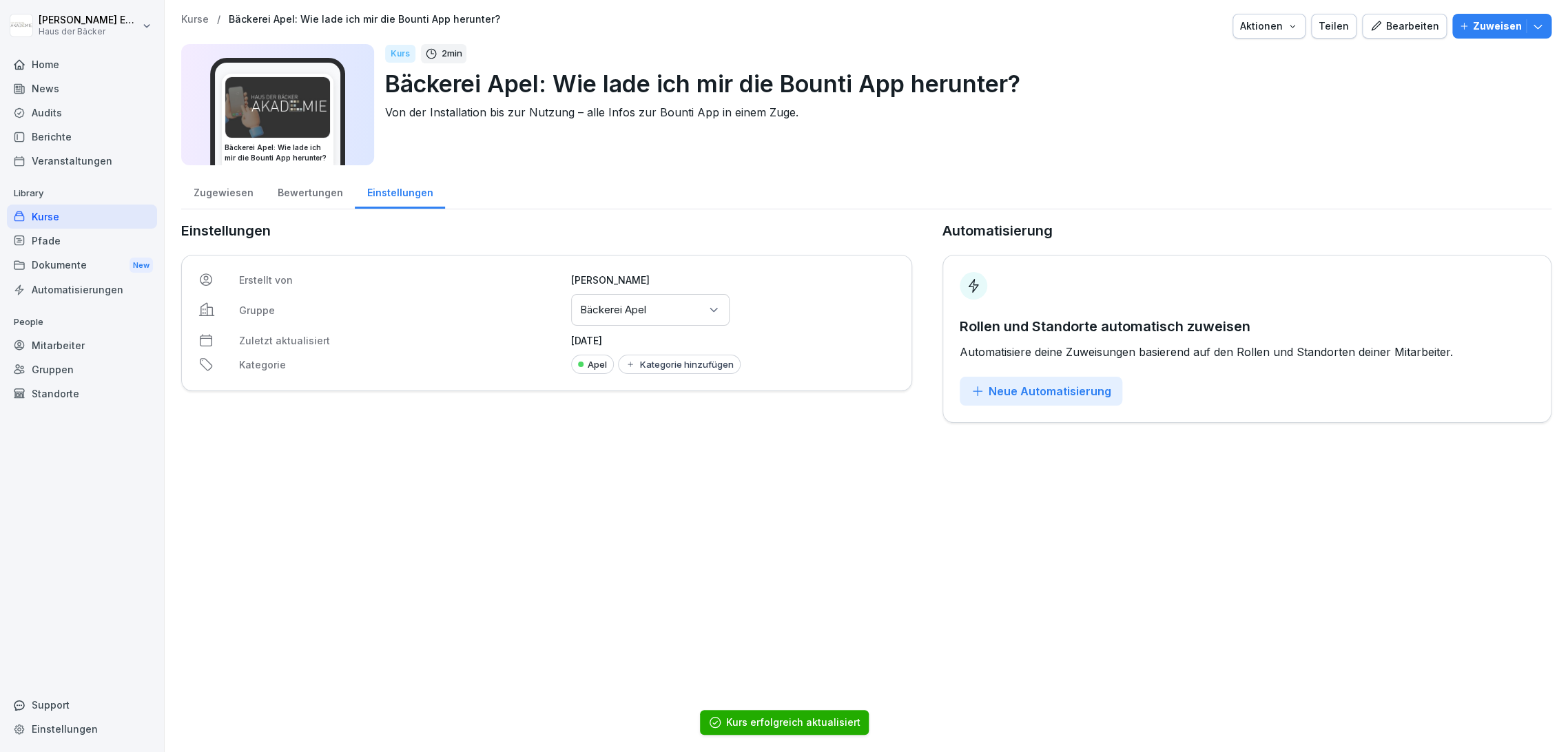
click at [118, 217] on div "Kurse" at bounding box center [82, 217] width 150 height 24
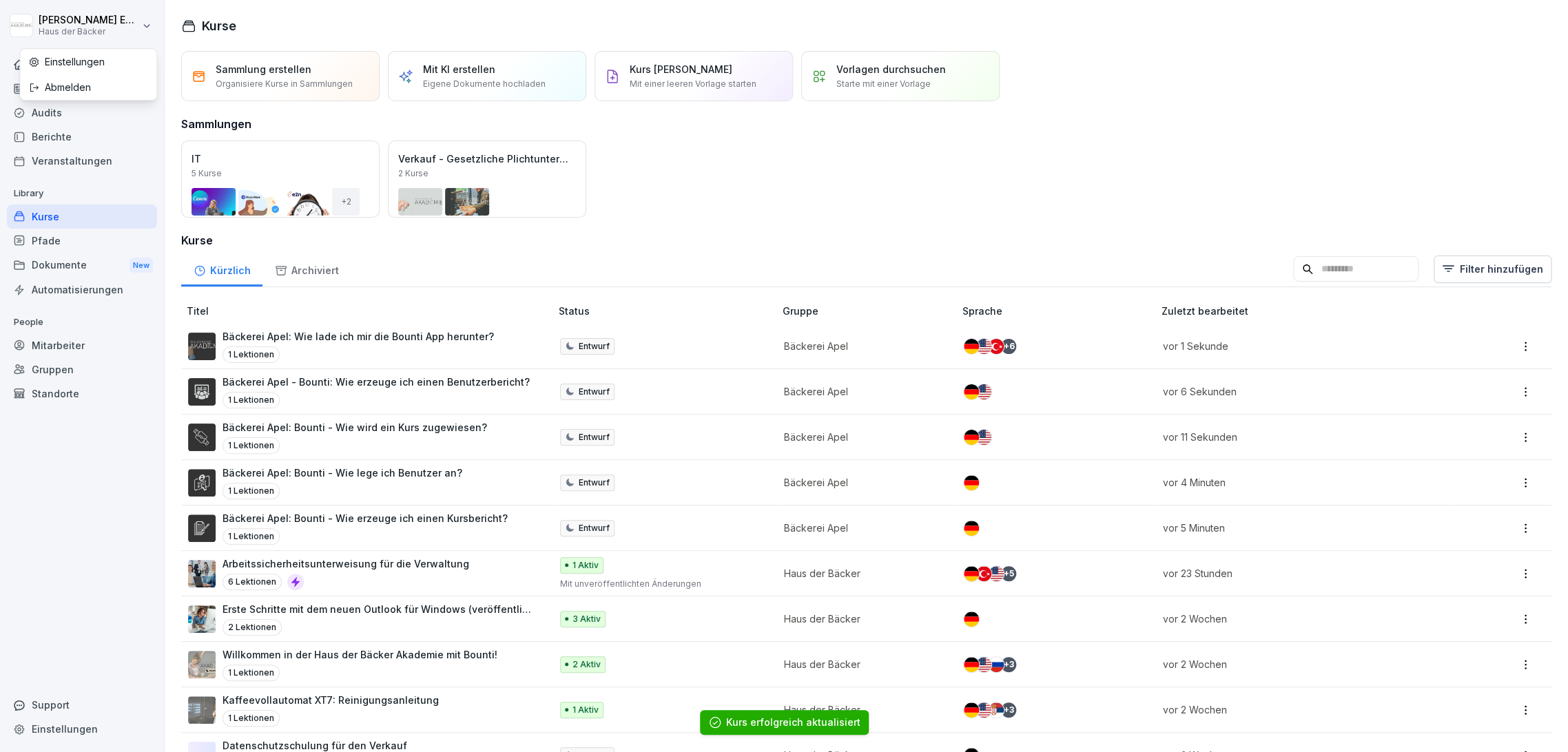
click at [102, 26] on html "[PERSON_NAME] Haus der Bäcker Home News Audits Berichte Veranstaltungen Library…" at bounding box center [784, 376] width 1568 height 752
click at [116, 81] on div "Abmelden" at bounding box center [88, 87] width 137 height 26
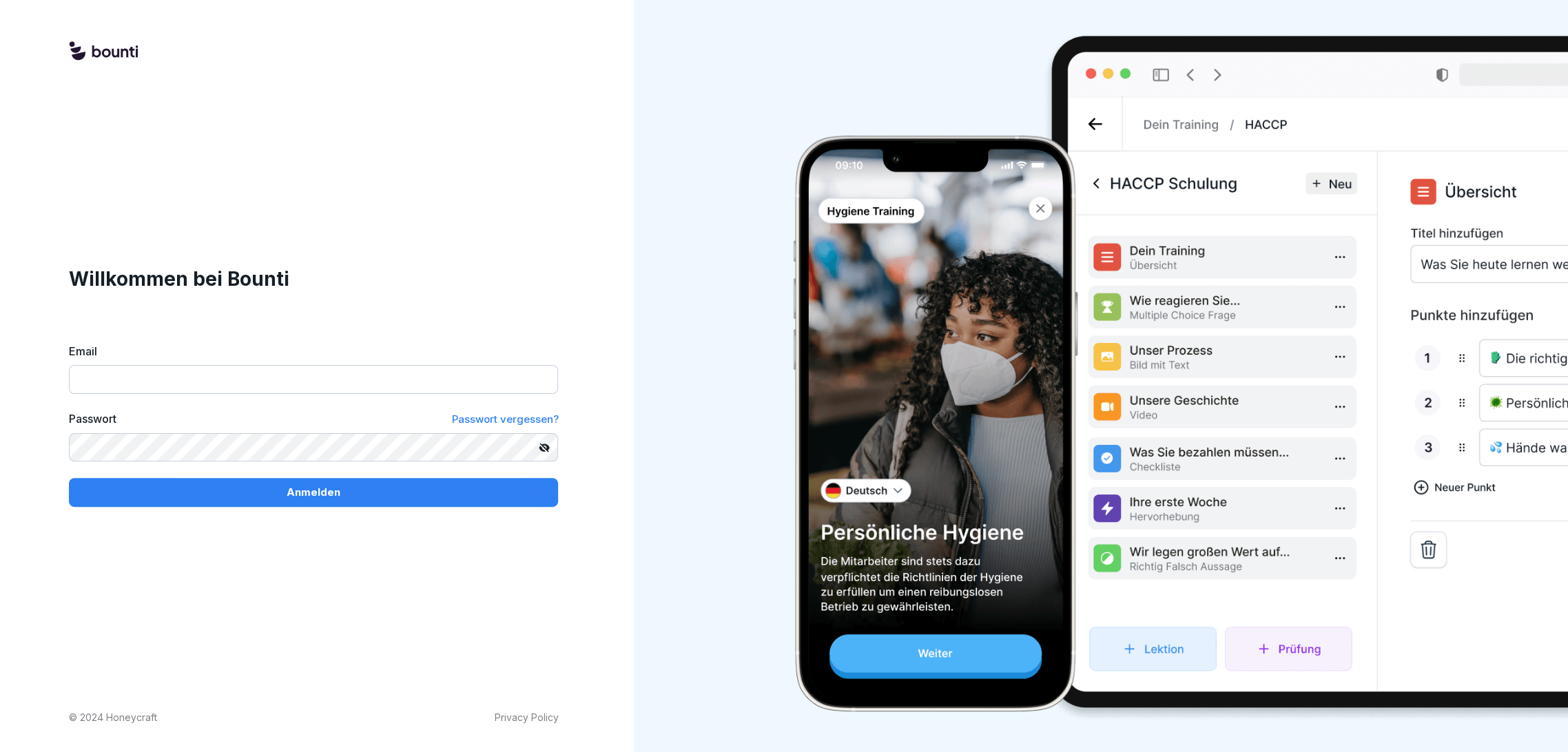
click at [356, 372] on input "Email" at bounding box center [313, 379] width 489 height 29
paste input "**********"
type input "**********"
click at [366, 494] on div "Anmelden" at bounding box center [313, 492] width 467 height 15
